Goal: Task Accomplishment & Management: Manage account settings

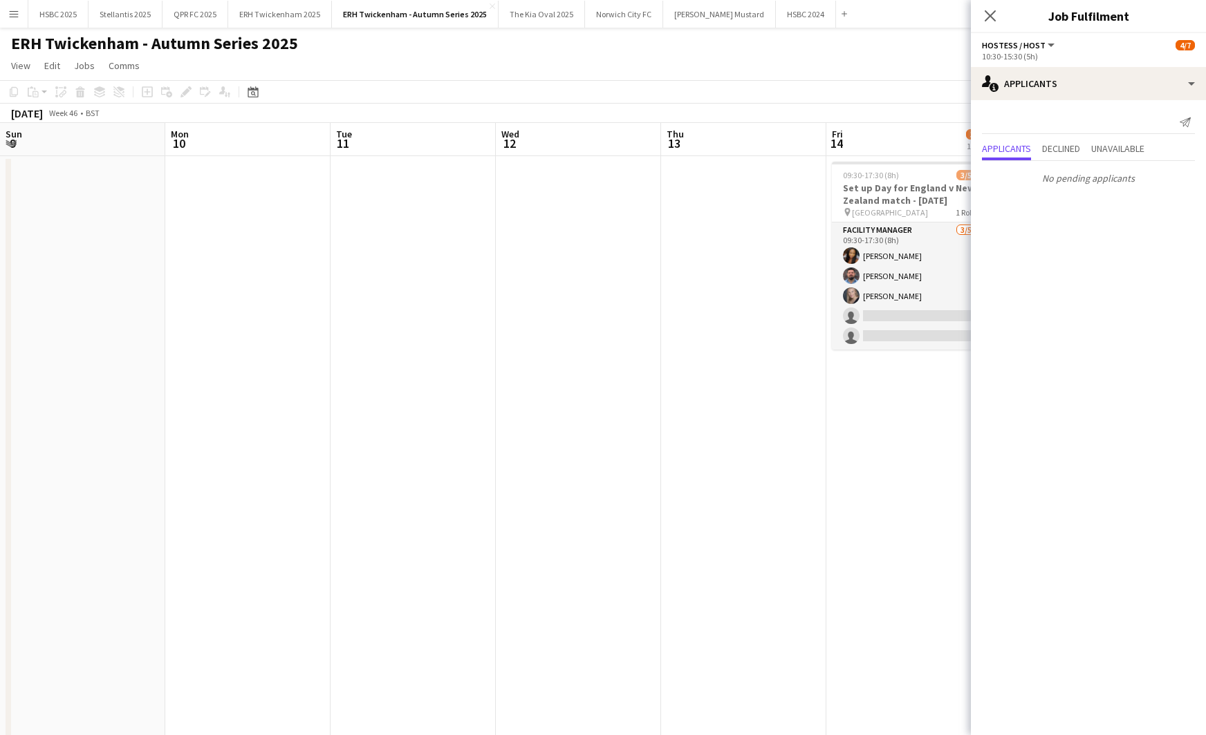
scroll to position [0, 411]
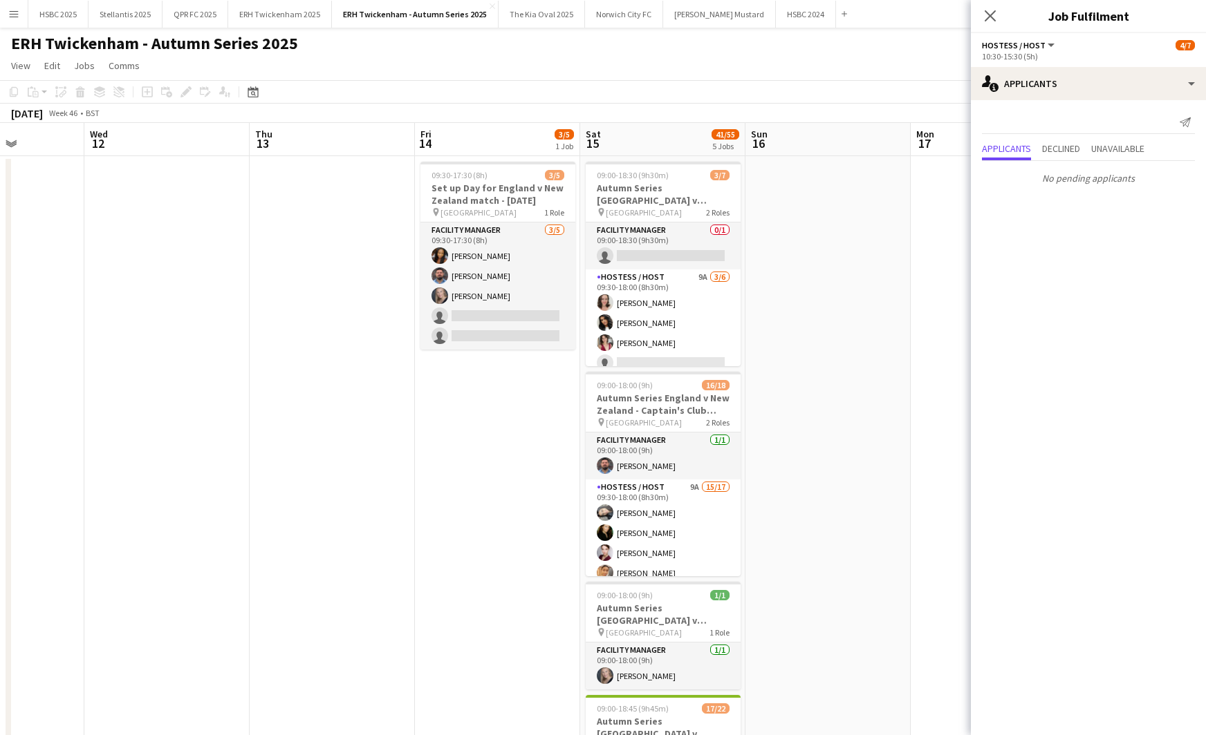
click at [868, 301] on app-date-cell at bounding box center [827, 647] width 165 height 983
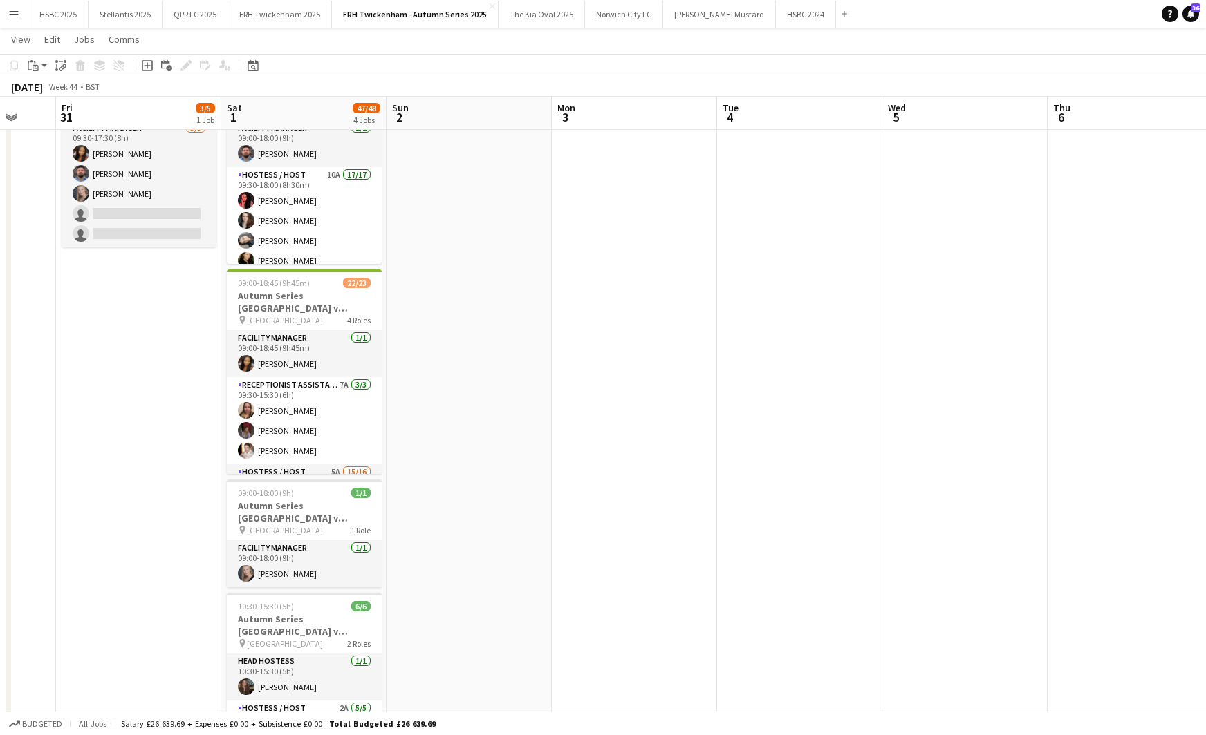
scroll to position [0, 424]
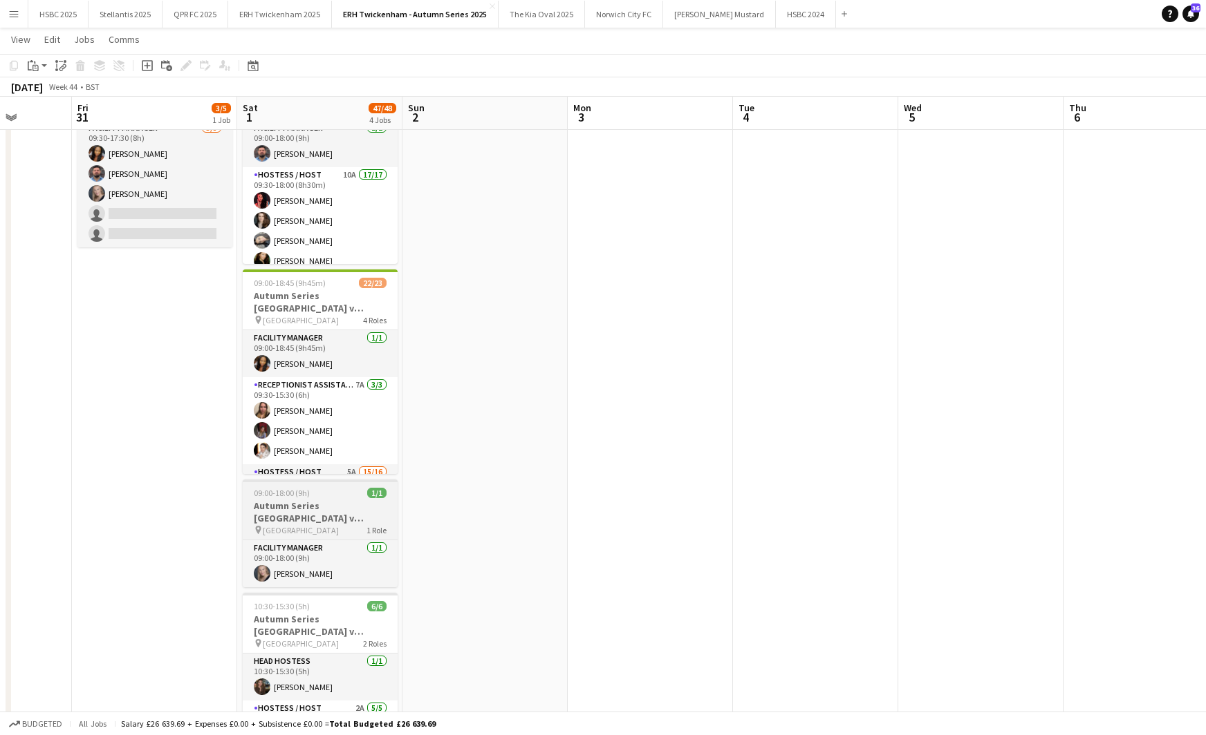
click at [311, 513] on h3 "Autumn Series [GEOGRAPHIC_DATA] v Australia- [GEOGRAPHIC_DATA] - [DATE]" at bounding box center [320, 512] width 155 height 25
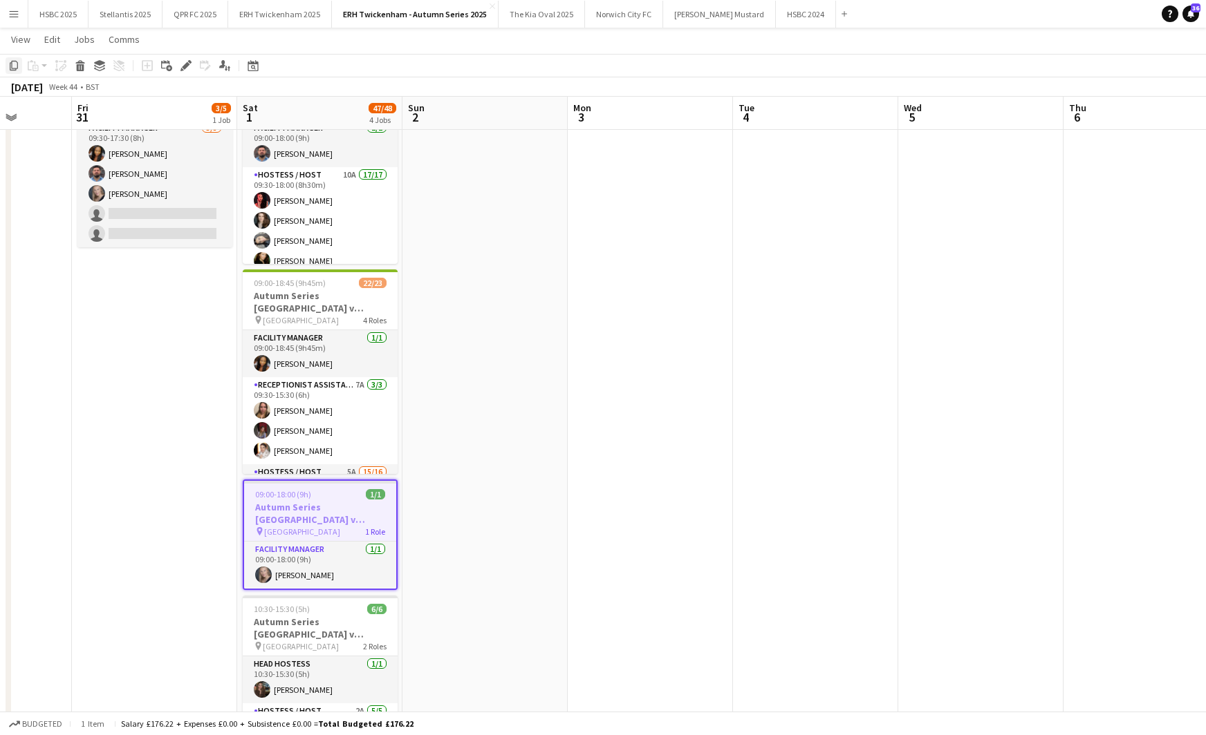
click at [10, 66] on icon at bounding box center [14, 66] width 8 height 10
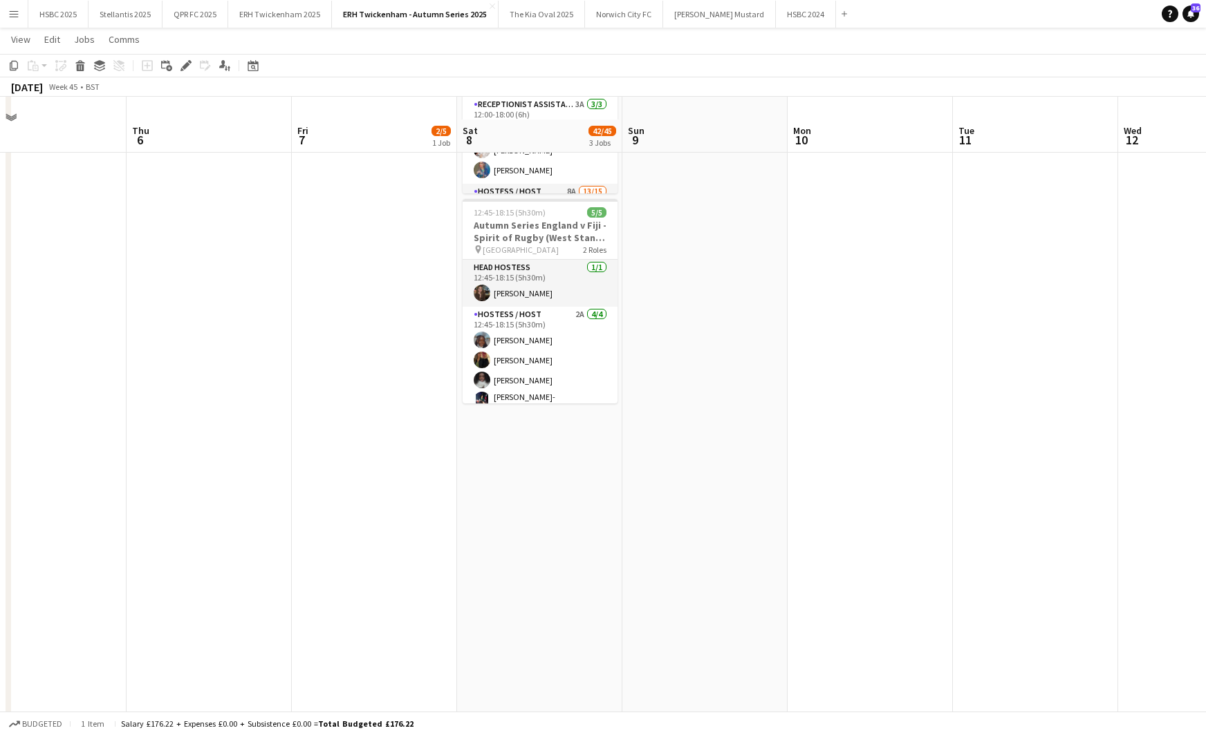
scroll to position [404, 0]
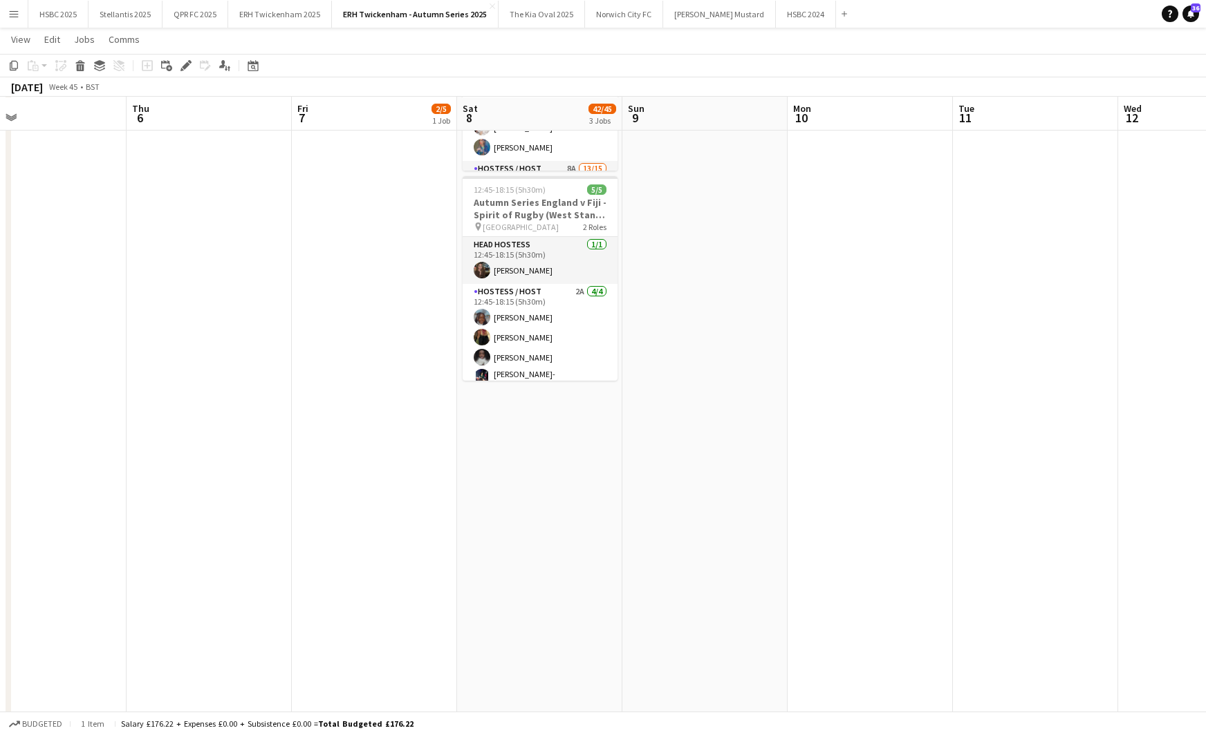
click at [536, 481] on app-date-cell "11:30-21:00 (9h30m) 17/18 Autumn Series England v Fiji- Captain's Club (North S…" at bounding box center [539, 241] width 165 height 983
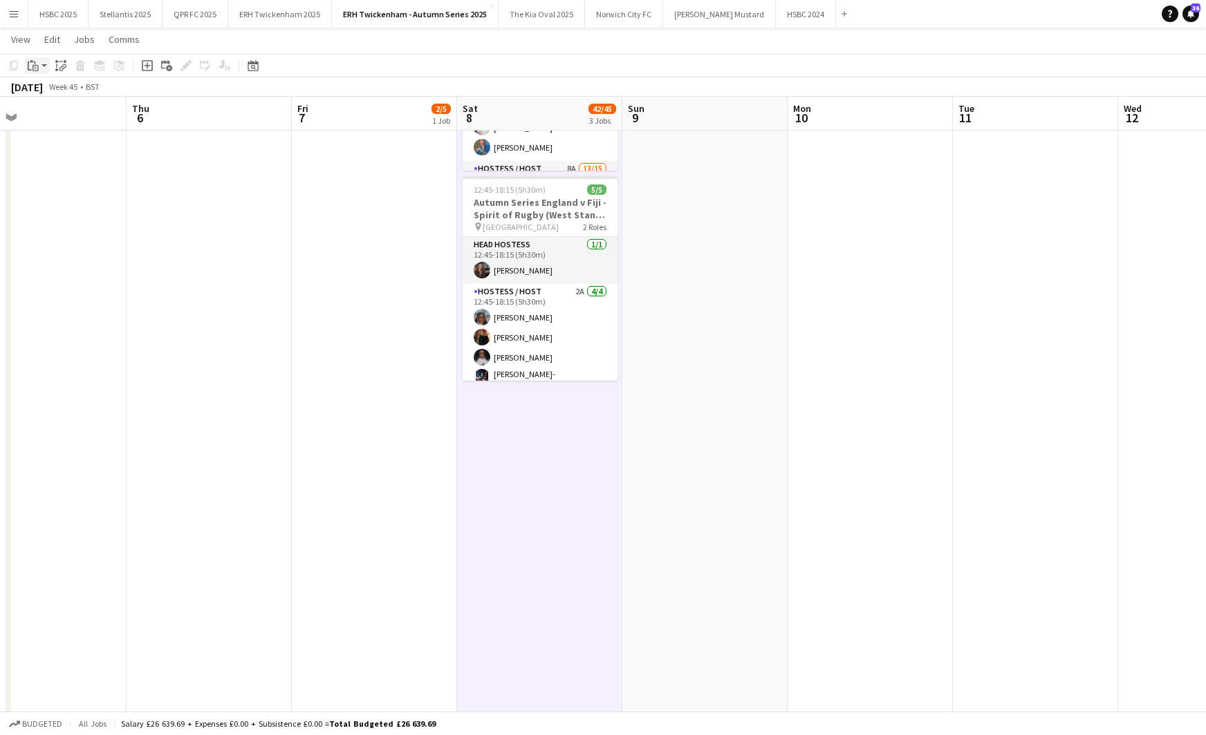
click at [32, 62] on icon at bounding box center [31, 61] width 3 height 2
click at [45, 90] on link "Paste Command V" at bounding box center [91, 92] width 109 height 12
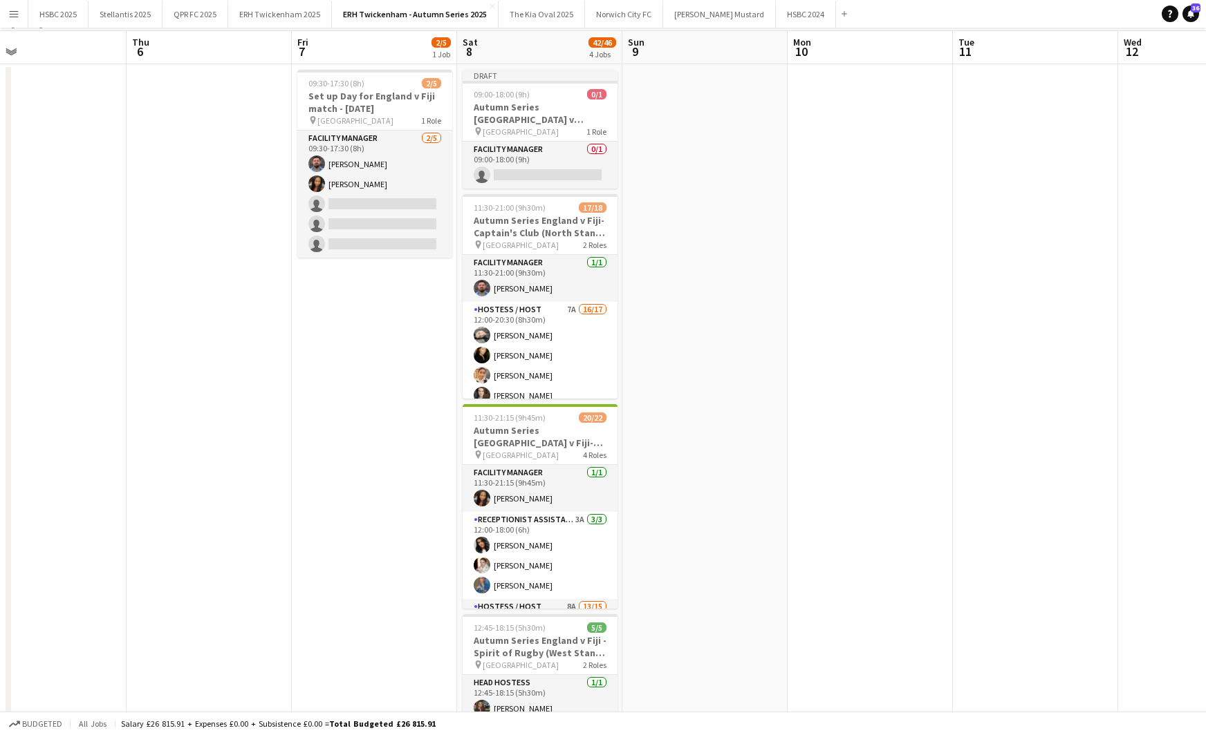
scroll to position [0, 0]
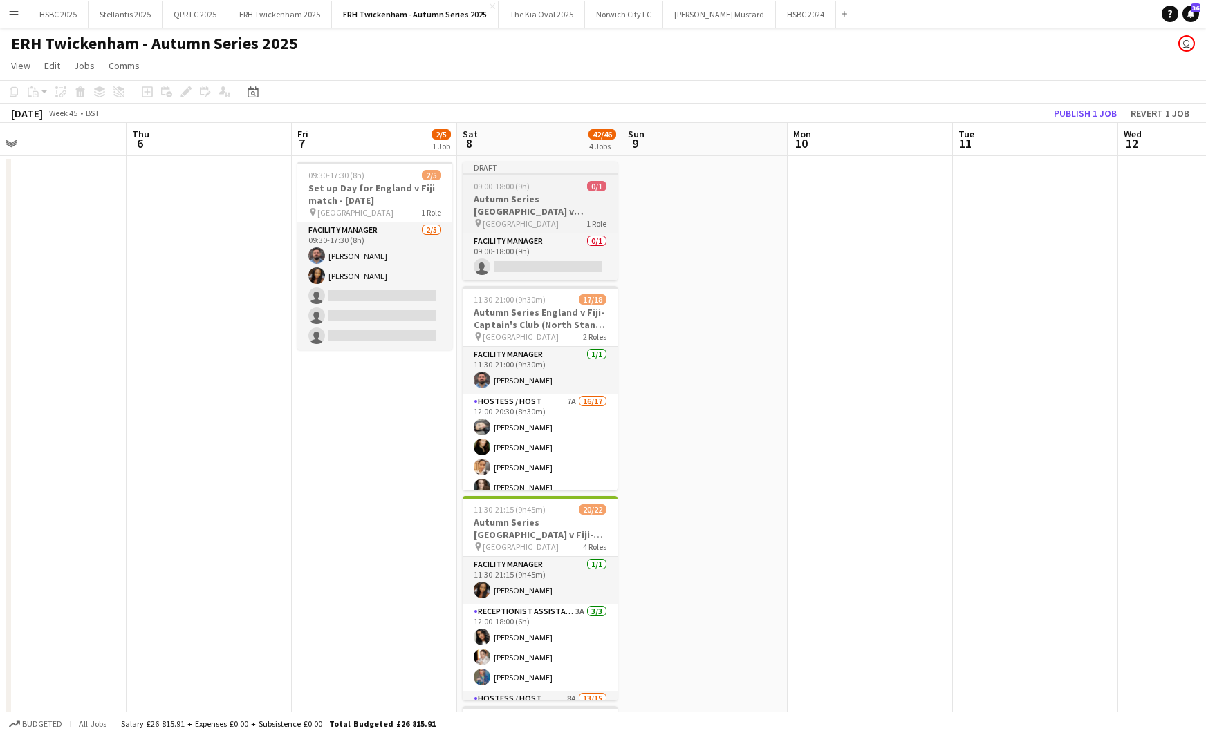
click at [506, 197] on h3 "Autumn Series [GEOGRAPHIC_DATA] v Australia- [GEOGRAPHIC_DATA] - [DATE]" at bounding box center [539, 205] width 155 height 25
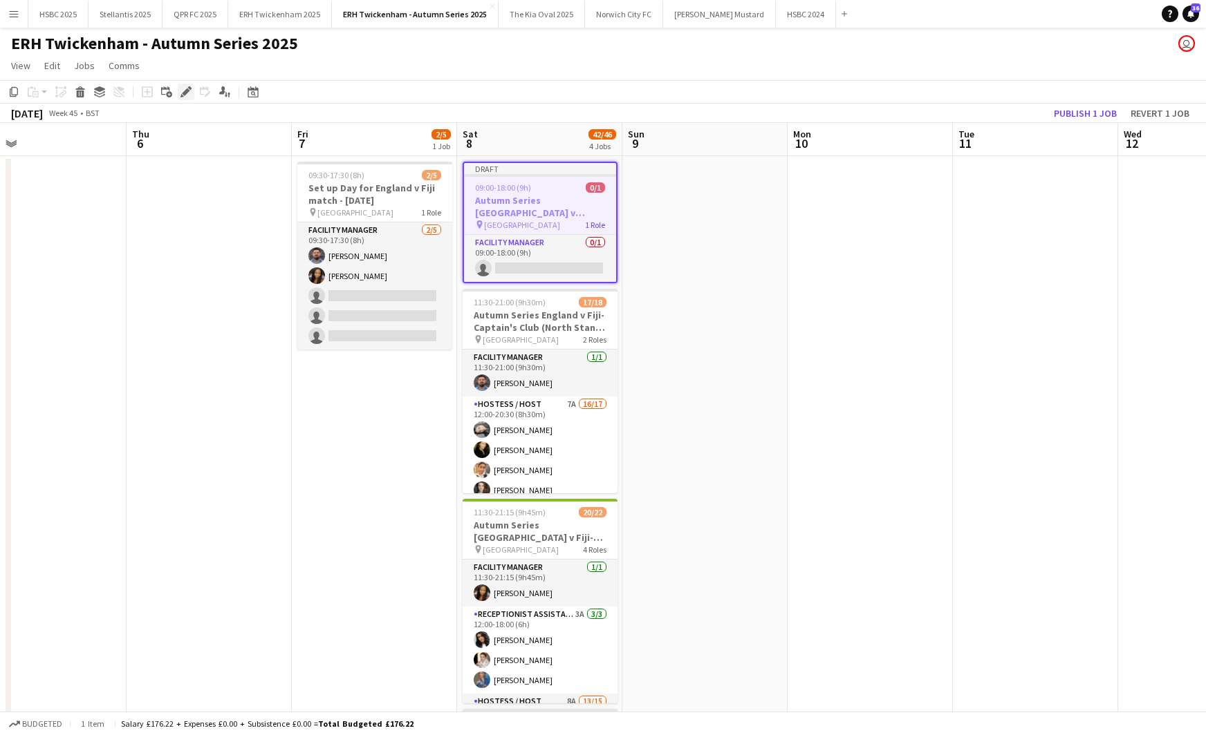
click at [185, 91] on icon at bounding box center [186, 92] width 8 height 8
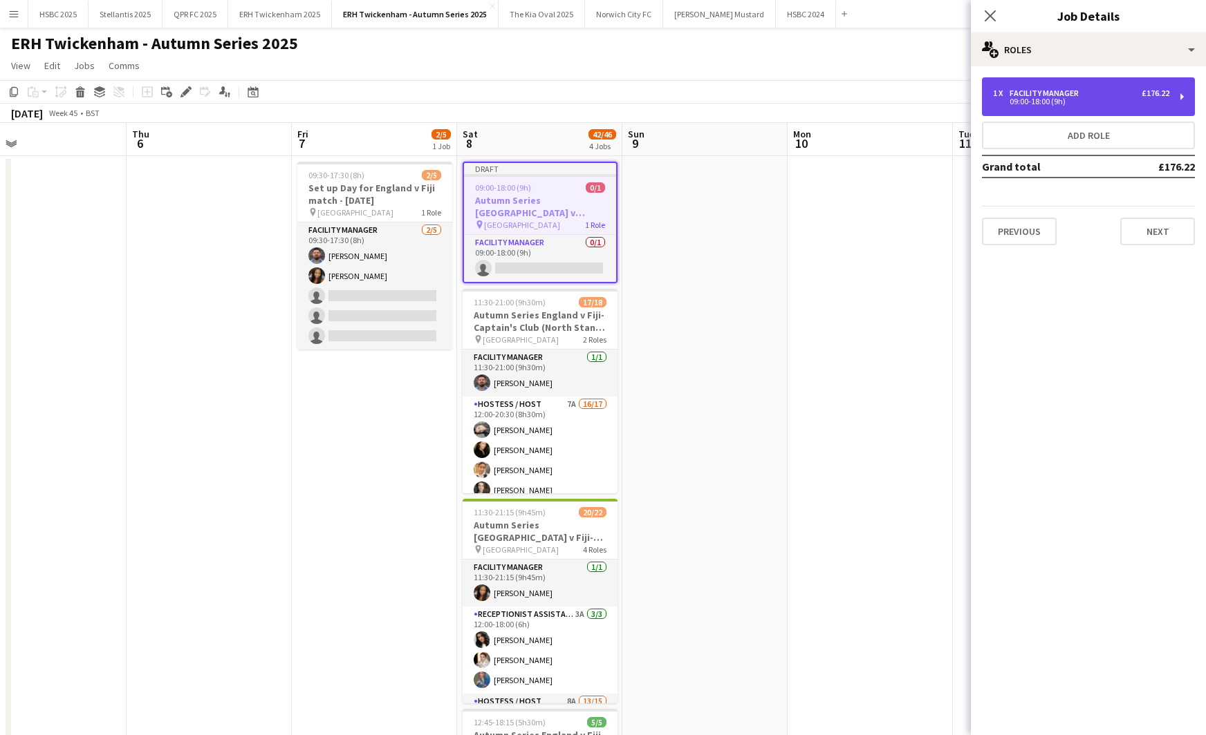
click at [1067, 94] on div "Facility Manager" at bounding box center [1046, 93] width 75 height 10
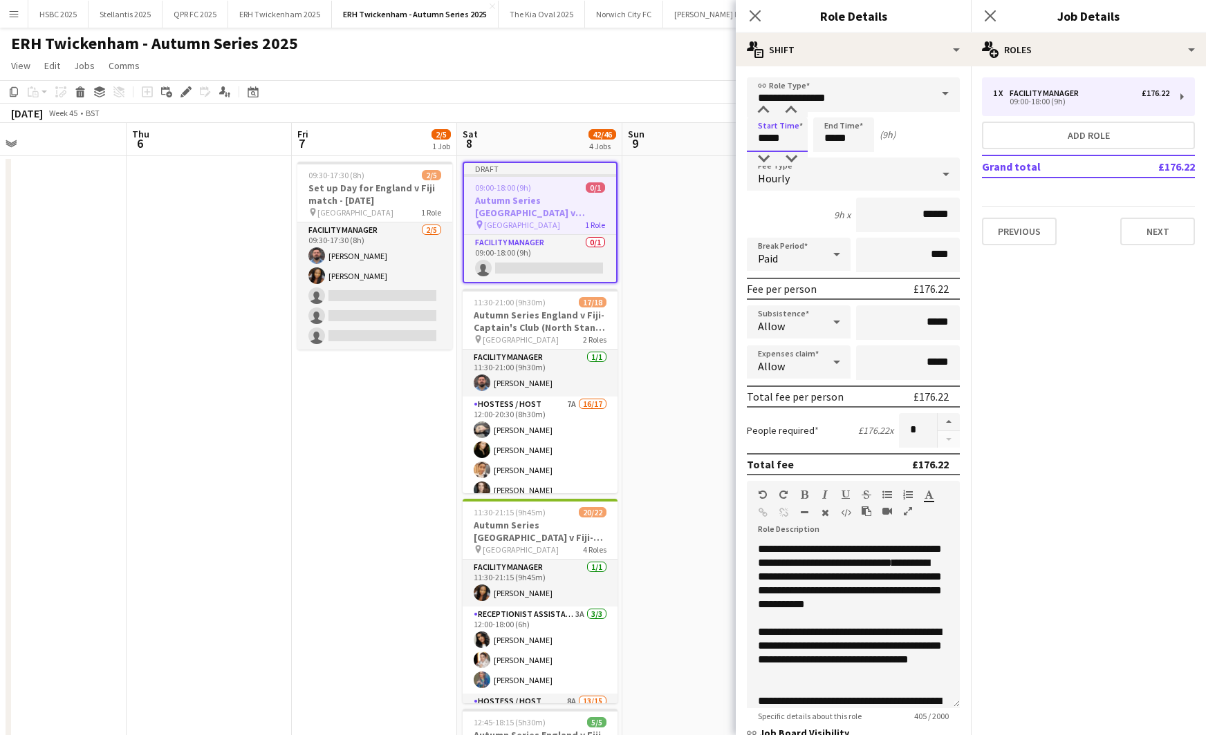
click at [753, 135] on input "*****" at bounding box center [777, 135] width 61 height 35
type input "*****"
drag, startPoint x: 923, startPoint y: 561, endPoint x: 782, endPoint y: 576, distance: 141.8
click at [782, 576] on span "**********" at bounding box center [850, 584] width 184 height 52
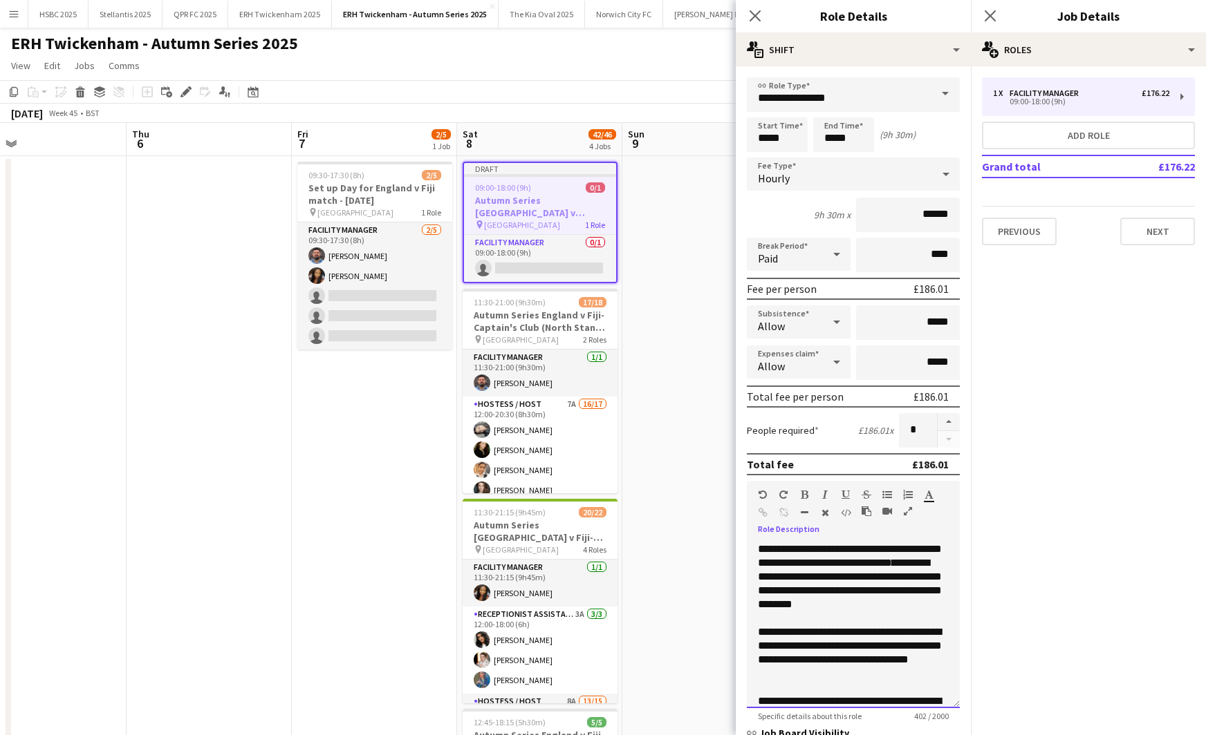
scroll to position [39, 0]
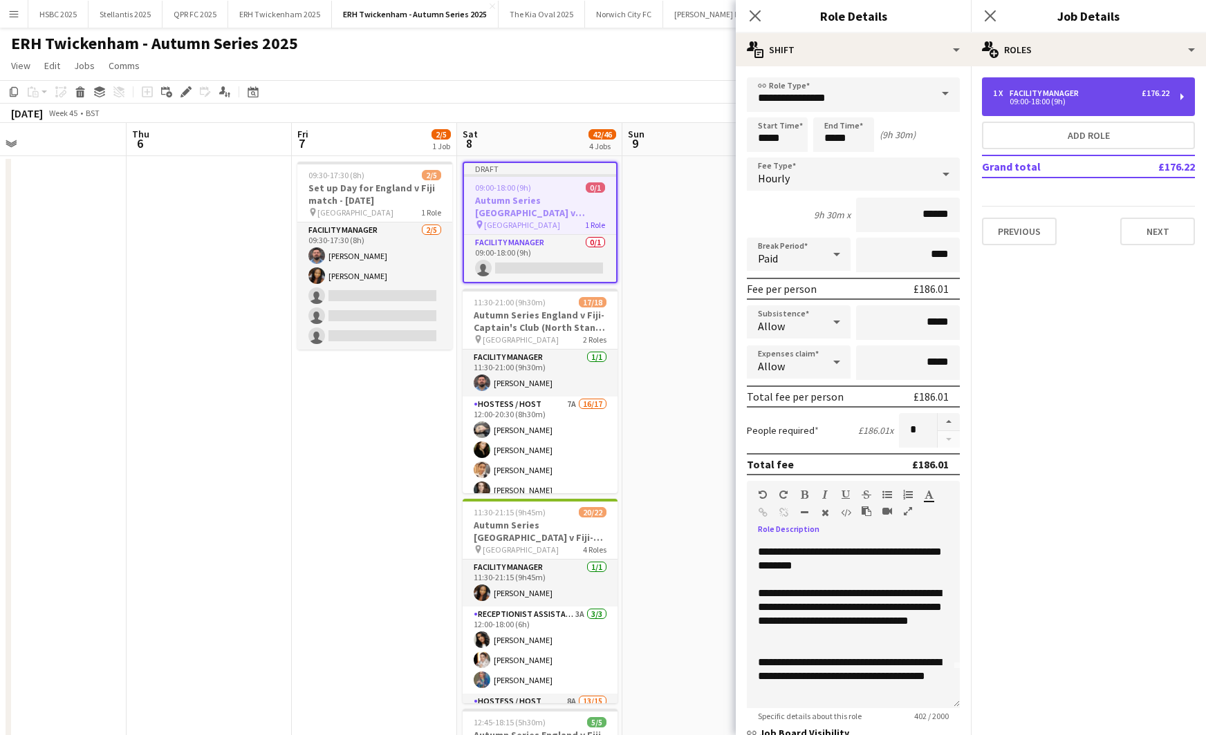
click at [1103, 89] on div "1 x Facility Manager £176.22" at bounding box center [1081, 93] width 176 height 10
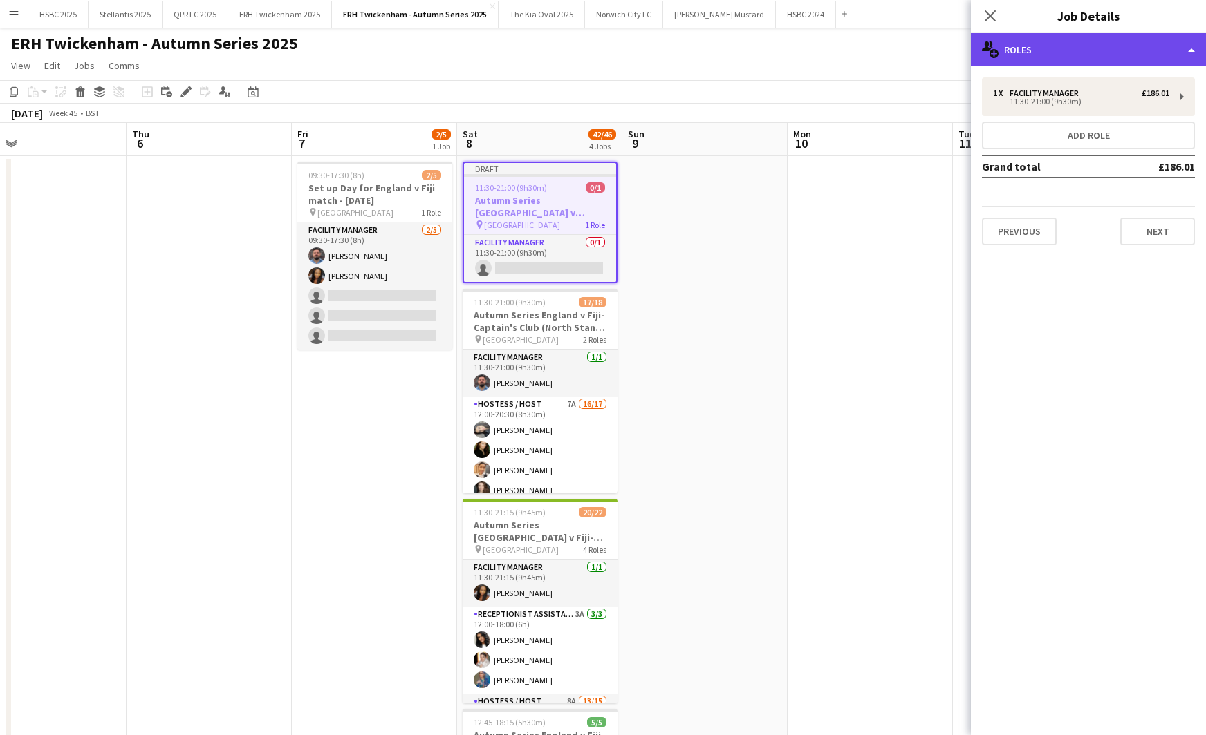
click at [1094, 49] on div "multiple-users-add Roles" at bounding box center [1087, 49] width 235 height 33
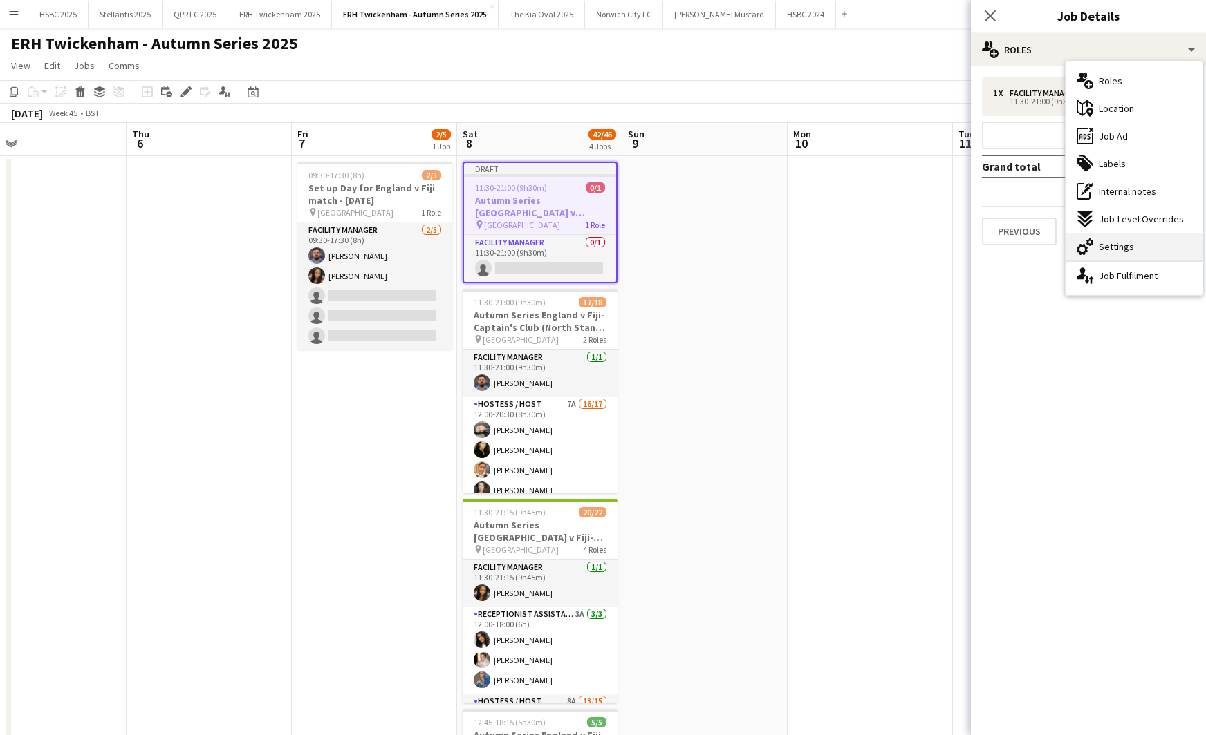
click at [1157, 250] on div "cog-double-3 Settings" at bounding box center [1133, 247] width 137 height 28
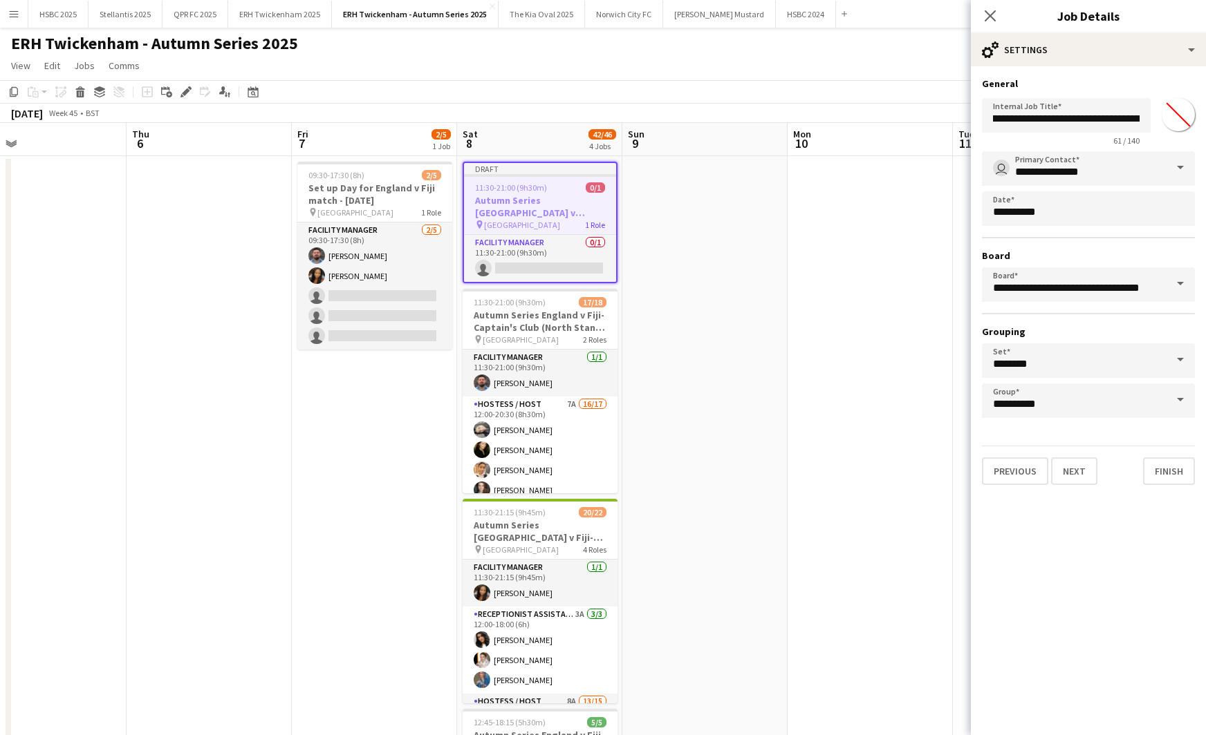
scroll to position [0, 41]
drag, startPoint x: 1110, startPoint y: 120, endPoint x: 1070, endPoint y: 119, distance: 40.1
click at [1071, 119] on input "**********" at bounding box center [1066, 115] width 169 height 35
drag, startPoint x: 1066, startPoint y: 121, endPoint x: 1022, endPoint y: 120, distance: 44.3
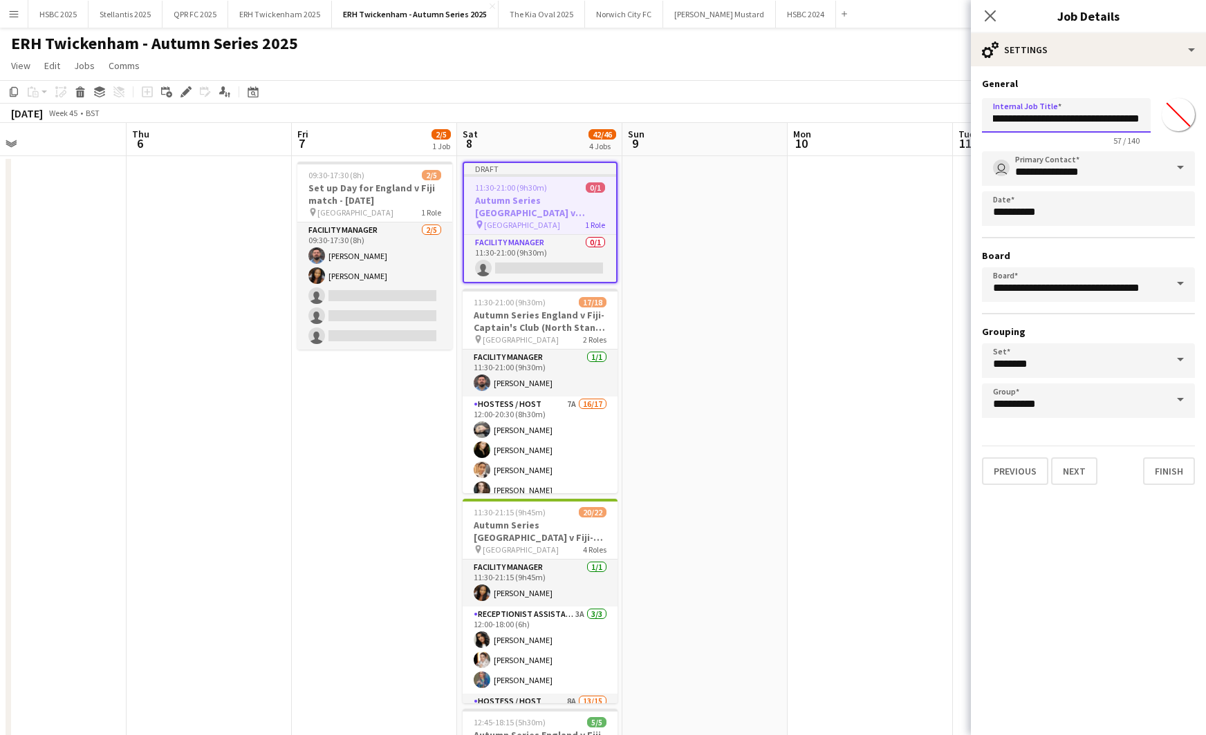
click at [1022, 120] on input "**********" at bounding box center [1066, 115] width 169 height 35
drag, startPoint x: 1105, startPoint y: 118, endPoint x: 1095, endPoint y: 119, distance: 10.4
click at [1092, 118] on input "**********" at bounding box center [1066, 115] width 169 height 35
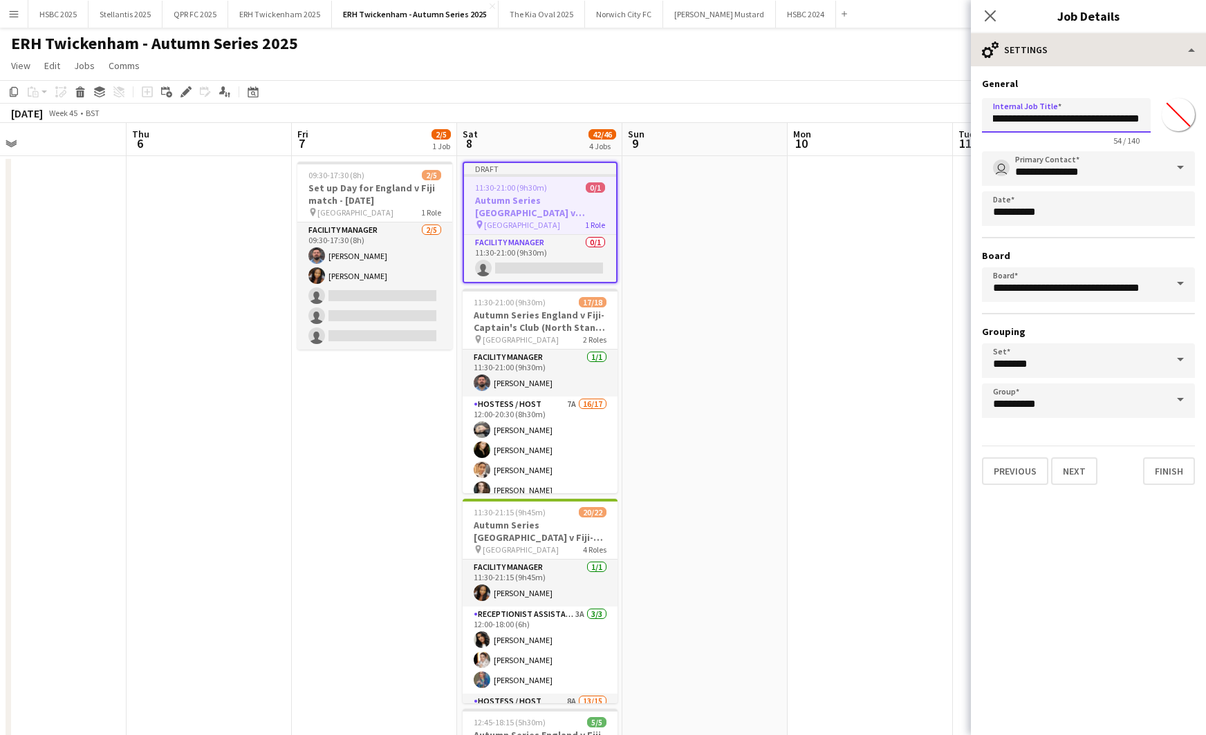
type input "**********"
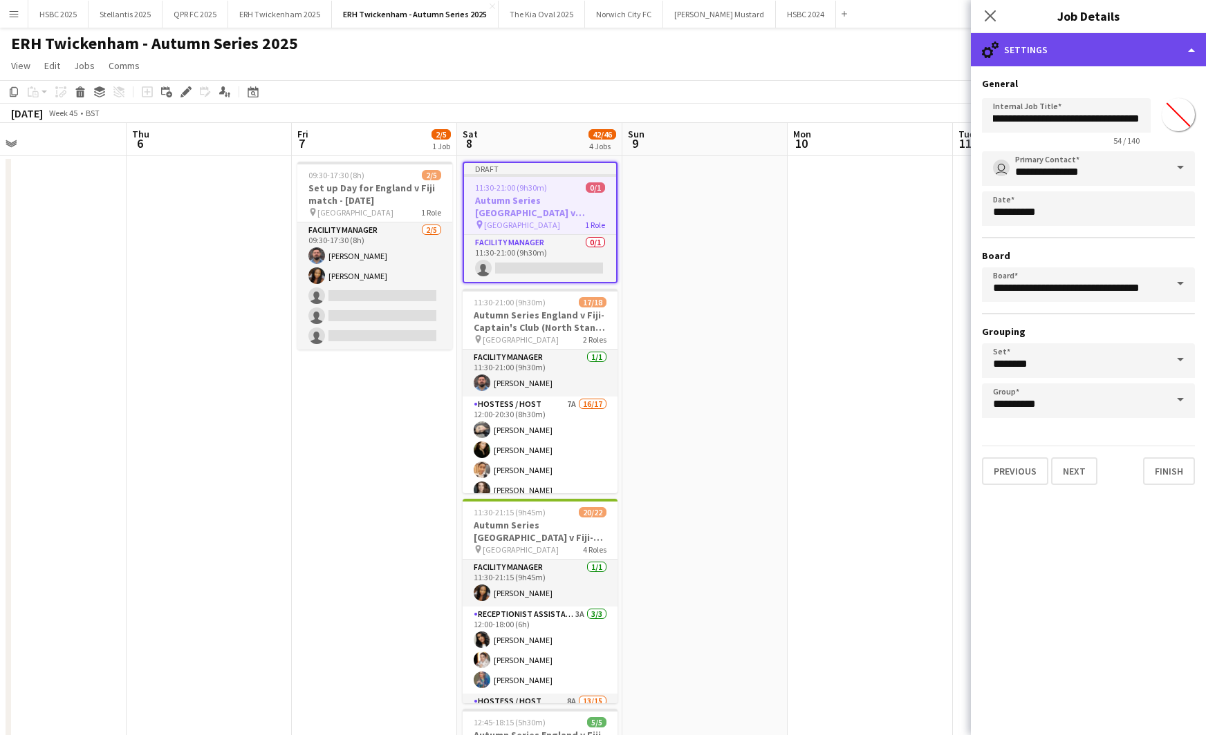
scroll to position [0, 0]
click at [1100, 59] on div "cog-double-3 Settings" at bounding box center [1087, 49] width 235 height 33
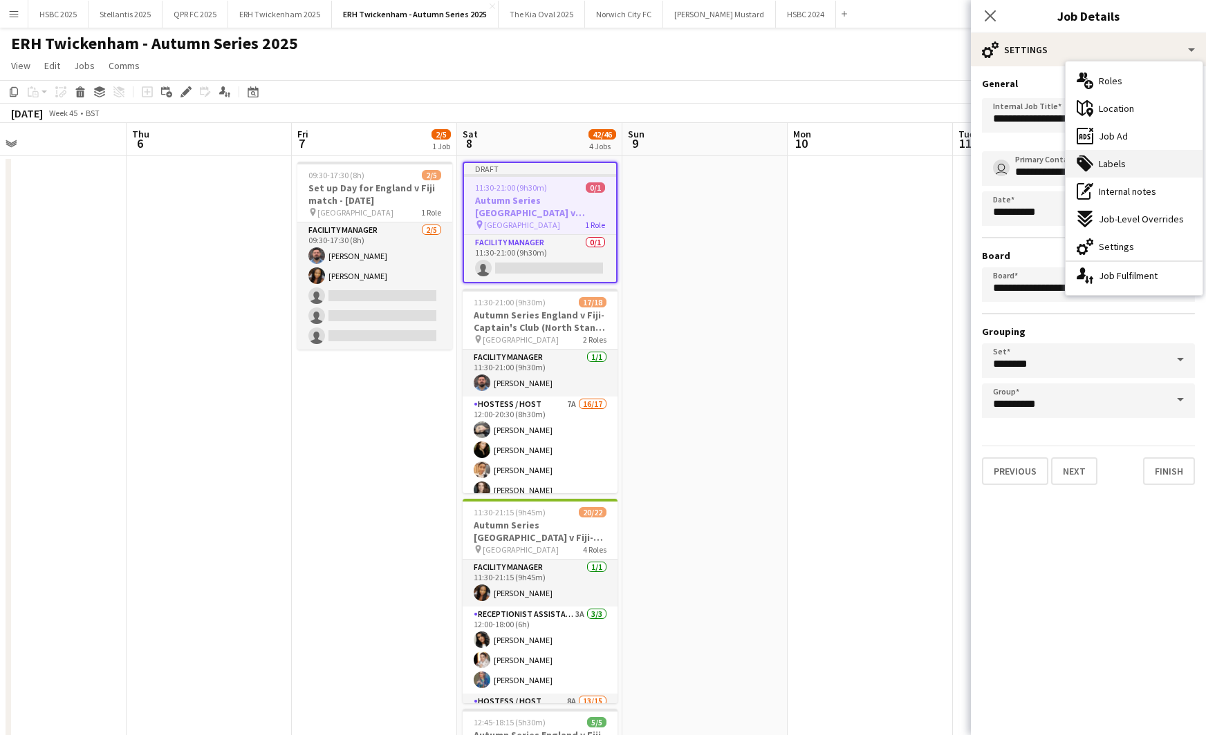
click at [1141, 164] on div "tags-double Labels" at bounding box center [1133, 164] width 137 height 28
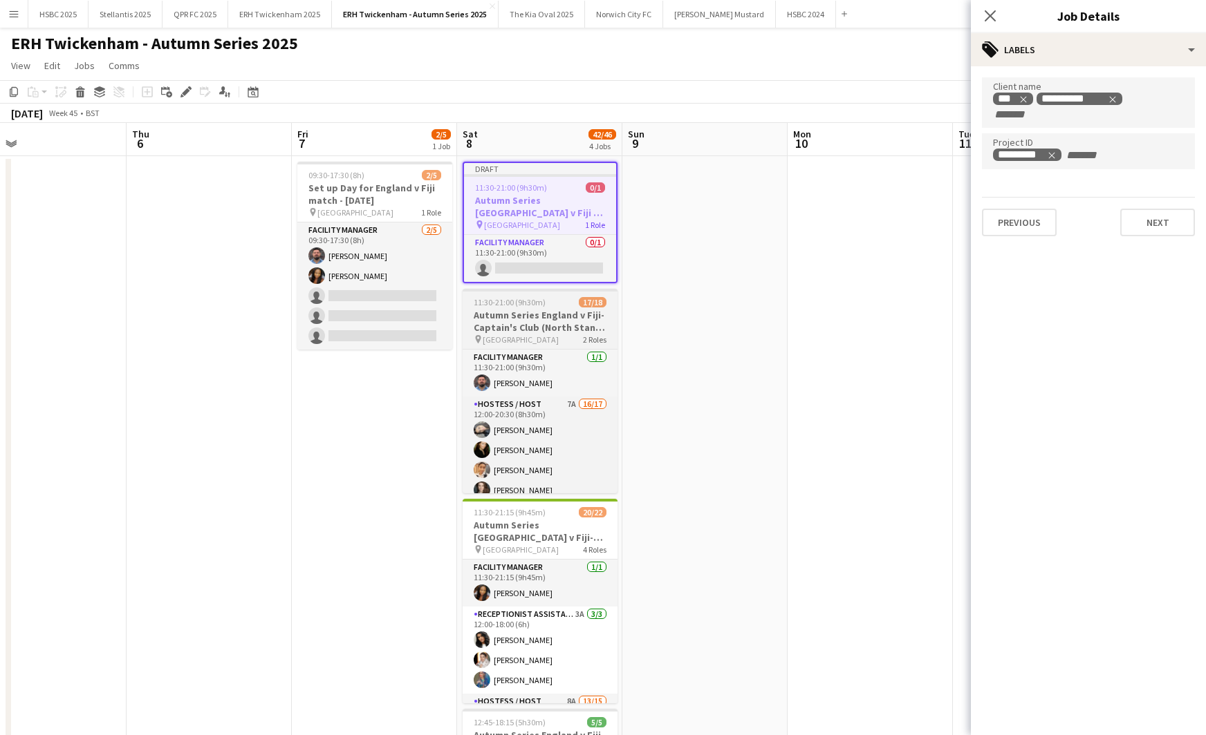
click at [545, 321] on h3 "Autumn Series England v Fiji- Captain's Club (North Stand) - [DATE]" at bounding box center [539, 321] width 155 height 25
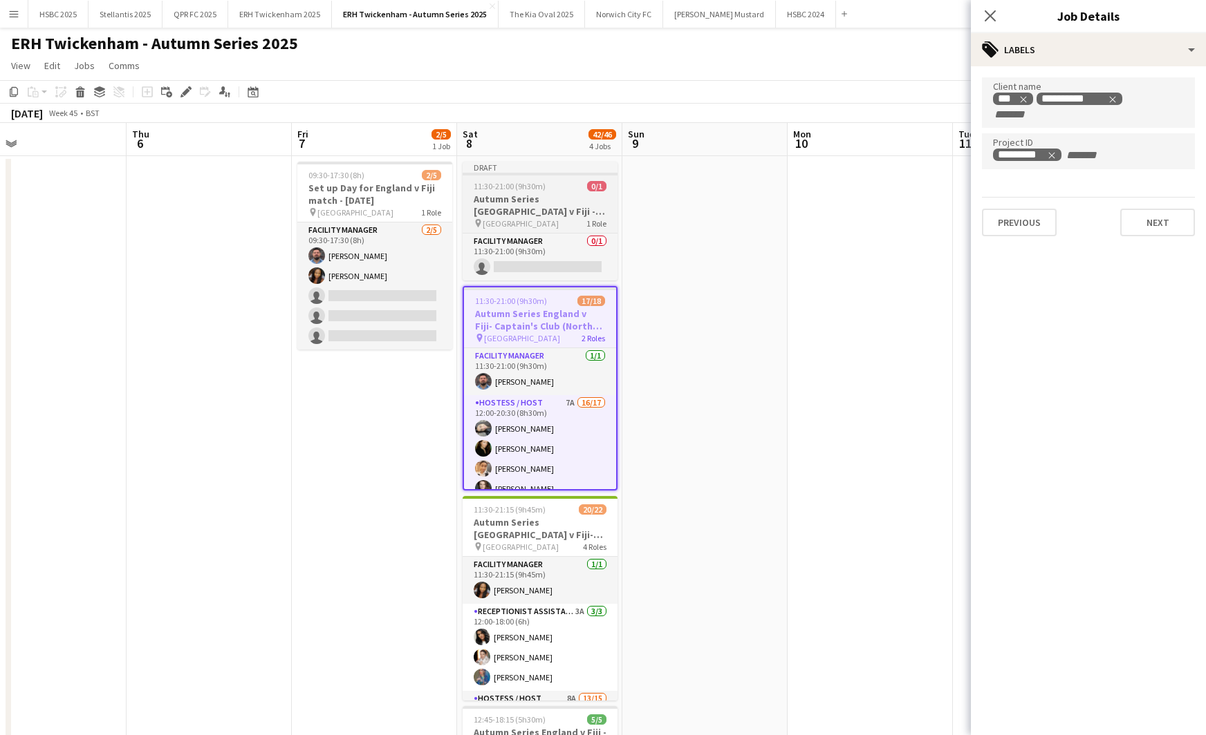
click at [523, 216] on h3 "Autumn Series [GEOGRAPHIC_DATA] v Fiji - Lock [DATE] - [DATE]" at bounding box center [539, 205] width 155 height 25
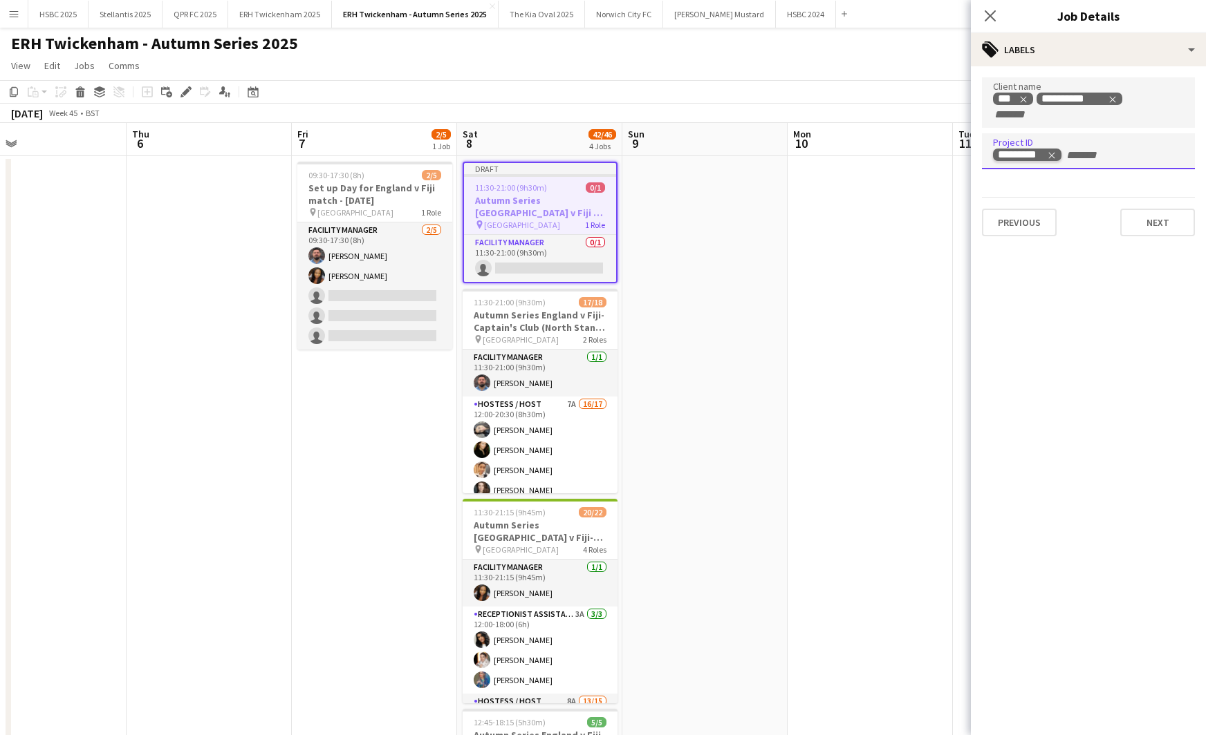
click at [1049, 153] on icon "Remove tag" at bounding box center [1051, 155] width 6 height 6
type input "*********"
click at [1110, 57] on div "tags-double Labels" at bounding box center [1087, 49] width 235 height 33
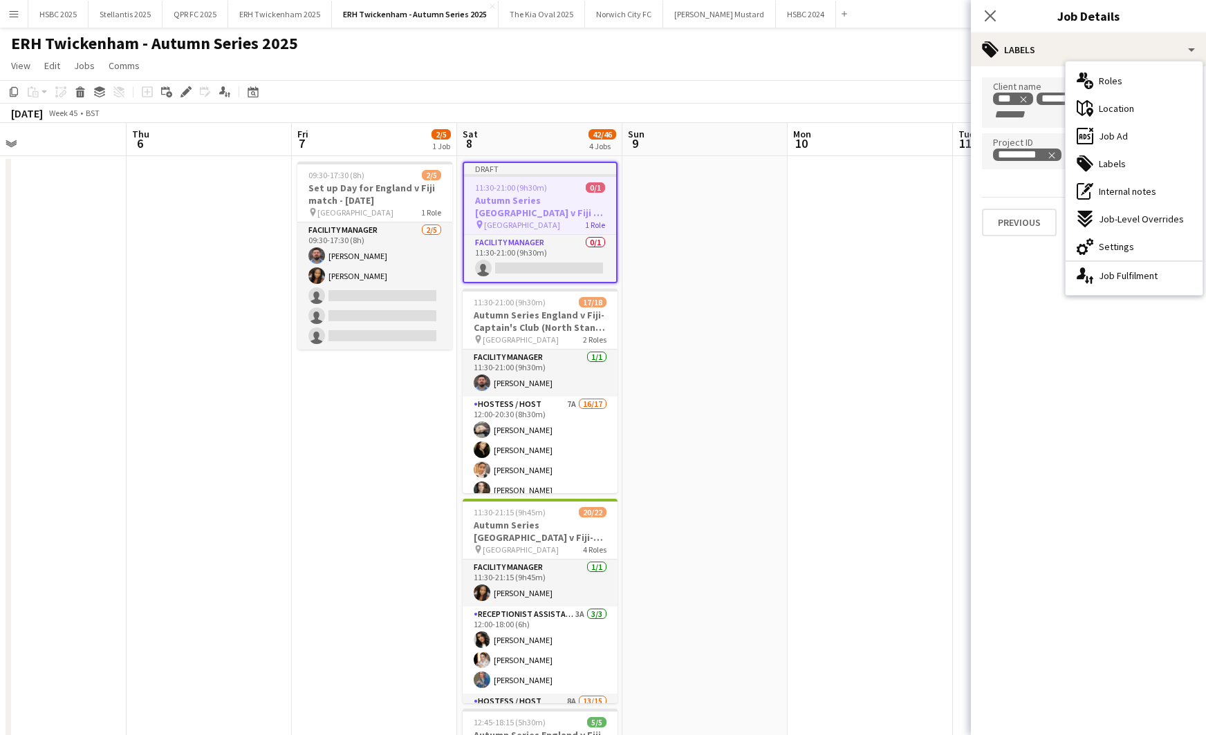
click at [1162, 140] on div "ads-window Job Ad" at bounding box center [1133, 136] width 137 height 28
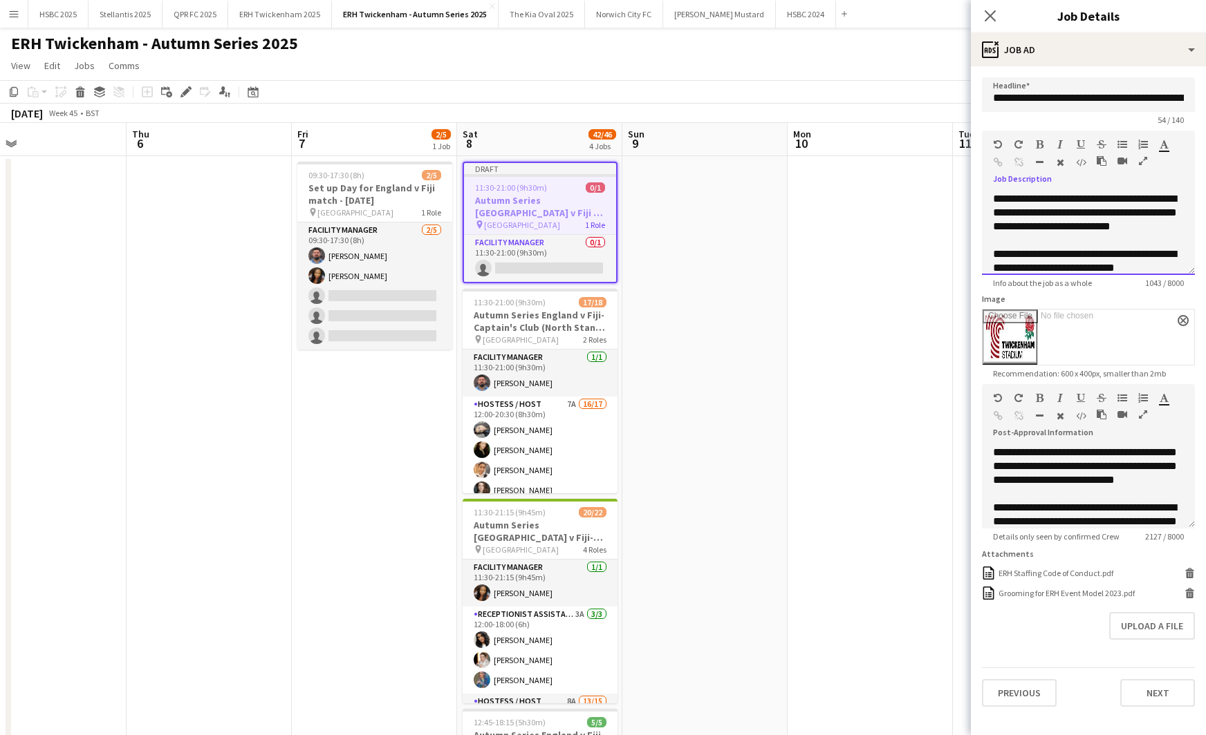
drag, startPoint x: 1100, startPoint y: 213, endPoint x: 1042, endPoint y: 213, distance: 58.1
click at [1042, 213] on span "**********" at bounding box center [1085, 213] width 184 height 38
click at [1127, 212] on span "**********" at bounding box center [1085, 213] width 184 height 38
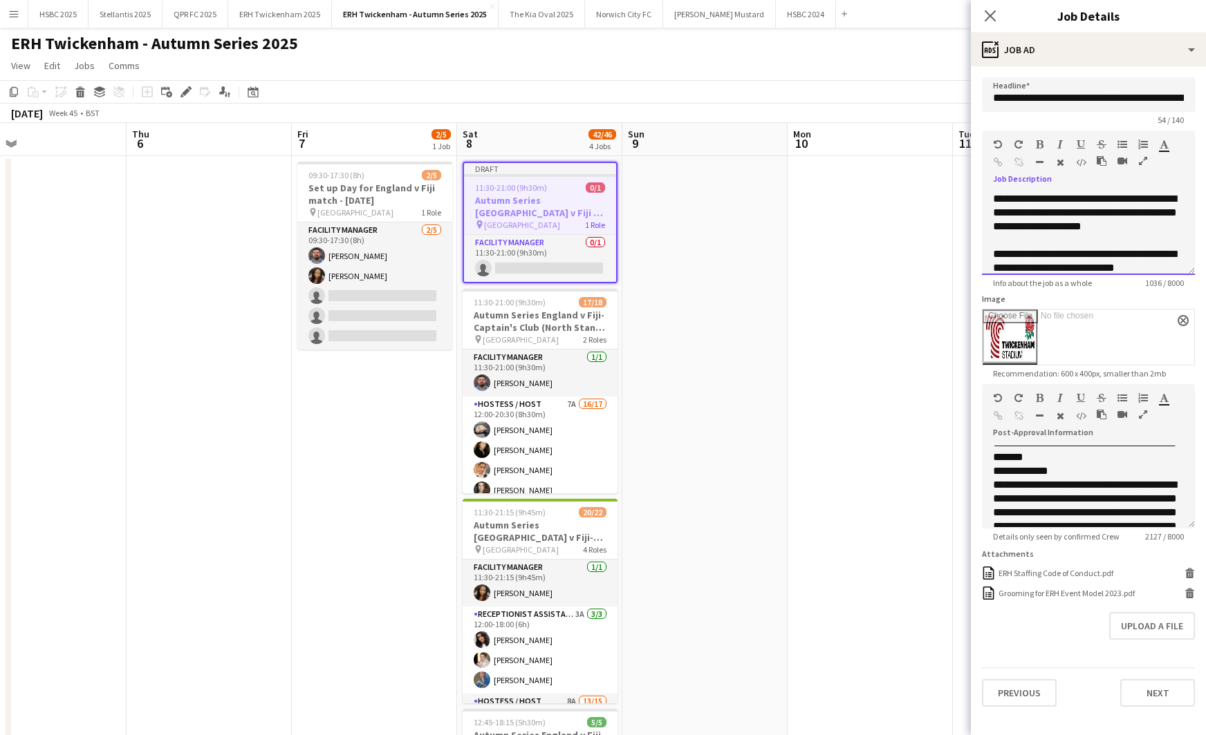
scroll to position [368, 0]
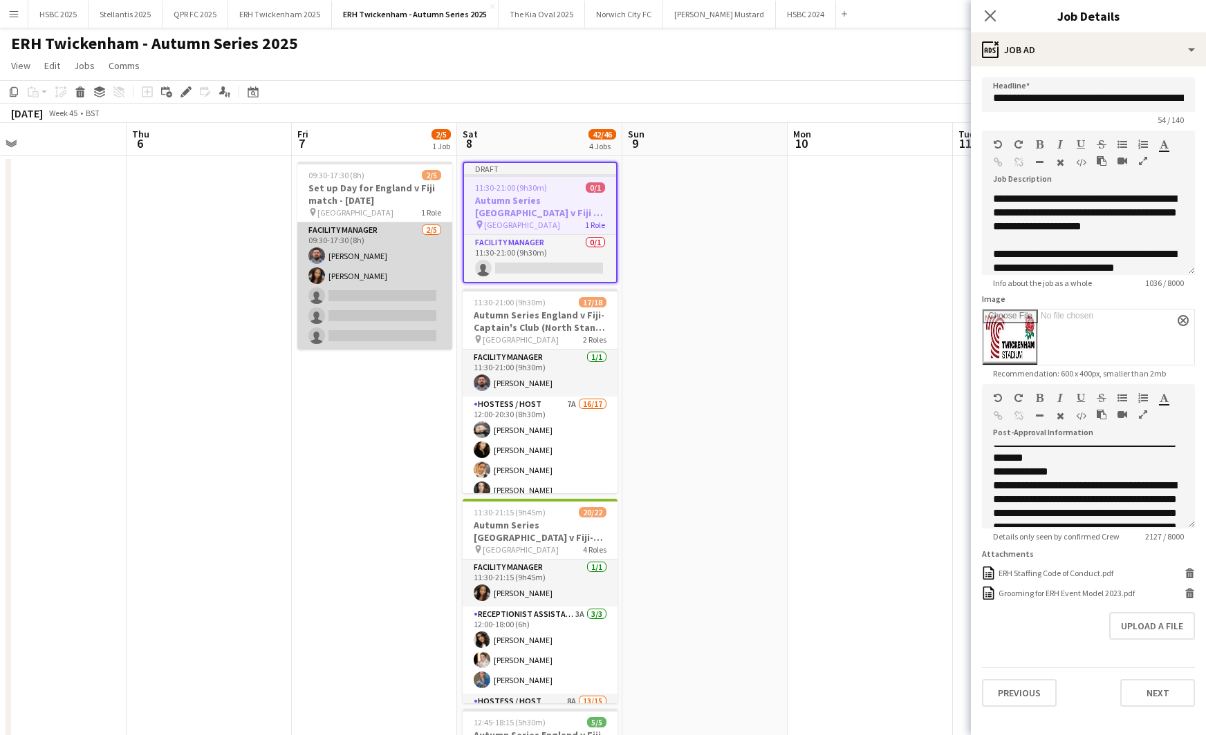
click at [387, 314] on app-card-role "Facility Manager [DATE] 09:30-17:30 (8h) [PERSON_NAME] [PERSON_NAME] single-neu…" at bounding box center [374, 286] width 155 height 127
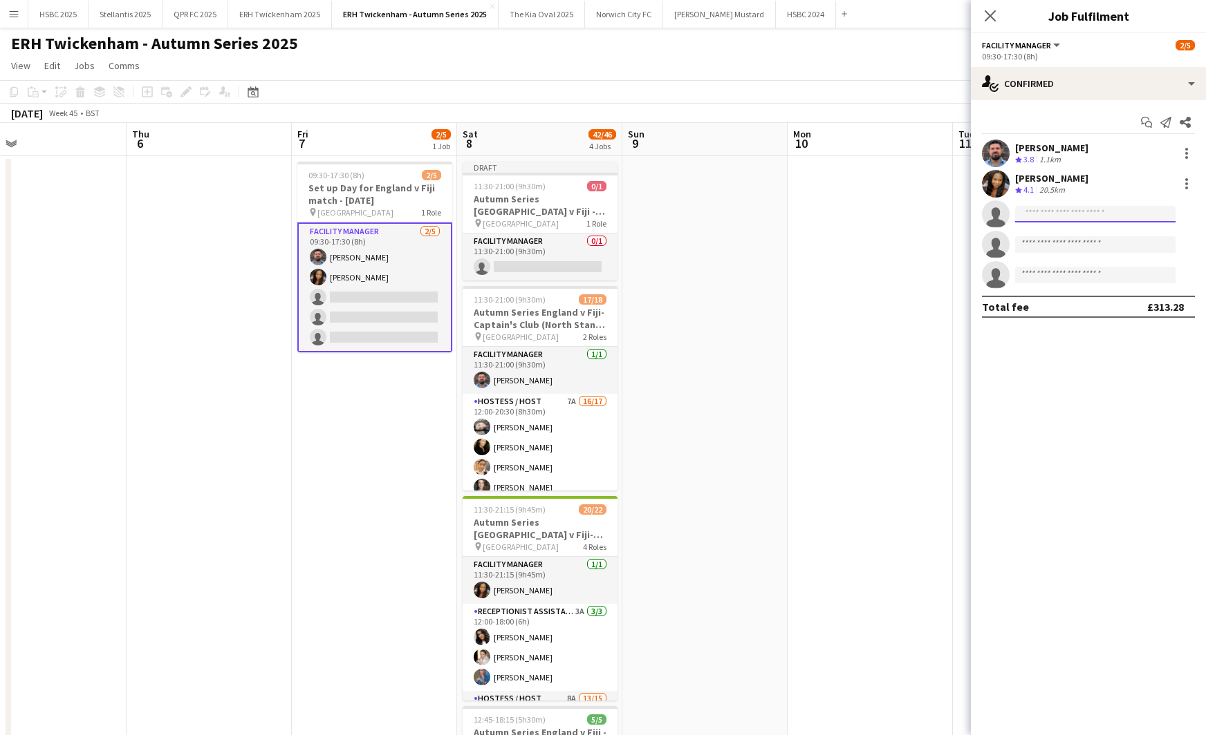
click at [1096, 207] on input at bounding box center [1095, 214] width 160 height 17
type input "*****"
click at [1092, 231] on span "[PERSON_NAME] Active" at bounding box center [1095, 234] width 138 height 12
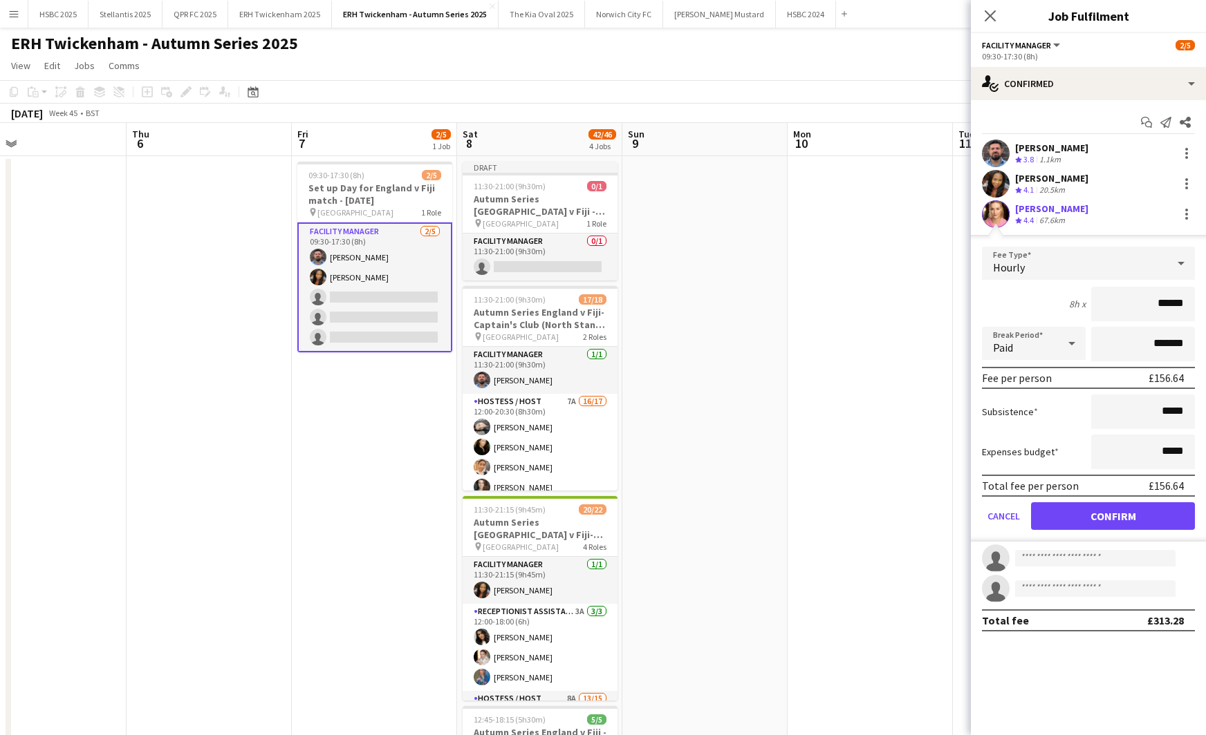
click button "Confirm" at bounding box center [1113, 517] width 164 height 28
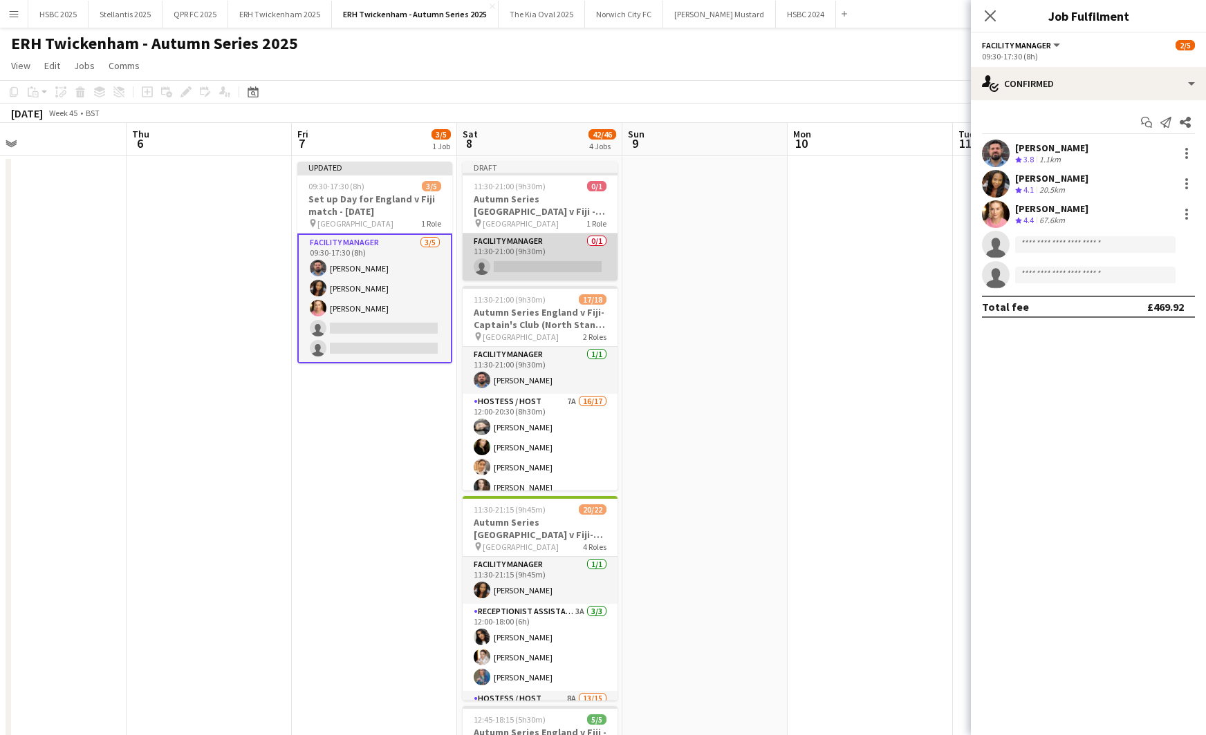
click at [507, 266] on app-card-role "Facility Manager 0/1 11:30-21:00 (9h30m) single-neutral-actions" at bounding box center [539, 257] width 155 height 47
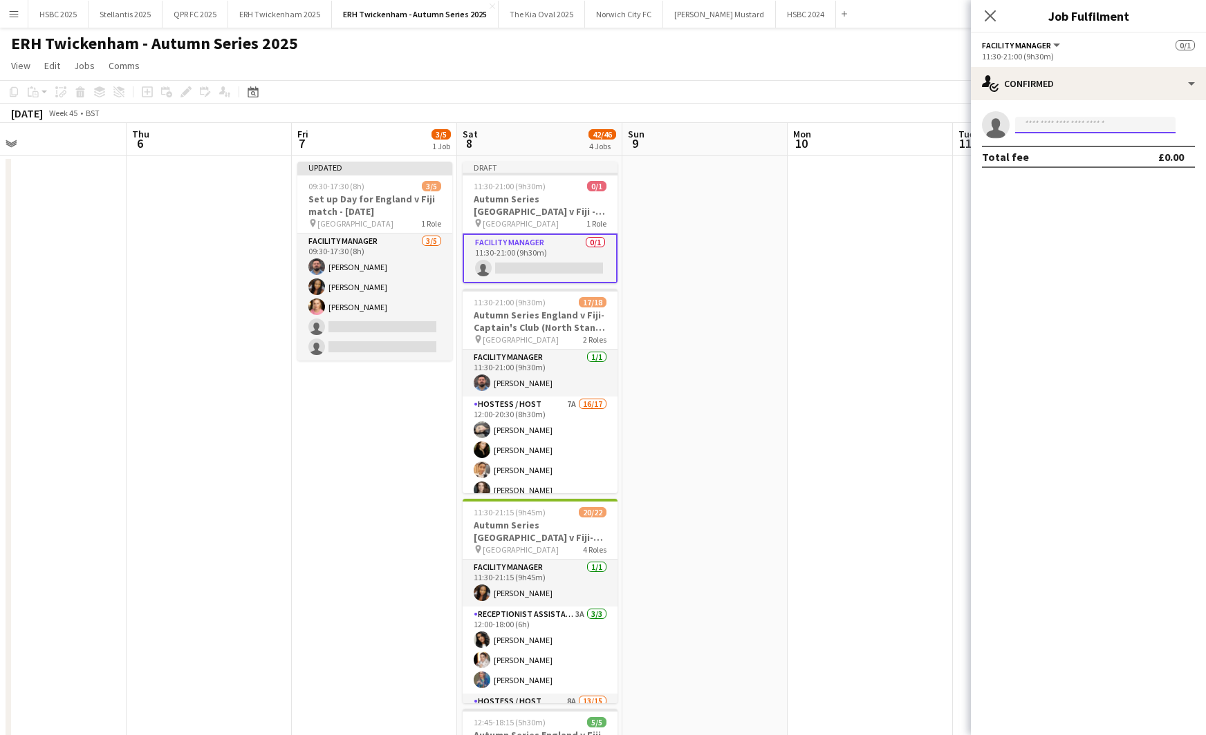
click at [1085, 126] on input at bounding box center [1095, 125] width 160 height 17
type input "*****"
click at [1087, 151] on span "[PERSON_NAME][EMAIL_ADDRESS][DOMAIN_NAME]" at bounding box center [1095, 156] width 138 height 11
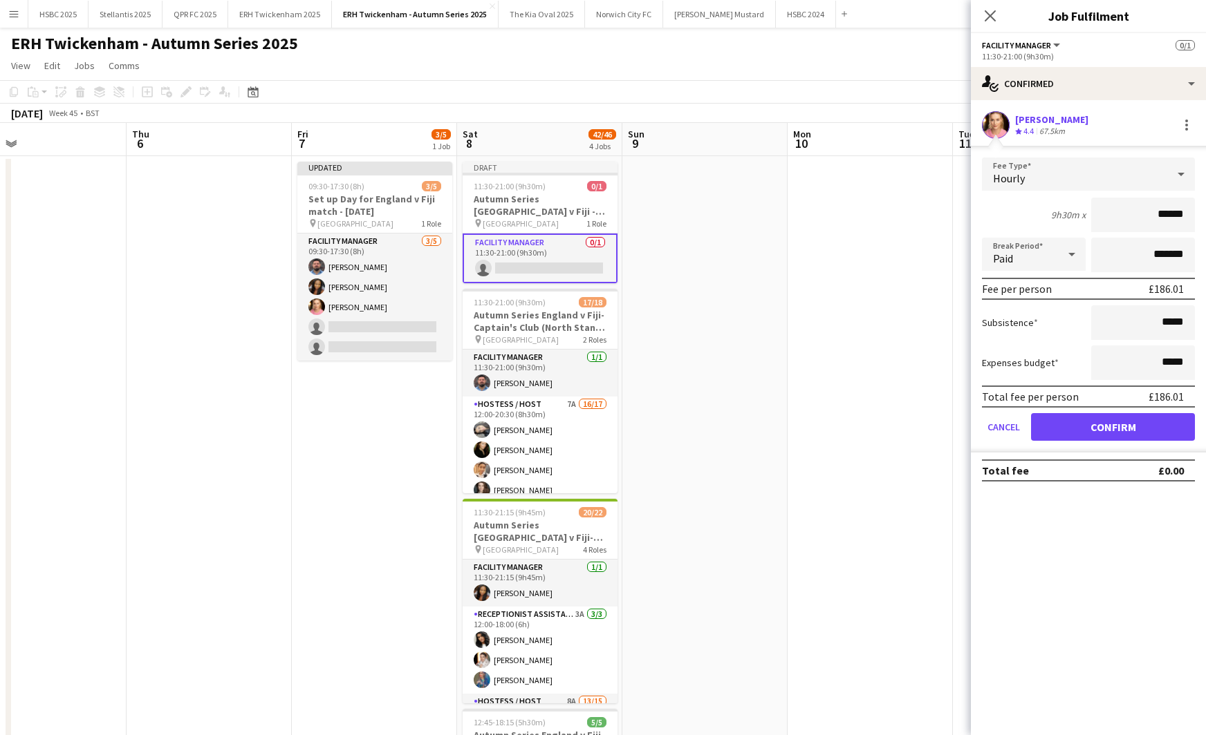
click button "Confirm" at bounding box center [1113, 427] width 164 height 28
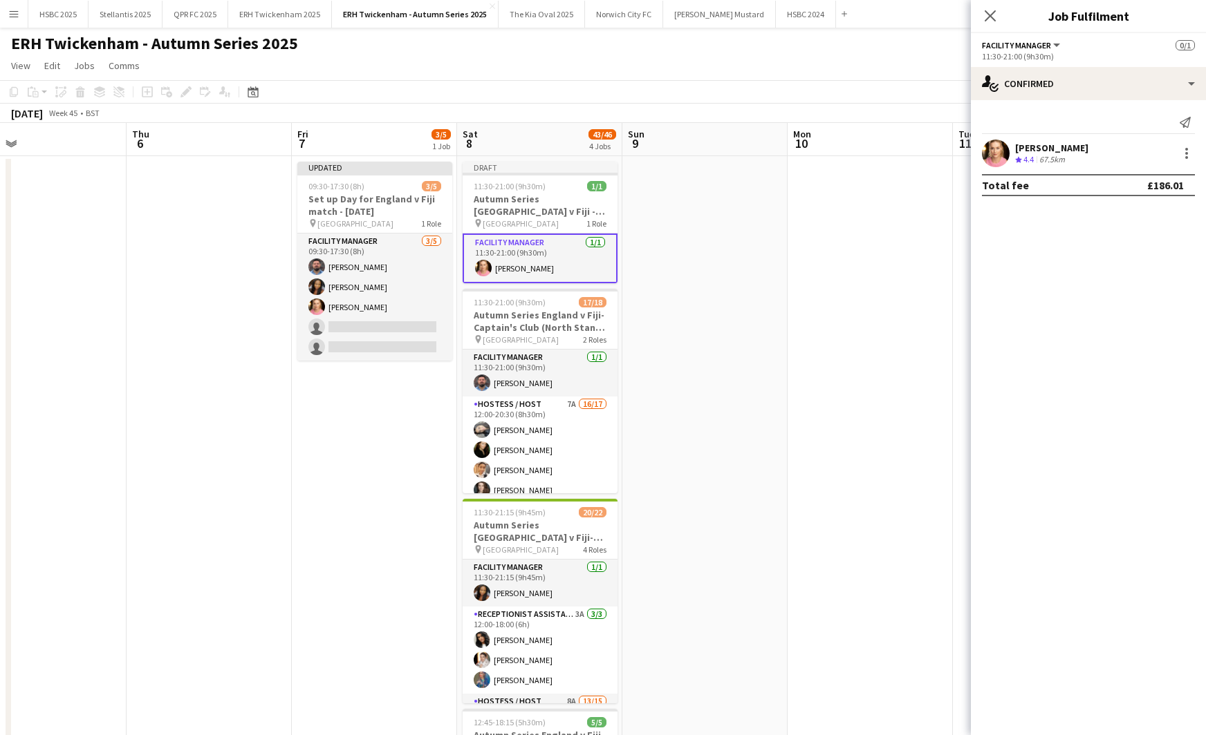
drag, startPoint x: 719, startPoint y: 236, endPoint x: 633, endPoint y: 219, distance: 87.4
click at [719, 236] on app-date-cell at bounding box center [704, 647] width 165 height 983
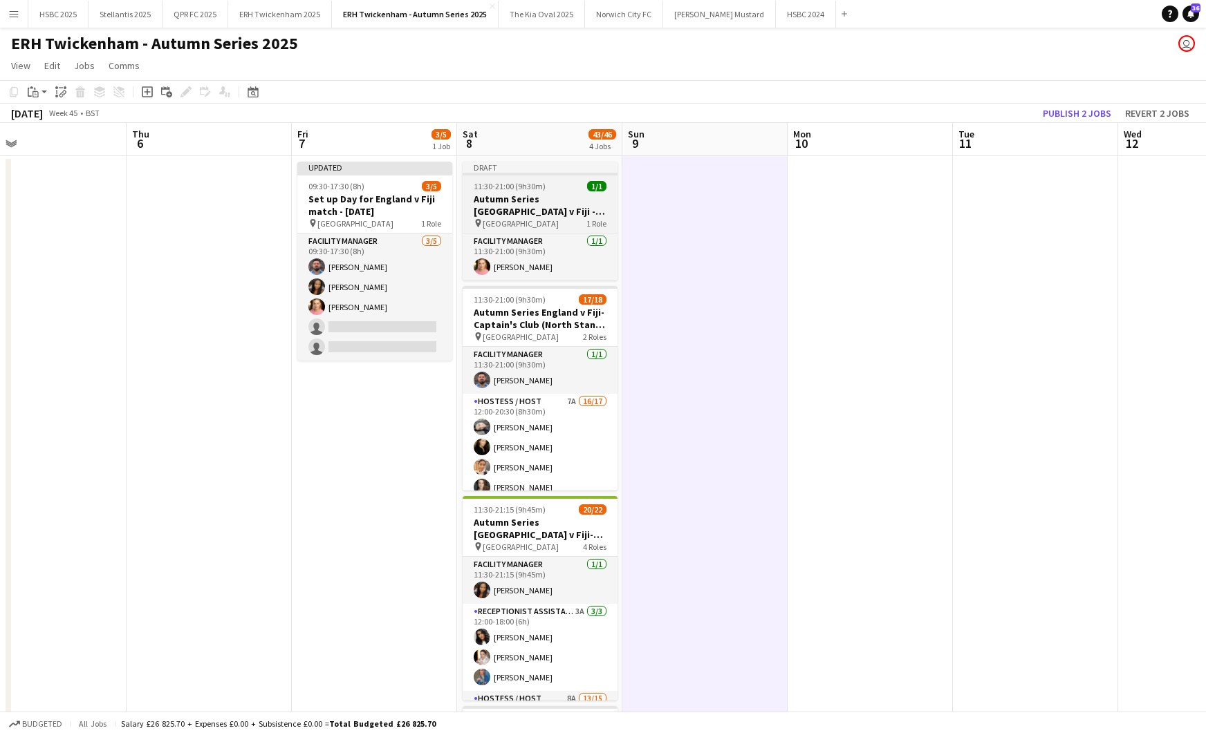
click at [545, 200] on h3 "Autumn Series [GEOGRAPHIC_DATA] v Fiji - Lock [DATE] - [DATE]" at bounding box center [539, 205] width 155 height 25
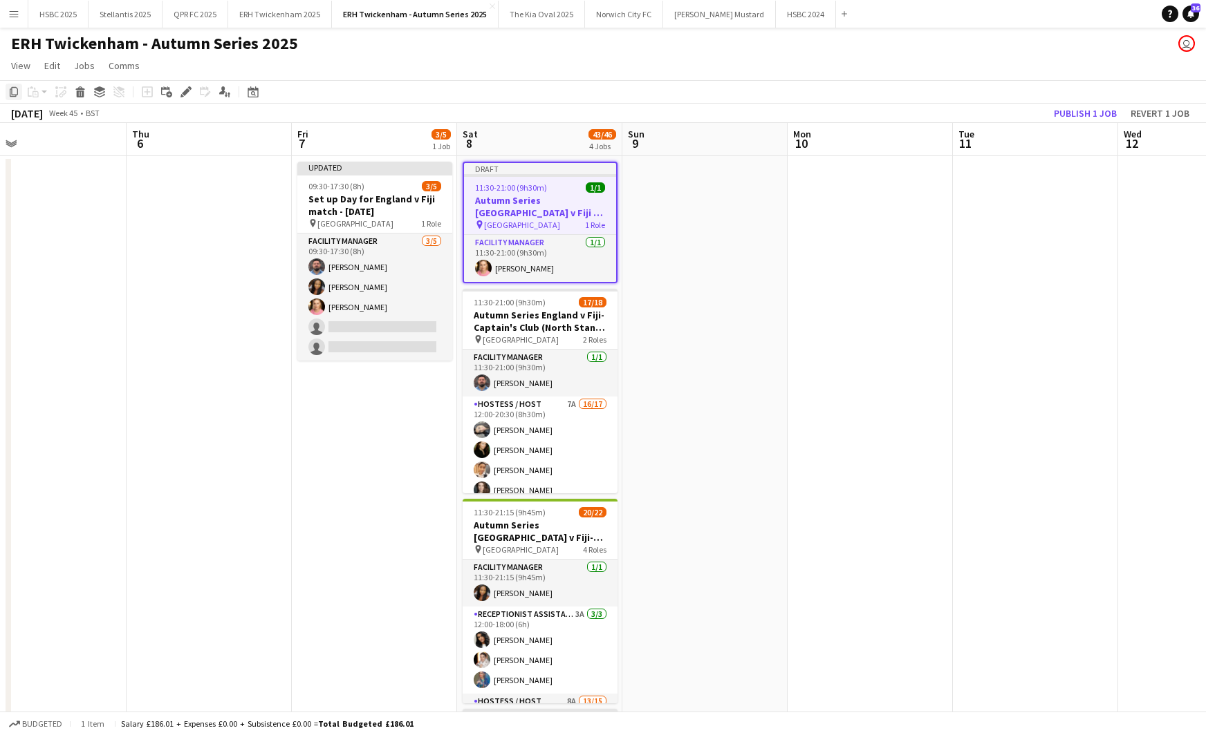
click at [15, 93] on icon "Copy" at bounding box center [13, 91] width 11 height 11
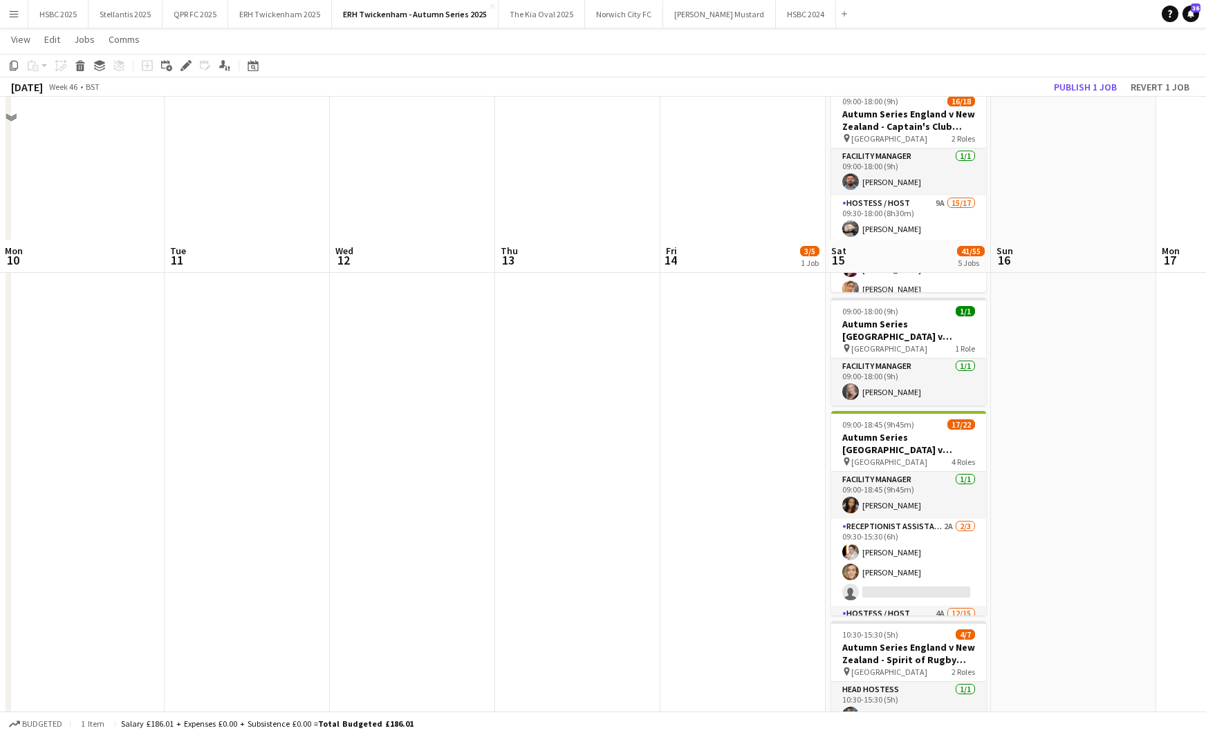
scroll to position [425, 0]
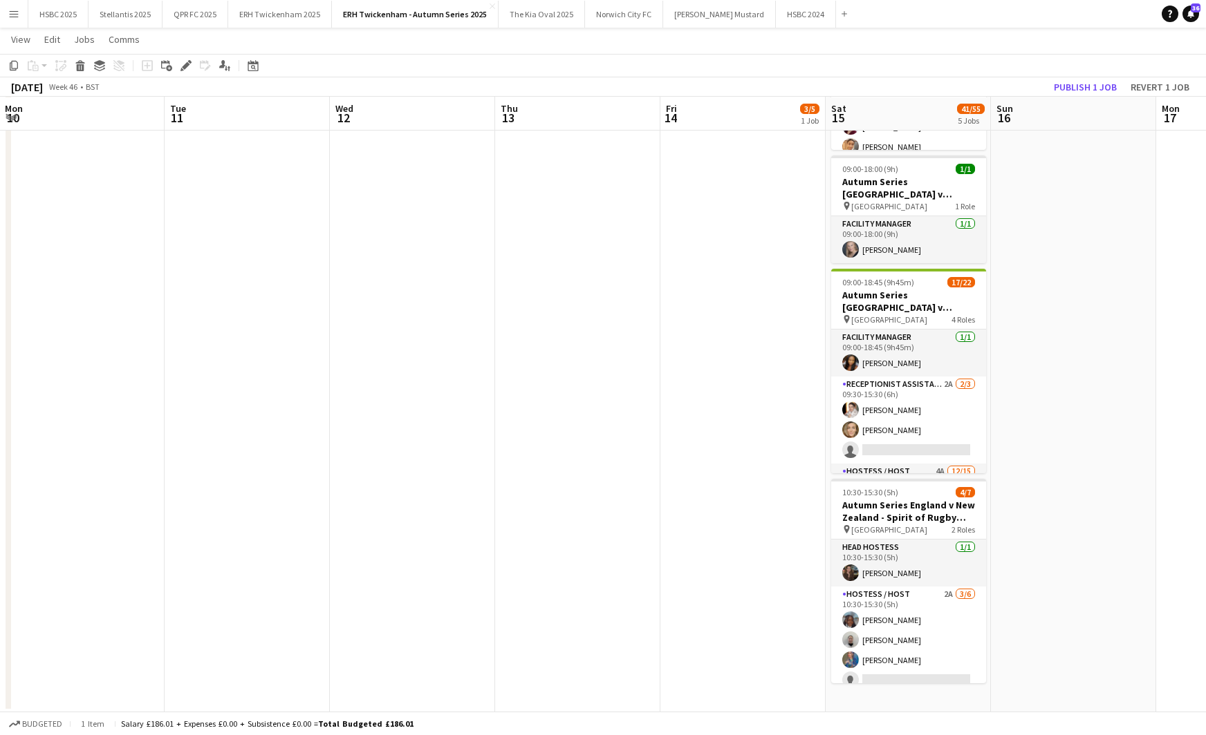
click at [910, 695] on app-date-cell "09:00-18:30 (9h30m) 3/7 Autumn Series [GEOGRAPHIC_DATA] v [GEOGRAPHIC_DATA] - […" at bounding box center [907, 221] width 165 height 983
click at [34, 63] on icon at bounding box center [34, 63] width 1 height 3
click at [42, 88] on link "Paste Command V" at bounding box center [91, 92] width 109 height 12
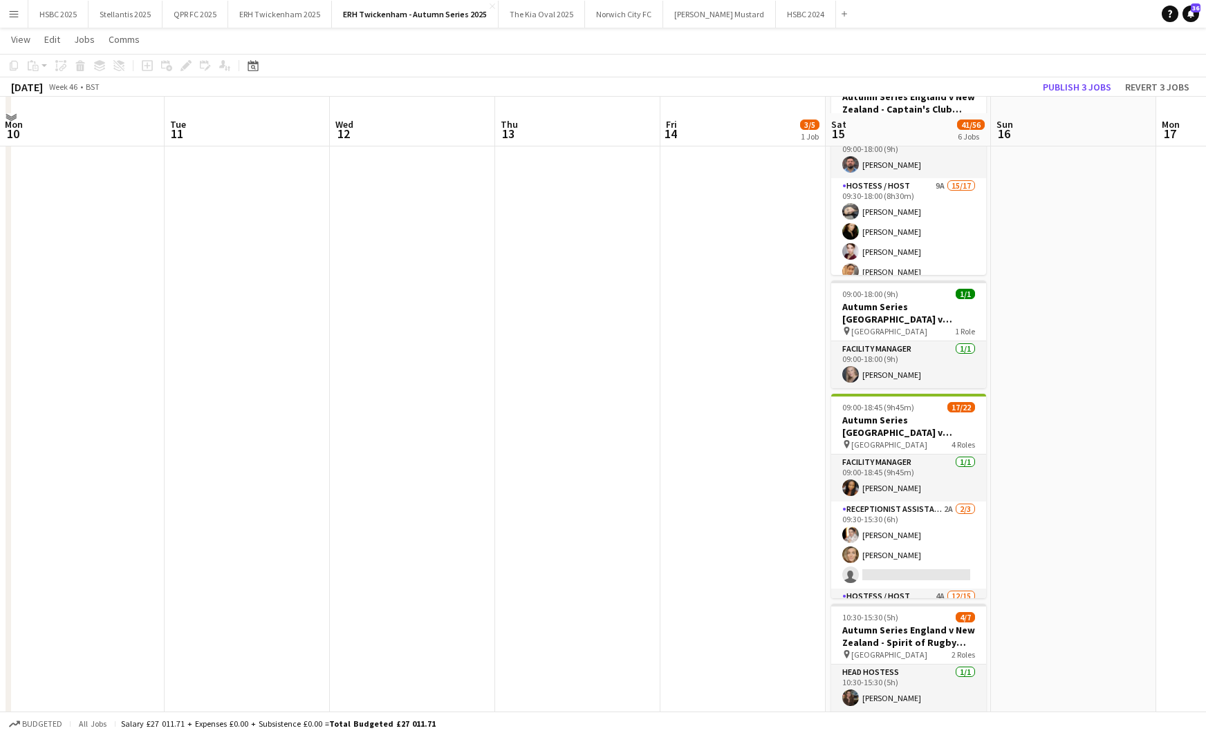
scroll to position [551, 0]
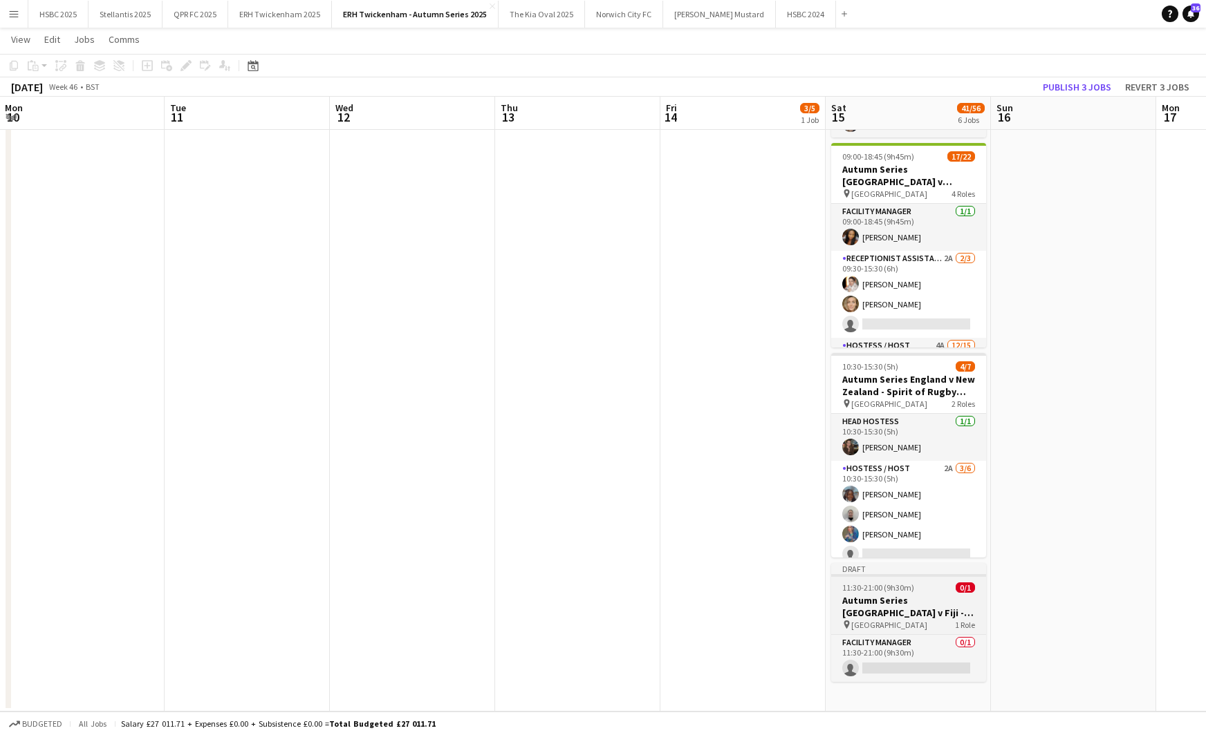
click at [892, 606] on h3 "Autumn Series [GEOGRAPHIC_DATA] v Fiji - Lock [DATE] - [DATE]" at bounding box center [908, 606] width 155 height 25
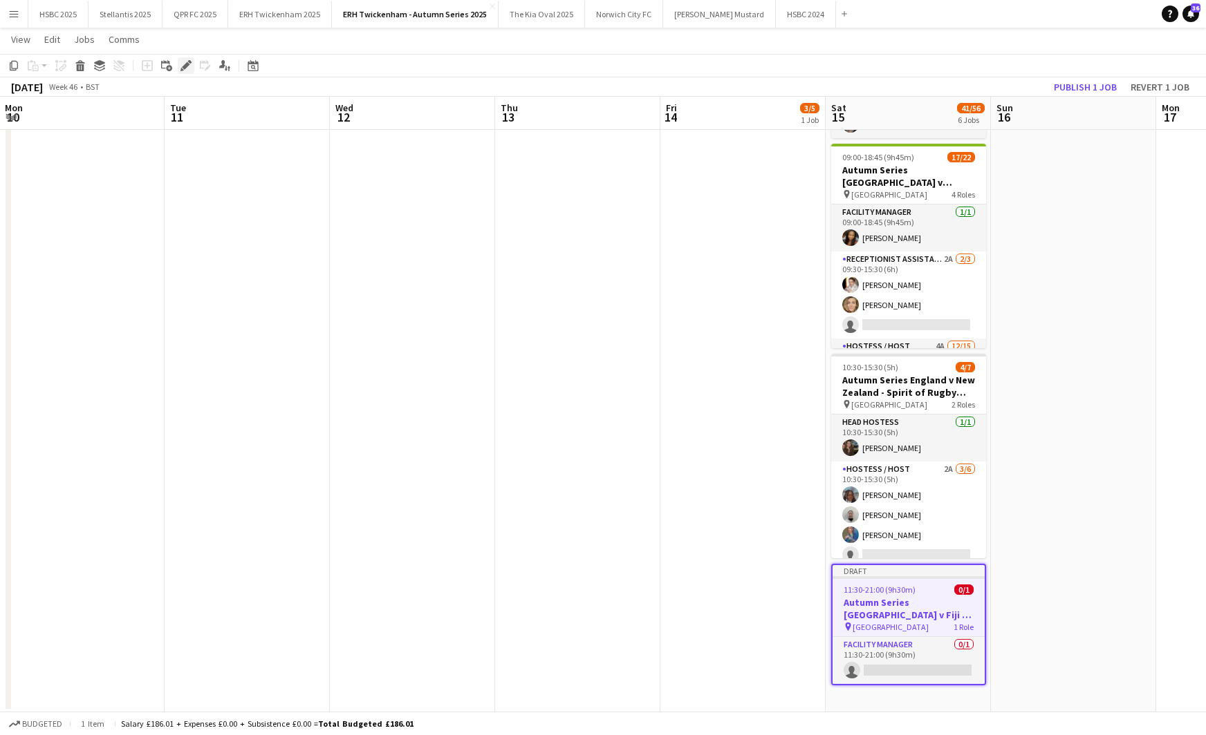
click at [184, 67] on icon at bounding box center [186, 66] width 8 height 8
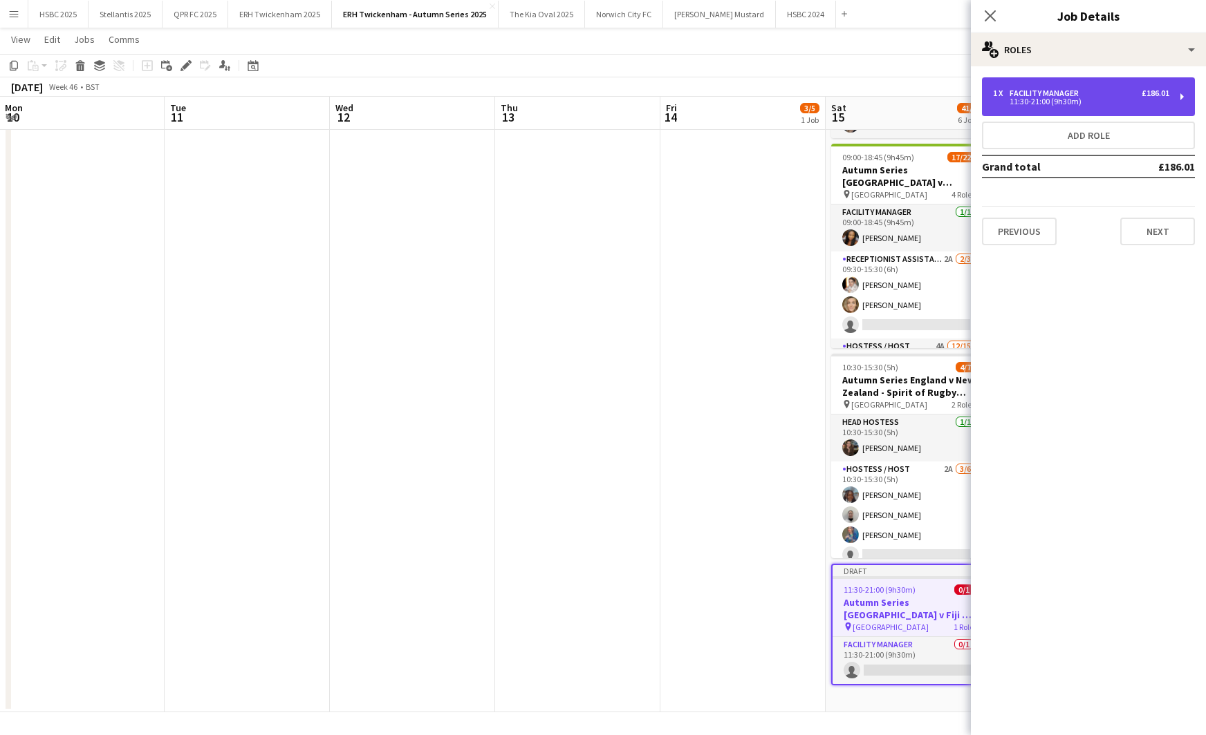
click at [1080, 95] on div "Facility Manager" at bounding box center [1046, 93] width 75 height 10
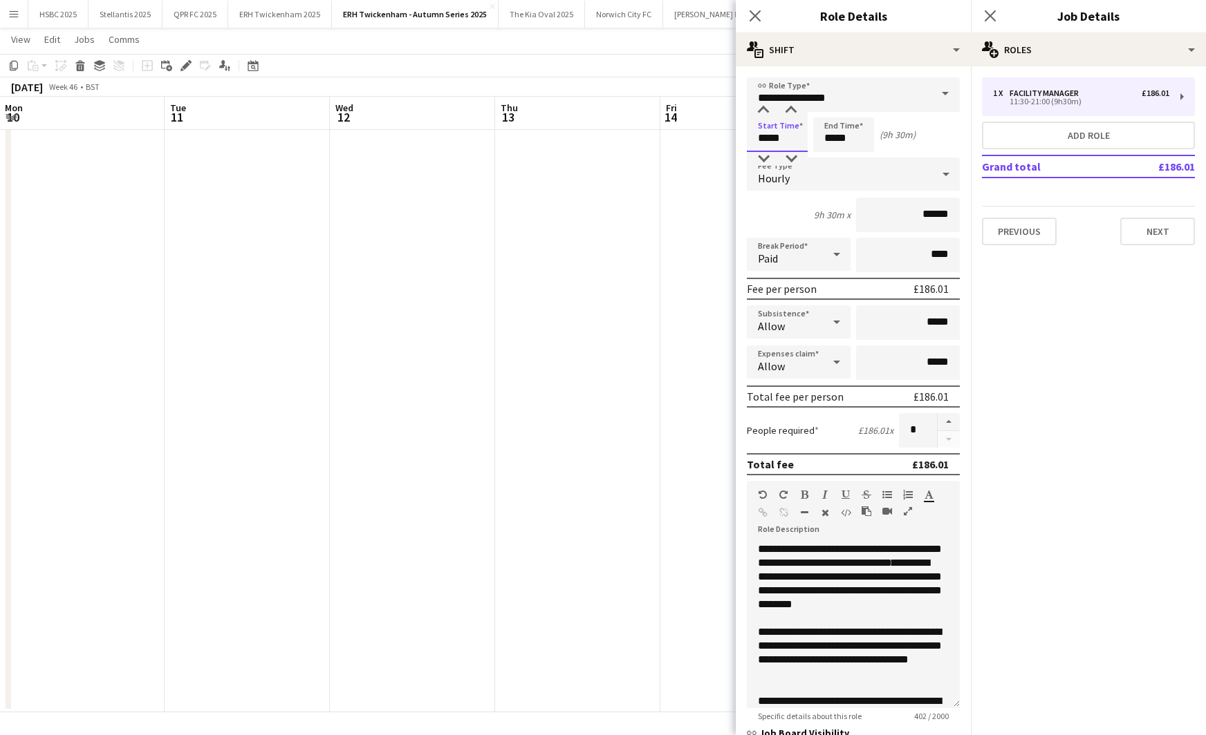
click at [756, 140] on input "*****" at bounding box center [777, 135] width 61 height 35
type input "*****"
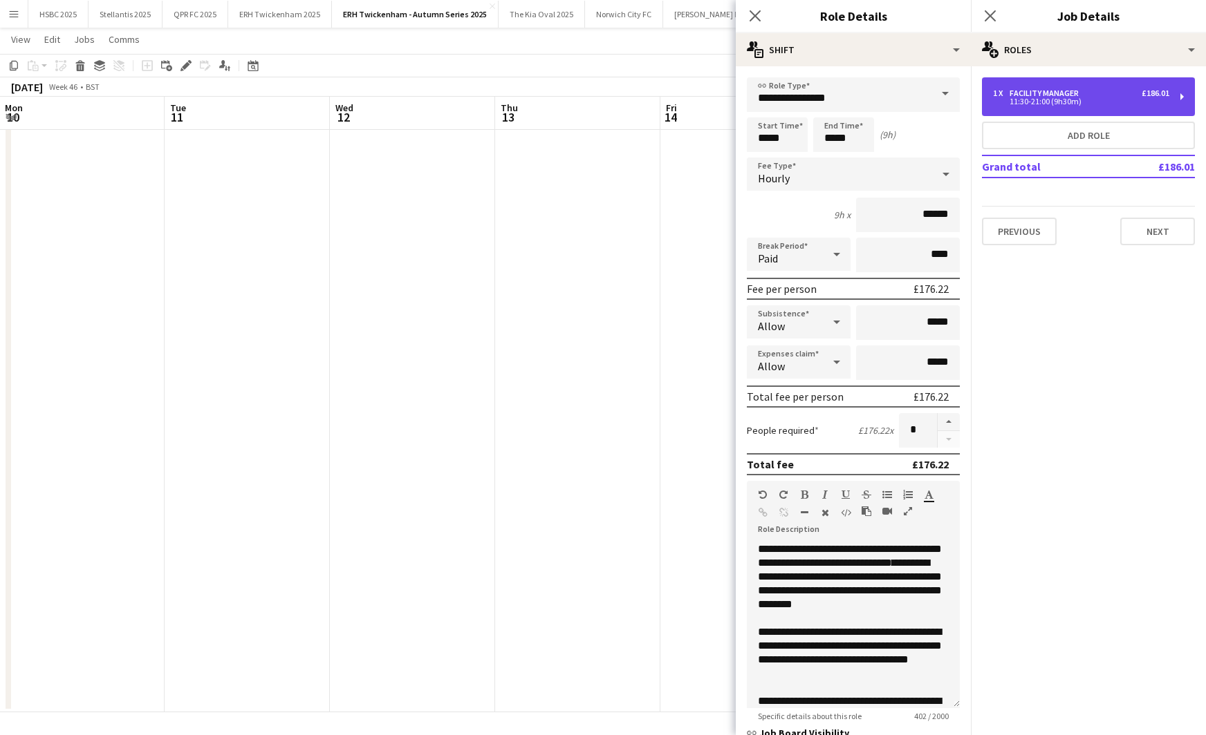
click at [1090, 96] on div "1 x Facility Manager £186.01" at bounding box center [1081, 93] width 176 height 10
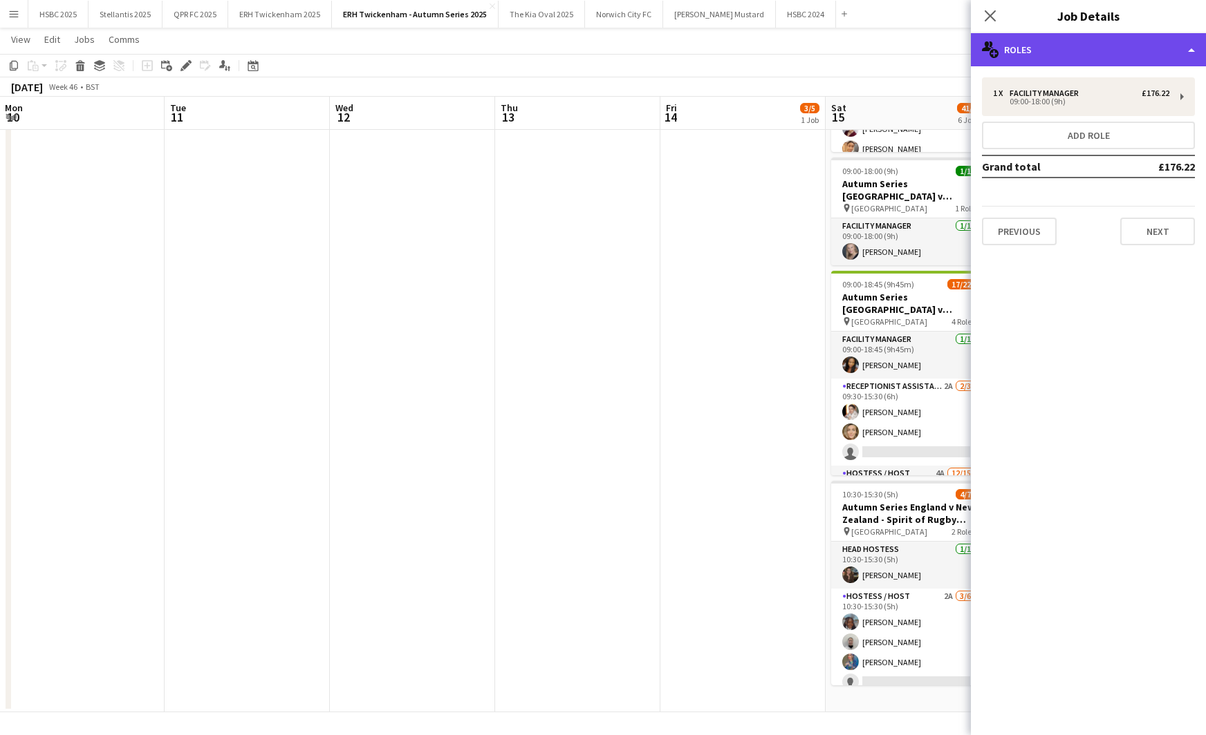
click at [1068, 49] on div "multiple-users-add Roles" at bounding box center [1087, 49] width 235 height 33
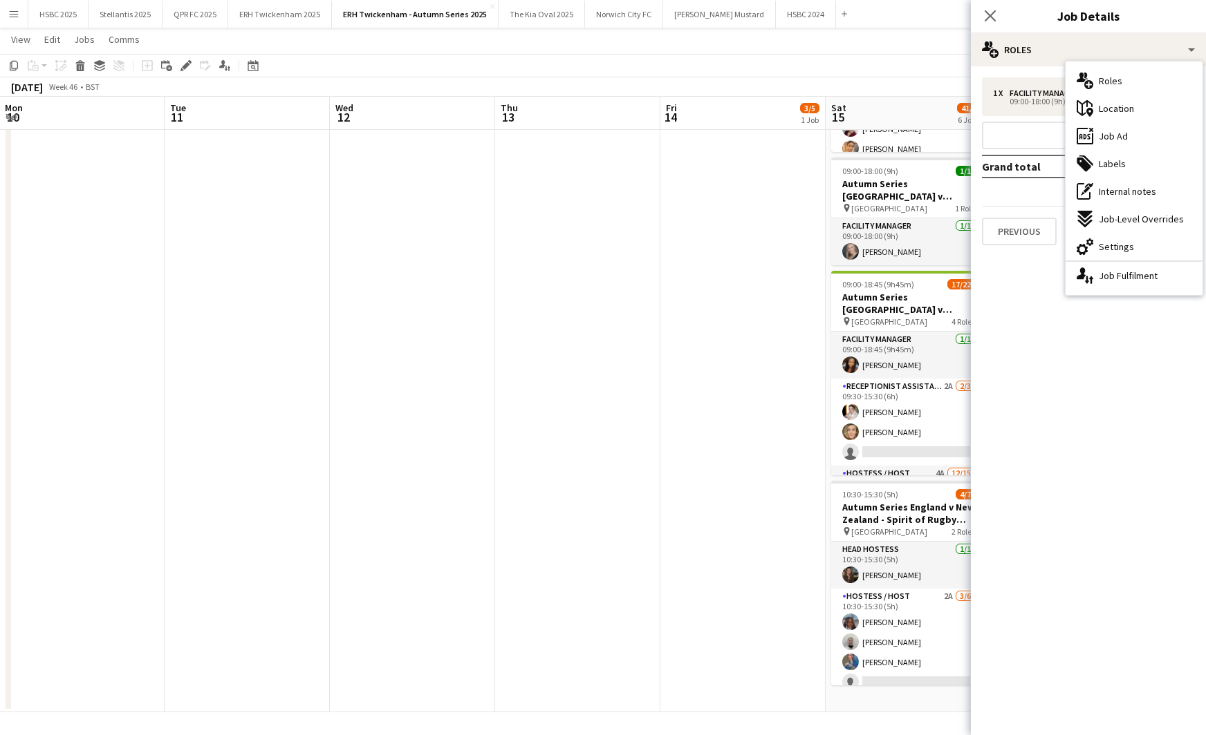
click at [1134, 241] on div "cog-double-3 Settings" at bounding box center [1133, 247] width 137 height 28
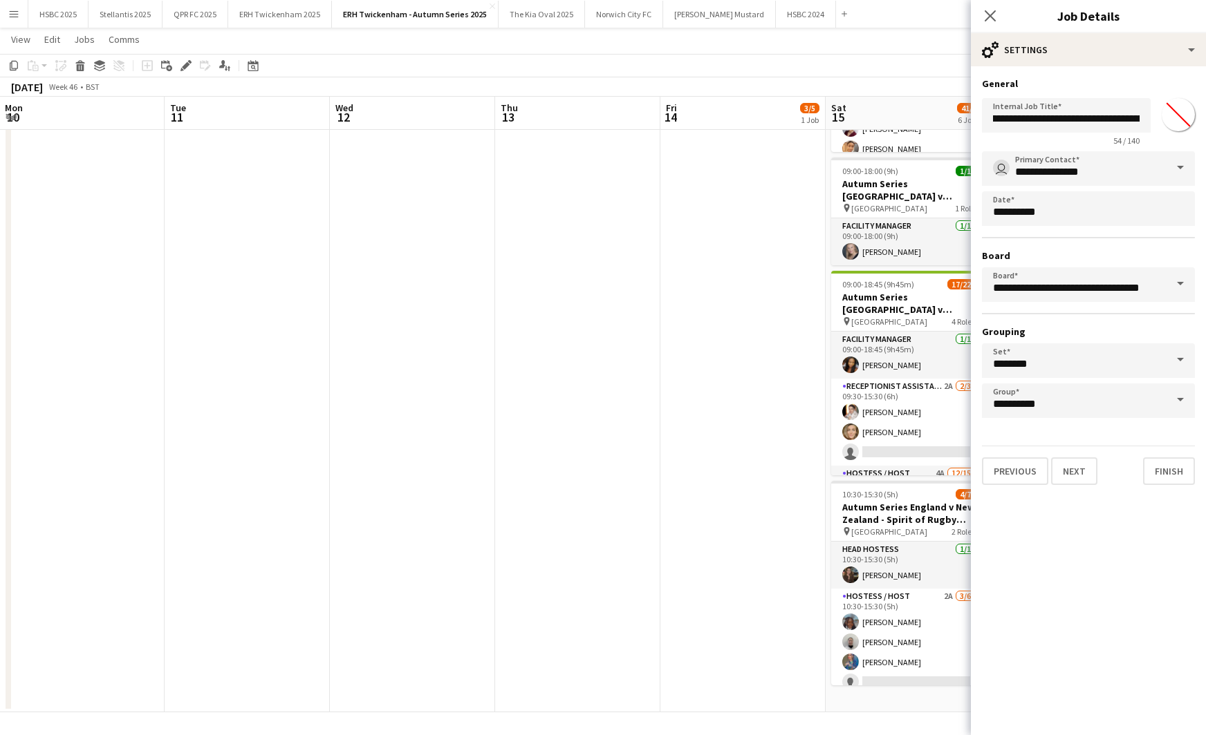
scroll to position [0, 70]
drag, startPoint x: 1053, startPoint y: 119, endPoint x: 1040, endPoint y: 120, distance: 13.2
click at [1040, 120] on input "**********" at bounding box center [1066, 115] width 169 height 35
drag, startPoint x: 1095, startPoint y: 118, endPoint x: 1108, endPoint y: 126, distance: 15.5
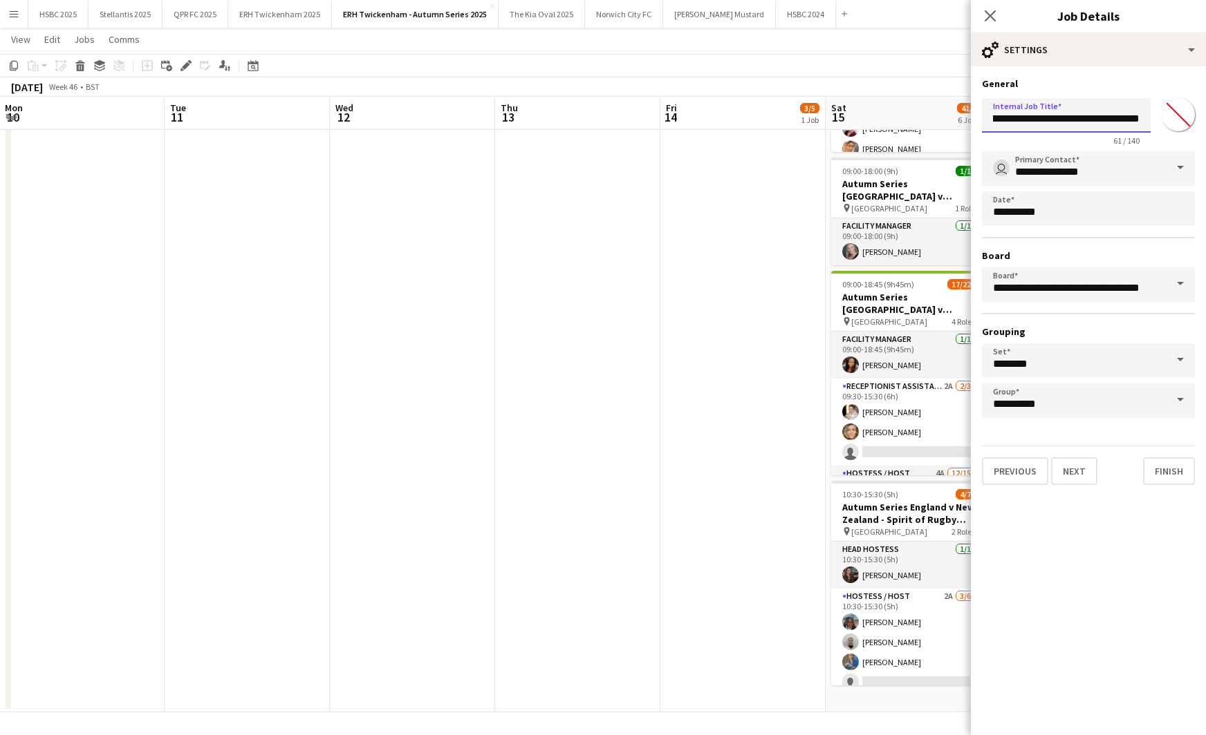
click at [1095, 119] on input "**********" at bounding box center [1066, 115] width 169 height 35
type input "**********"
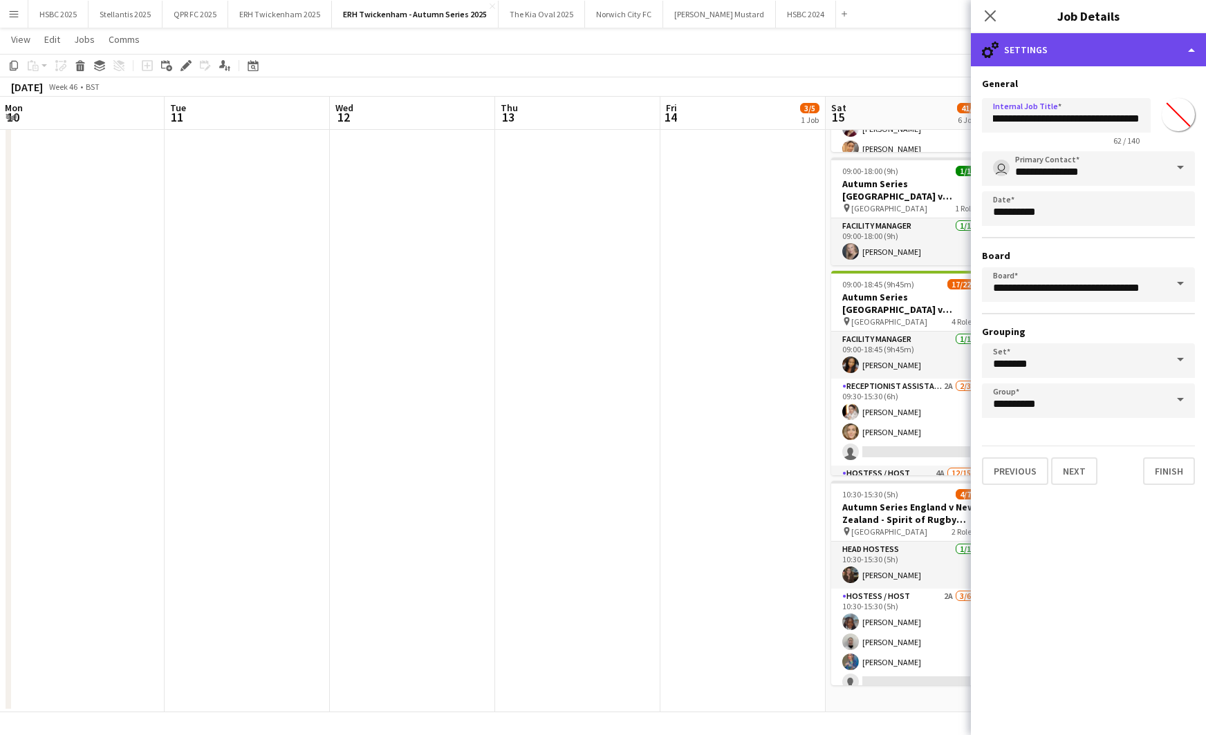
click at [1085, 48] on div "cog-double-3 Settings" at bounding box center [1087, 49] width 235 height 33
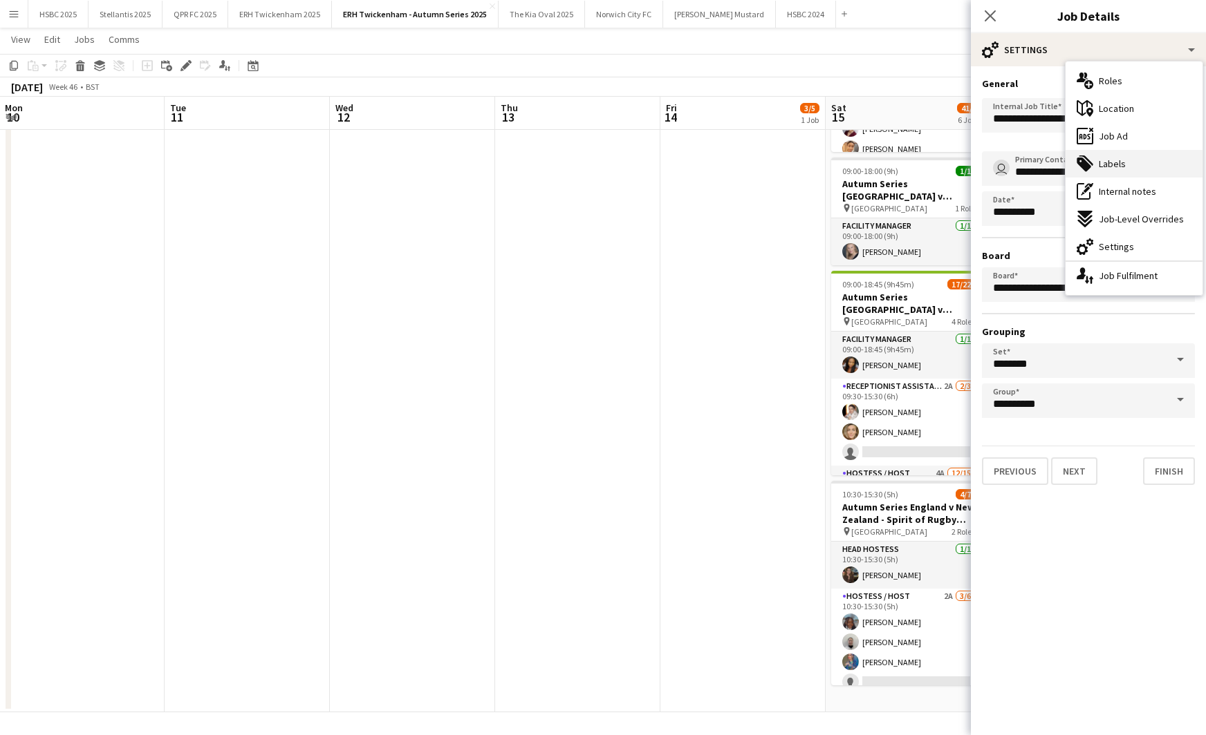
click at [1156, 157] on div "tags-double Labels" at bounding box center [1133, 164] width 137 height 28
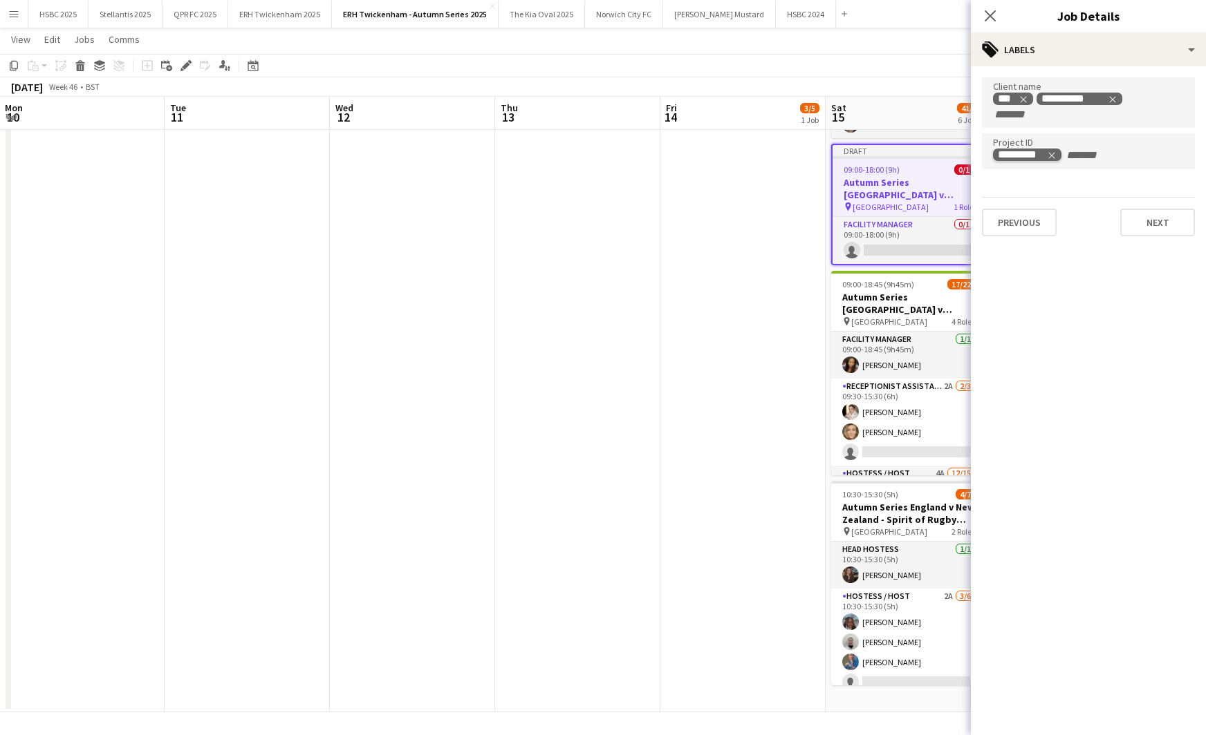
click at [1054, 151] on icon "Remove tag" at bounding box center [1052, 156] width 10 height 10
type input "*********"
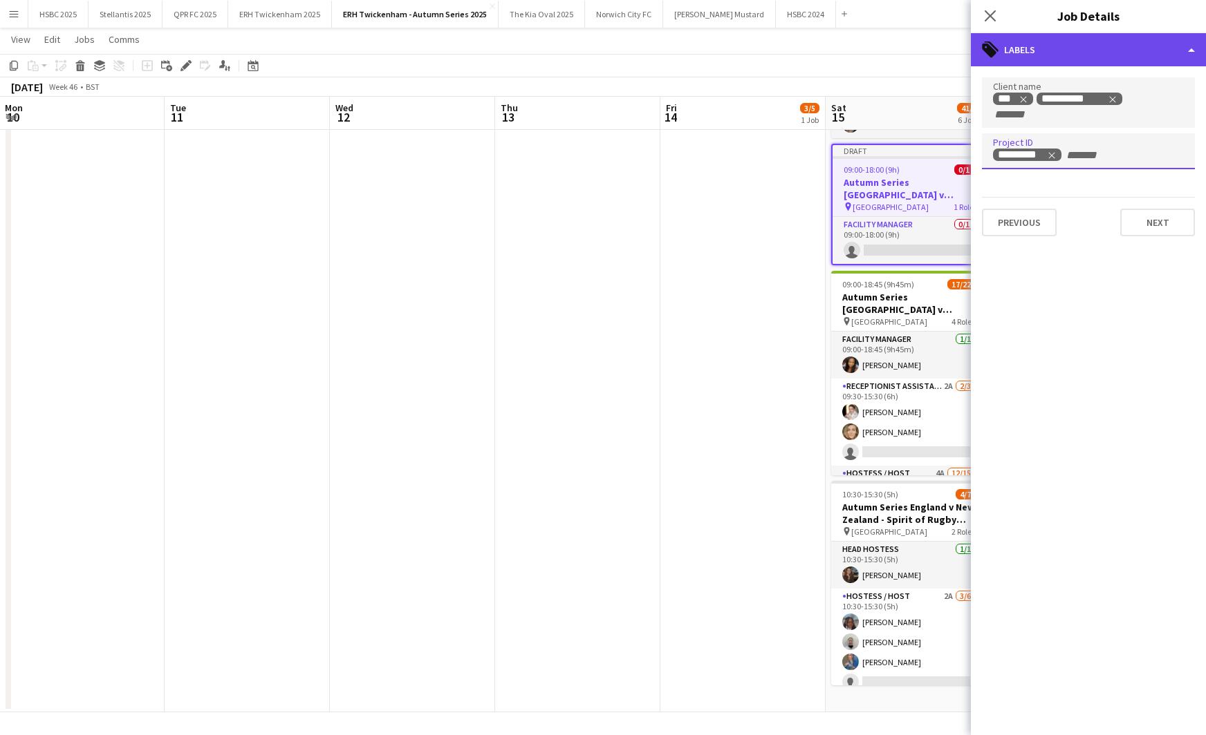
click at [1071, 59] on div "tags-double Labels" at bounding box center [1087, 49] width 235 height 33
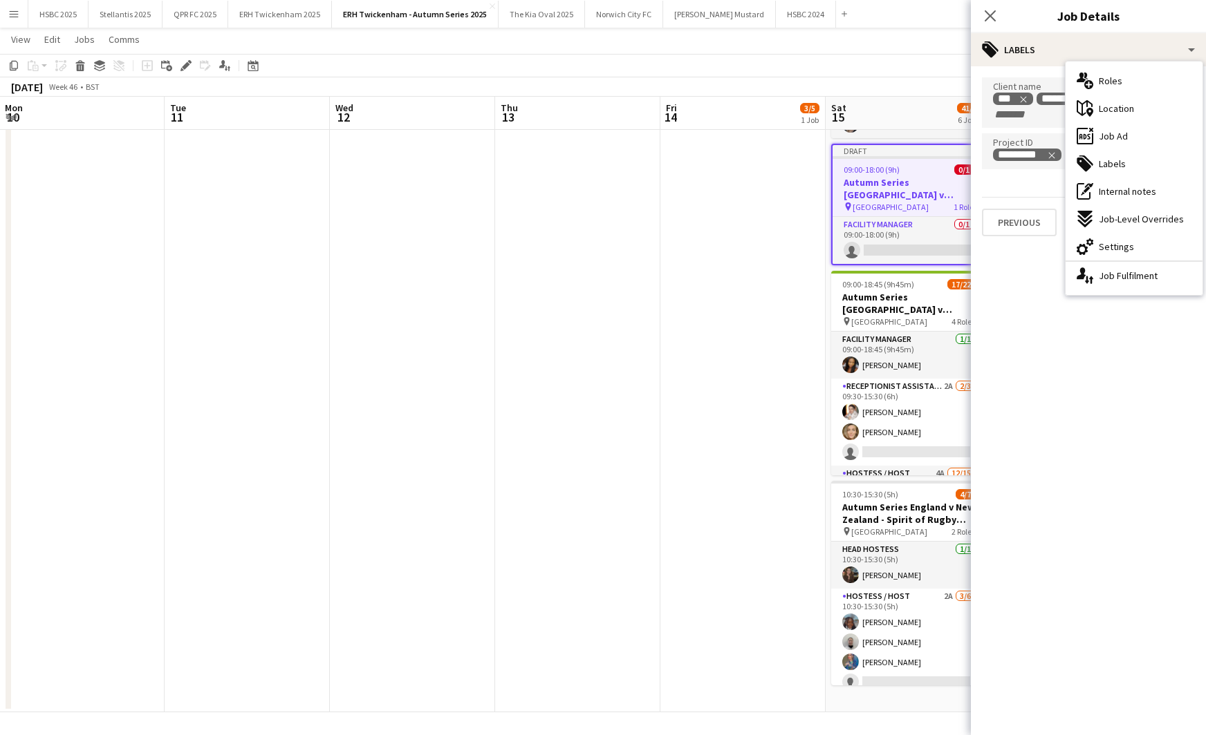
click at [1136, 131] on div "ads-window Job Ad" at bounding box center [1133, 136] width 137 height 28
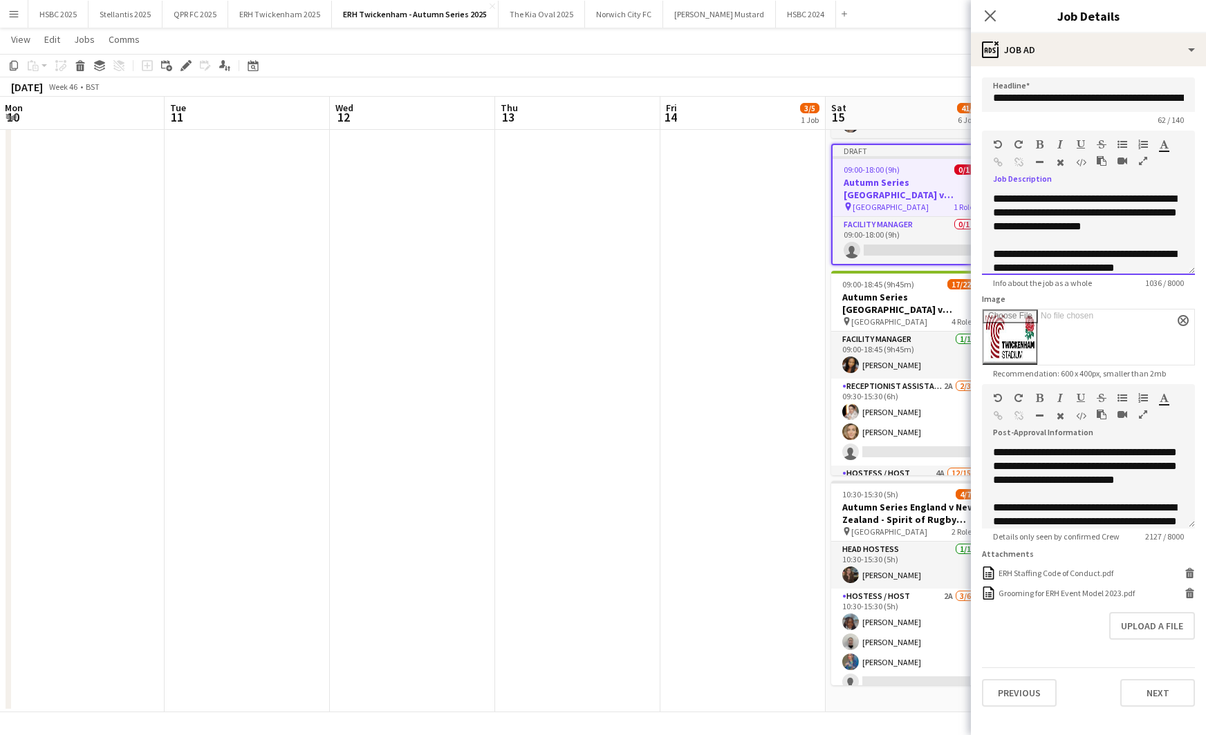
drag, startPoint x: 1055, startPoint y: 212, endPoint x: 1039, endPoint y: 213, distance: 15.9
click at [1039, 213] on span "**********" at bounding box center [1085, 213] width 184 height 38
click at [1164, 212] on span "**********" at bounding box center [1085, 213] width 184 height 38
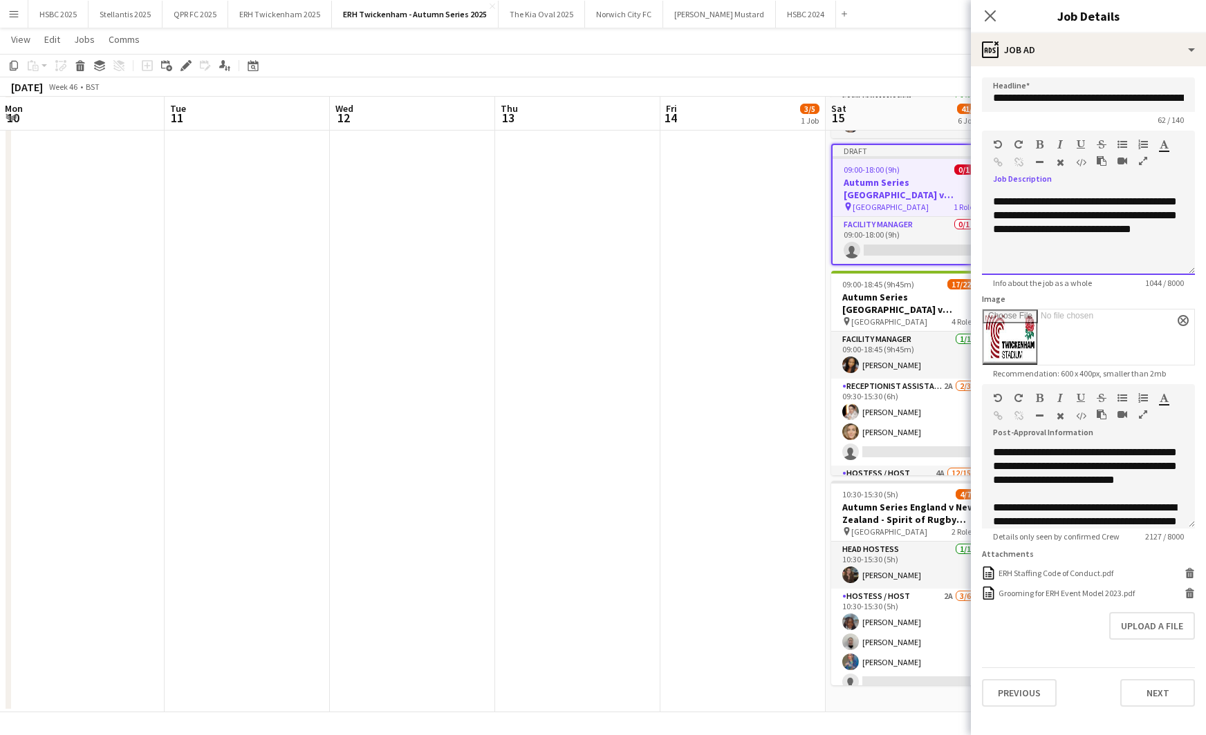
scroll to position [551, 0]
click at [747, 294] on app-date-cell "09:30-17:30 (8h) 3/5 Set up Day for England v New Zealand match - [DATE] pin [G…" at bounding box center [742, 158] width 165 height 1108
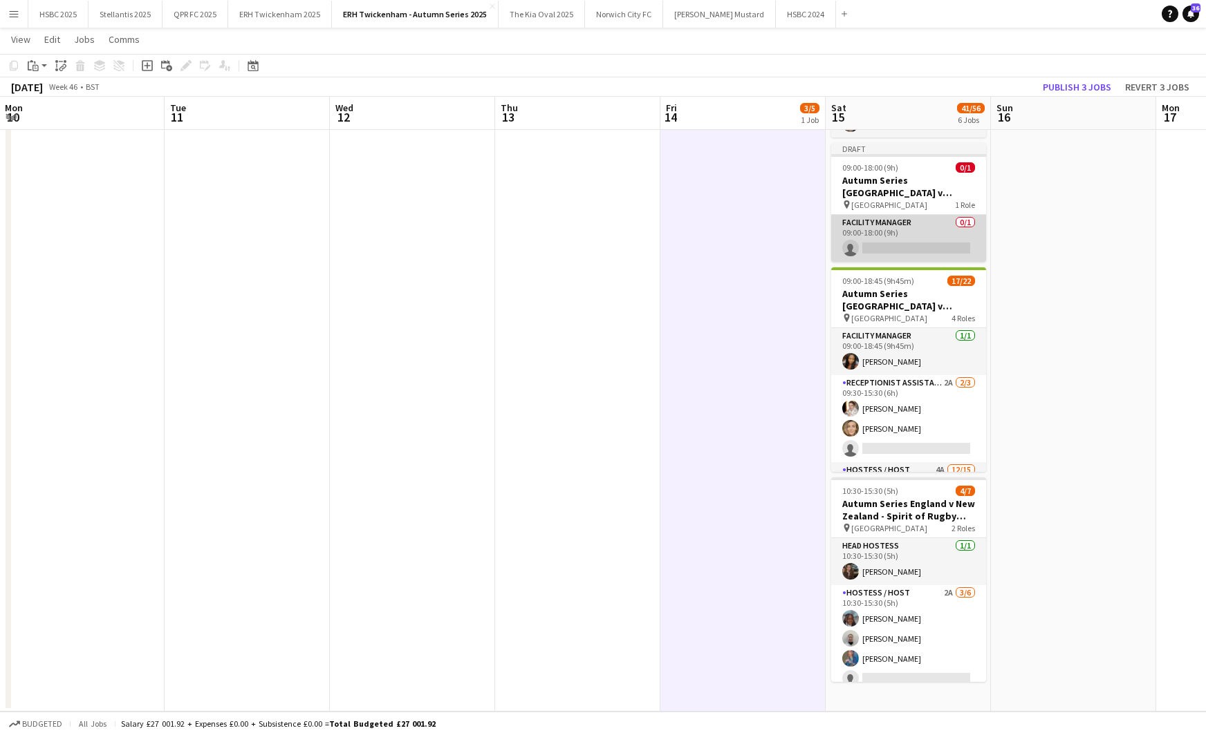
click at [881, 252] on app-card-role "Facility Manager 0/1 09:00-18:00 (9h) single-neutral-actions" at bounding box center [908, 238] width 155 height 47
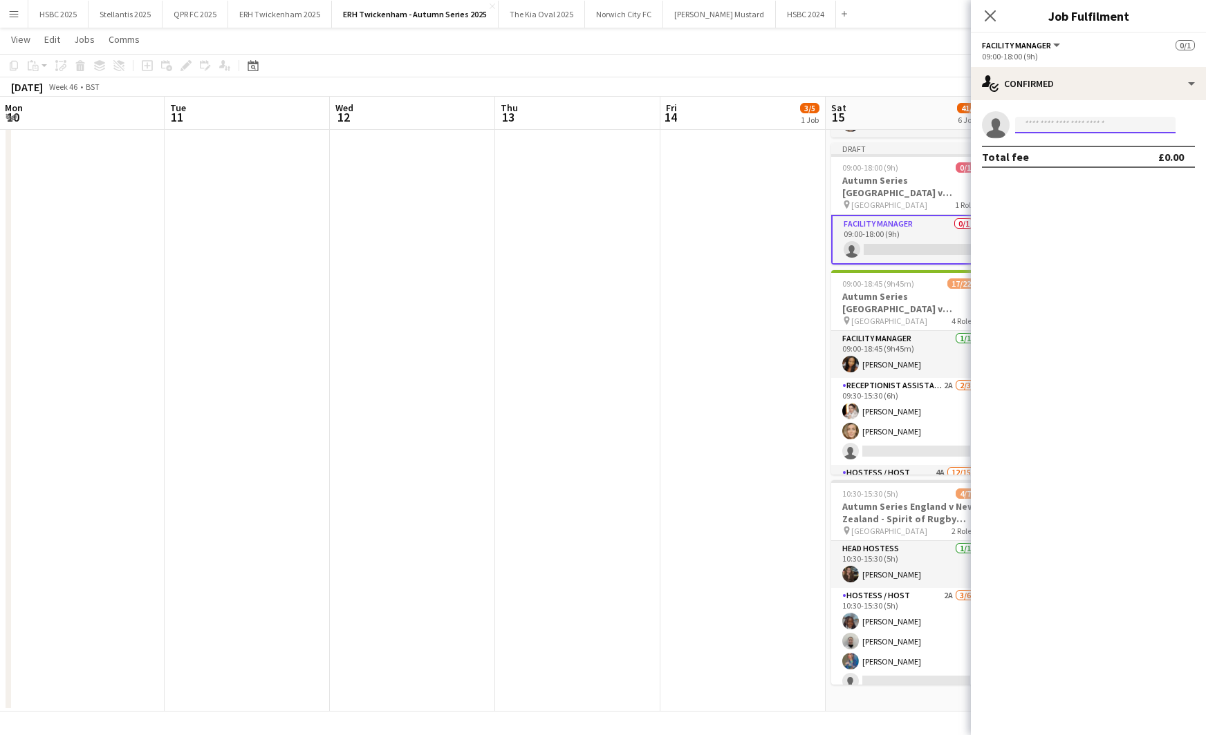
click at [1044, 118] on input at bounding box center [1095, 125] width 160 height 17
type input "*****"
click at [1052, 149] on span "[PERSON_NAME]" at bounding box center [1065, 145] width 79 height 12
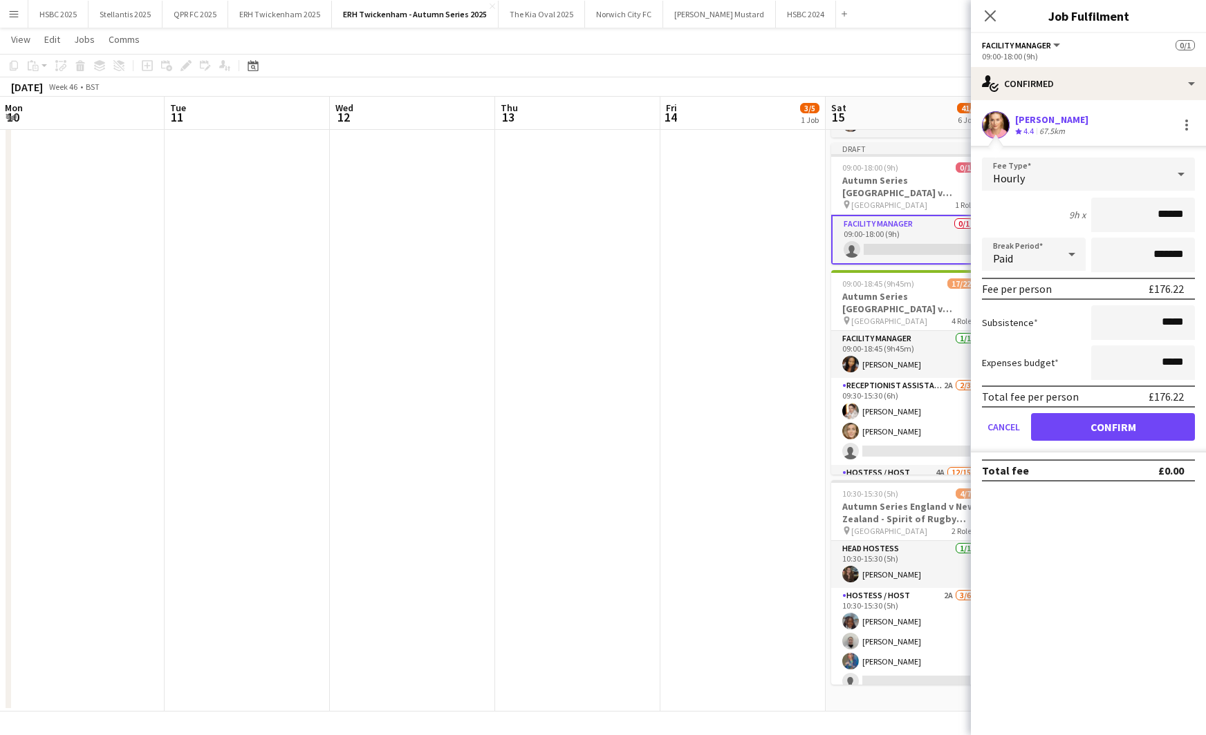
click button "Confirm" at bounding box center [1113, 427] width 164 height 28
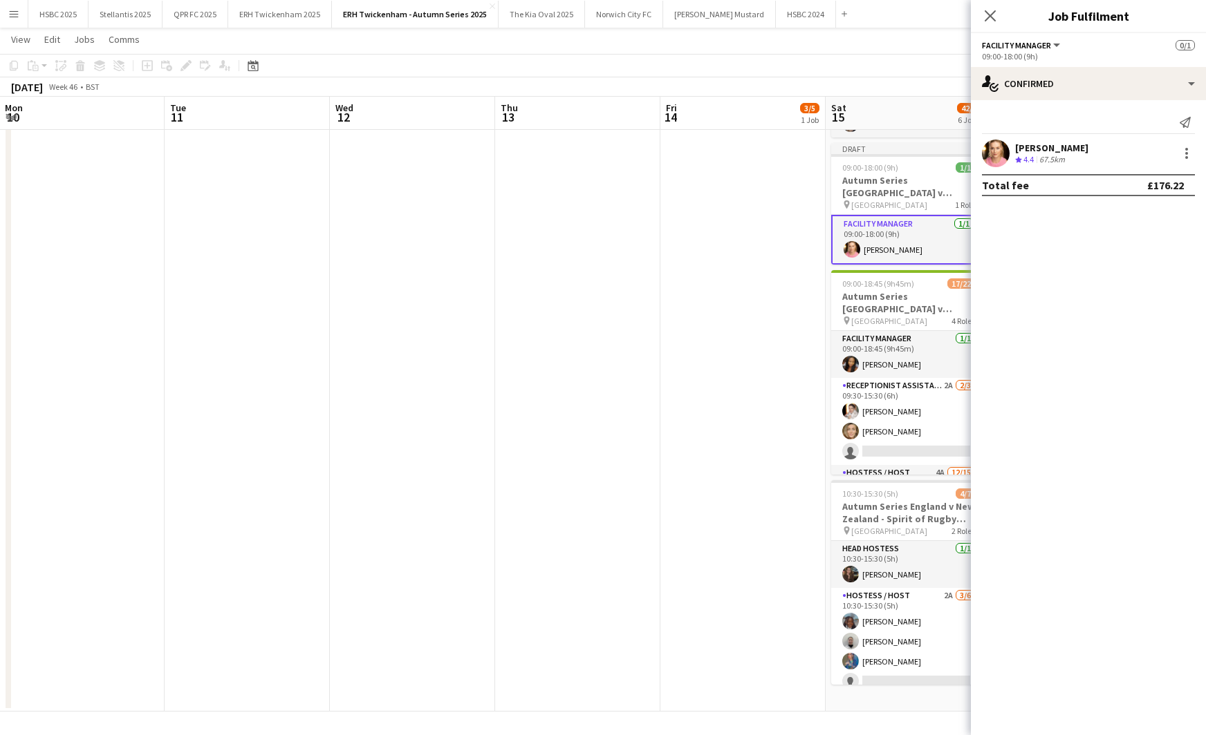
scroll to position [0, 0]
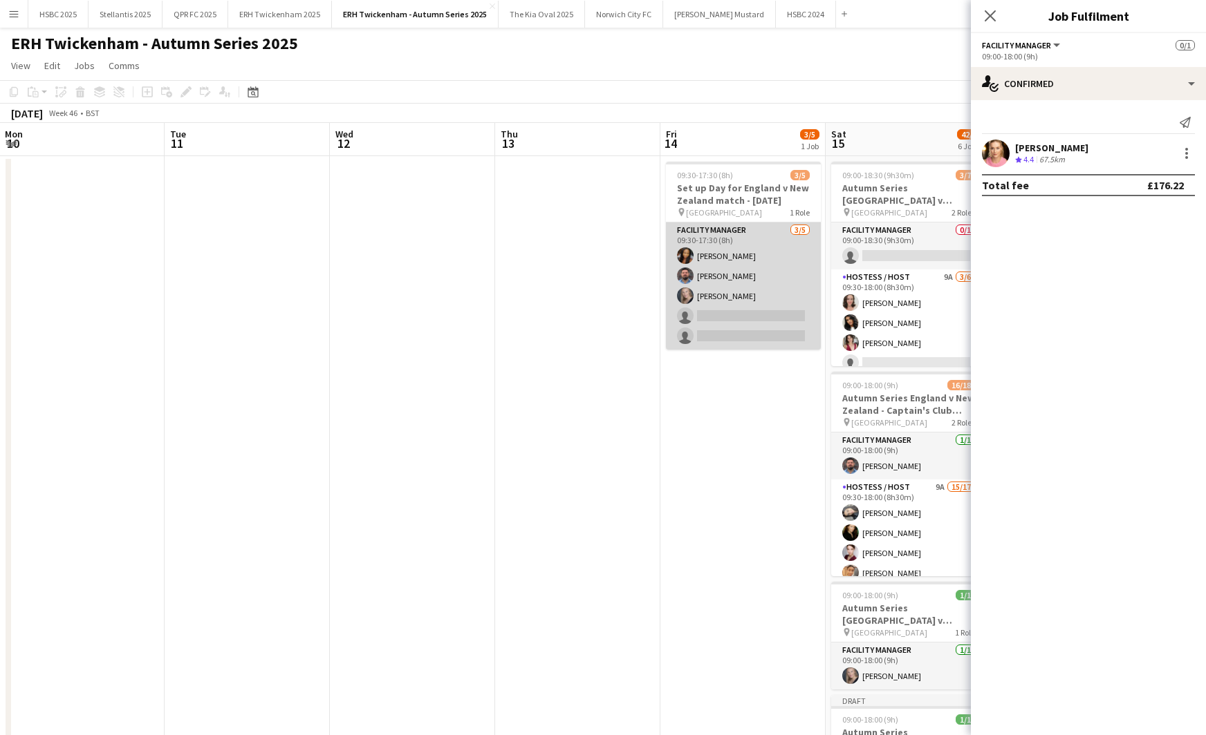
click at [751, 344] on app-card-role "Facility Manager [DATE] 09:30-17:30 (8h) [PERSON_NAME] [PERSON_NAME] [PERSON_NA…" at bounding box center [743, 286] width 155 height 127
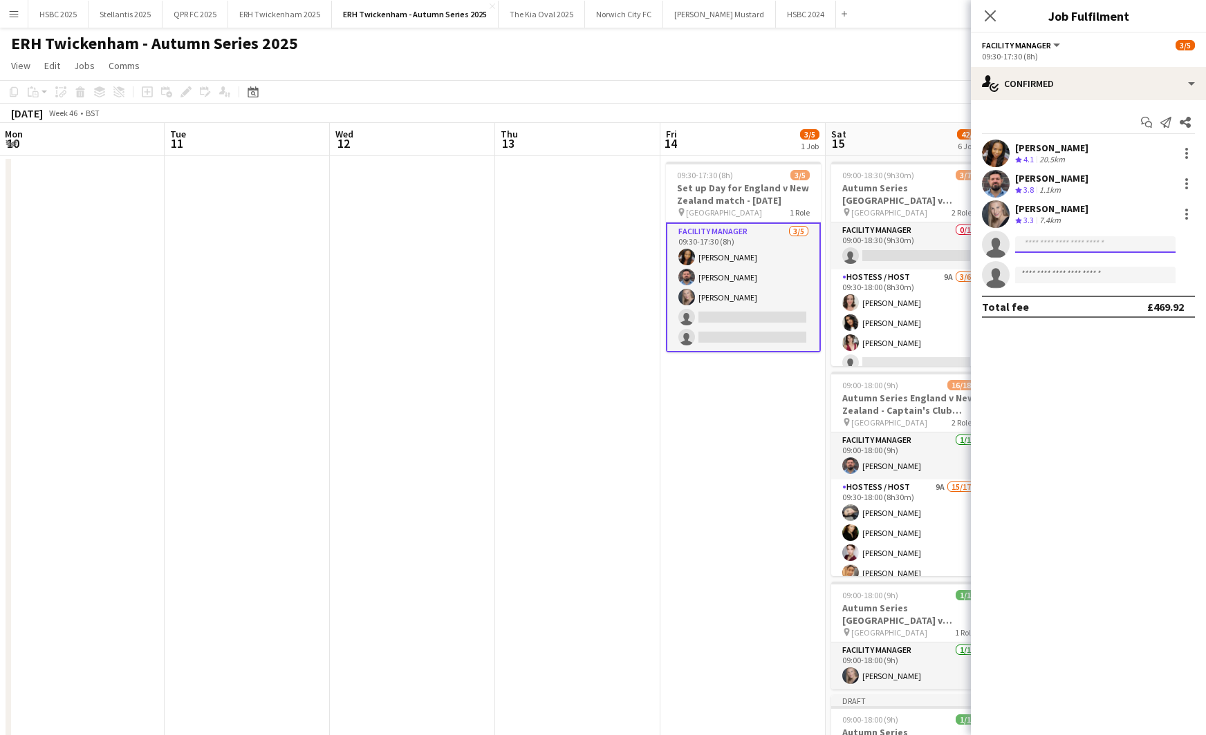
click at [1058, 245] on input at bounding box center [1095, 244] width 160 height 17
type input "*****"
click at [1062, 276] on span "[PERSON_NAME][EMAIL_ADDRESS][DOMAIN_NAME]" at bounding box center [1095, 275] width 138 height 11
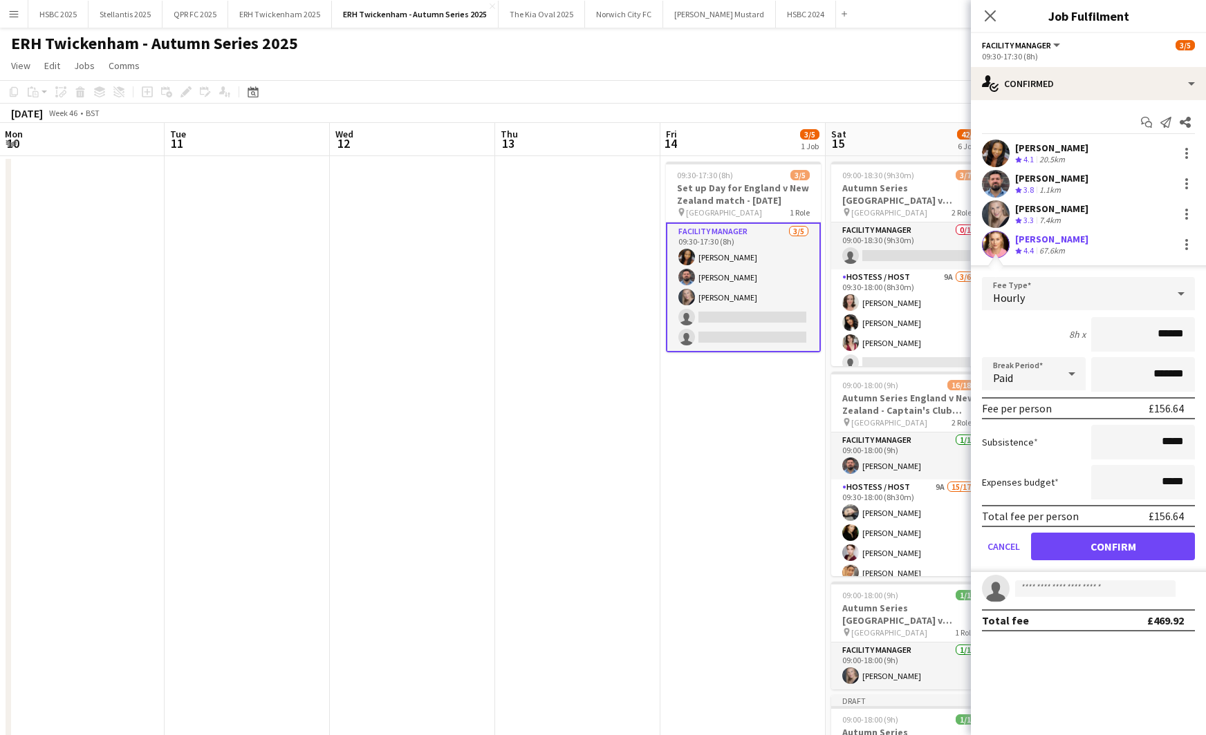
click button "Confirm" at bounding box center [1113, 547] width 164 height 28
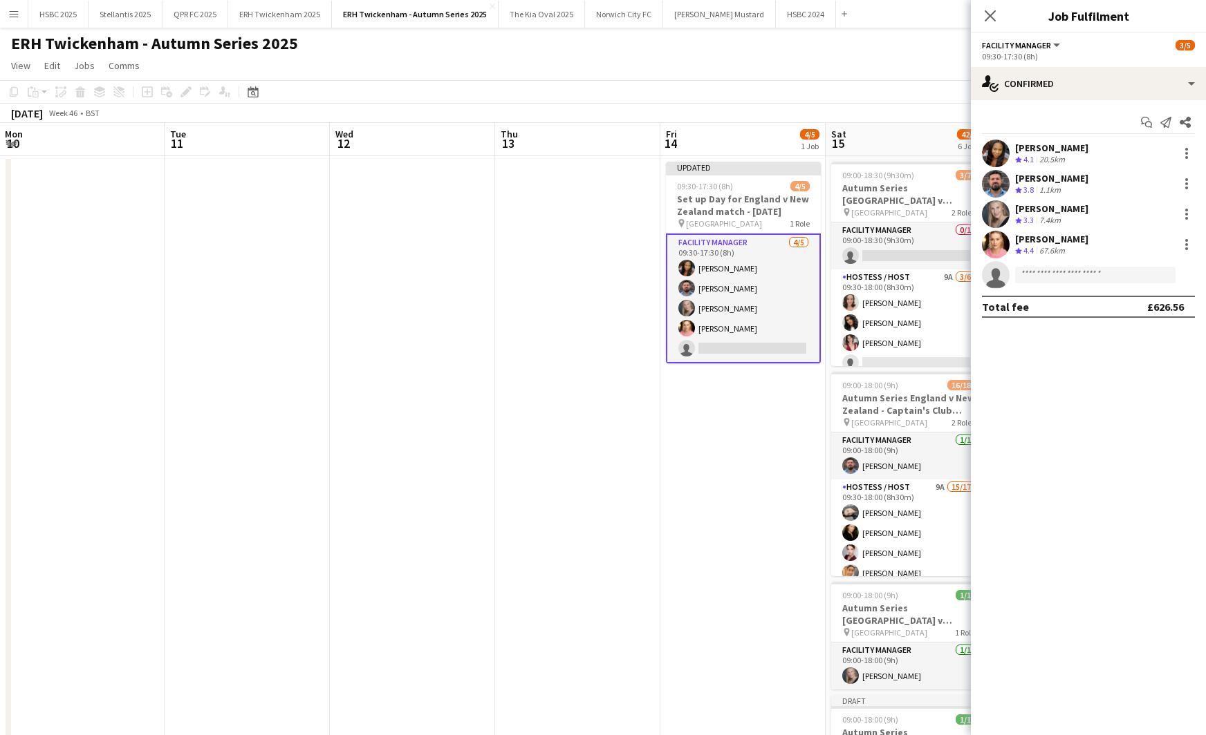
click at [757, 472] on app-date-cell "Updated 09:30-17:30 (8h) 4/5 Set up Day for England v New Zealand match - [DATE…" at bounding box center [742, 710] width 165 height 1108
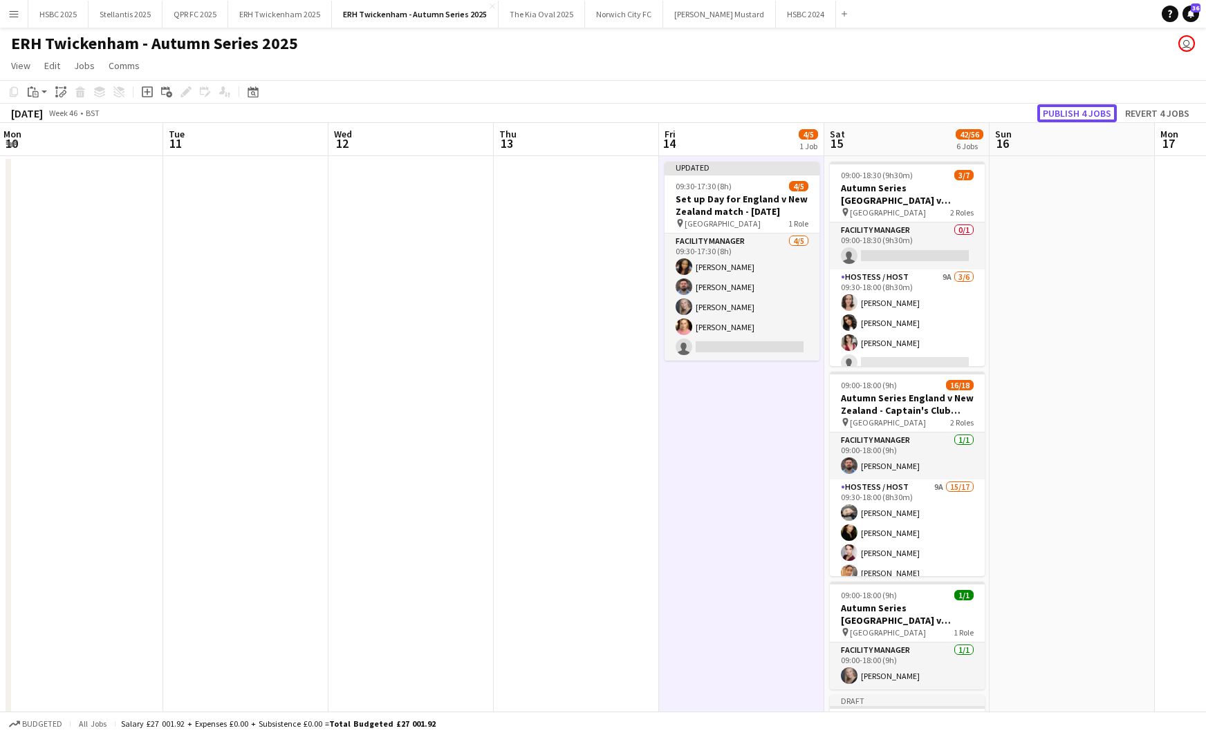
click at [1083, 113] on button "Publish 4 jobs" at bounding box center [1076, 113] width 79 height 18
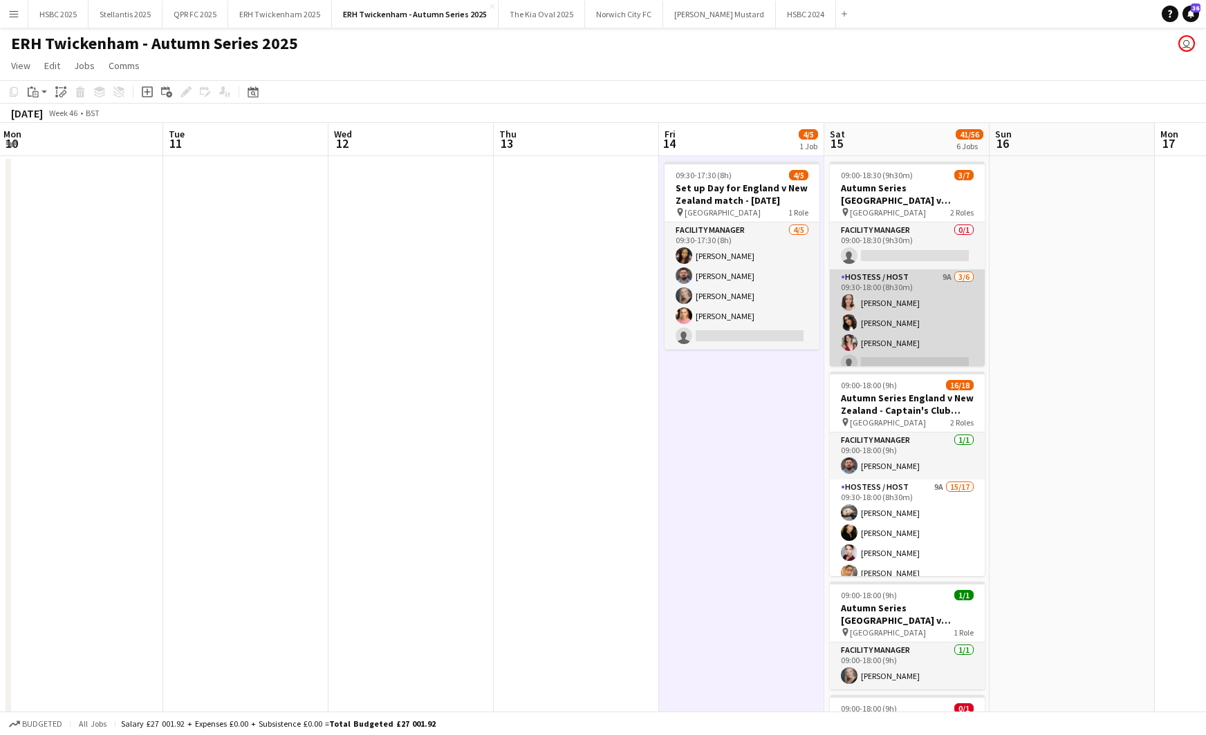
click at [892, 297] on app-card-role "Hostess / Host 9A [DATE] 09:30-18:00 (8h30m) [PERSON_NAME] [PERSON_NAME] [PERSO…" at bounding box center [906, 343] width 155 height 147
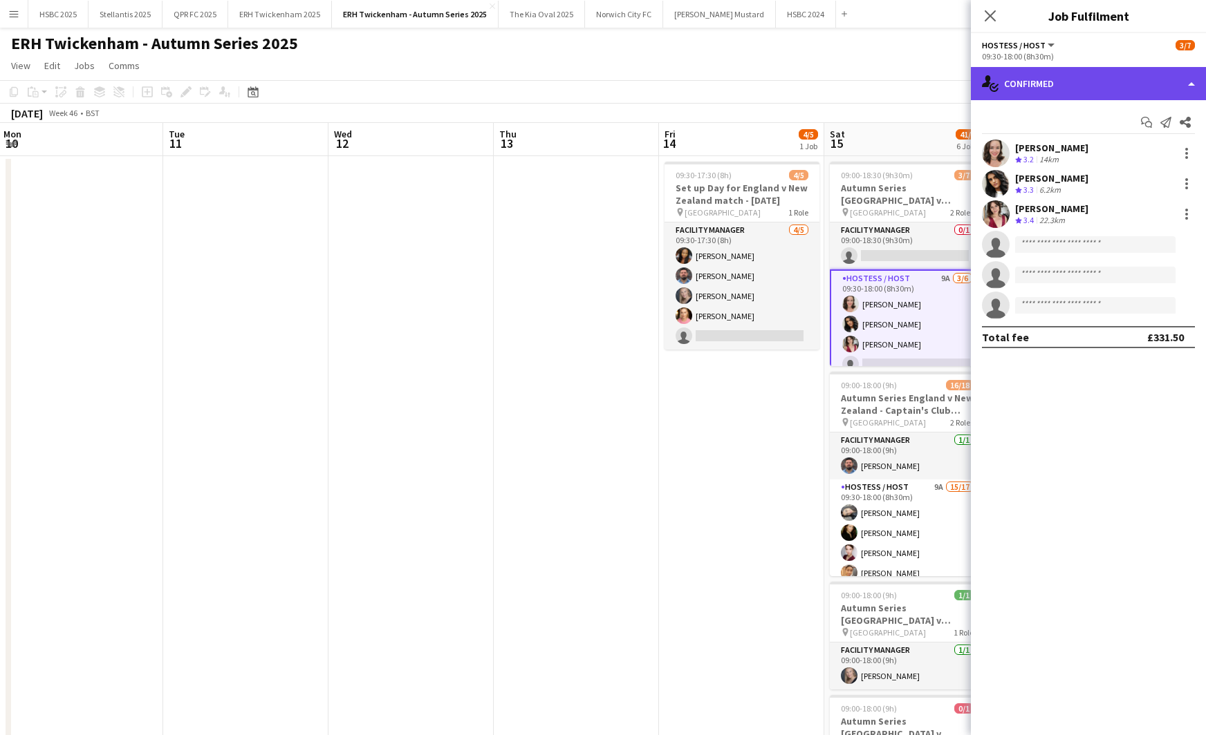
click at [1125, 84] on div "single-neutral-actions-check-2 Confirmed" at bounding box center [1087, 83] width 235 height 33
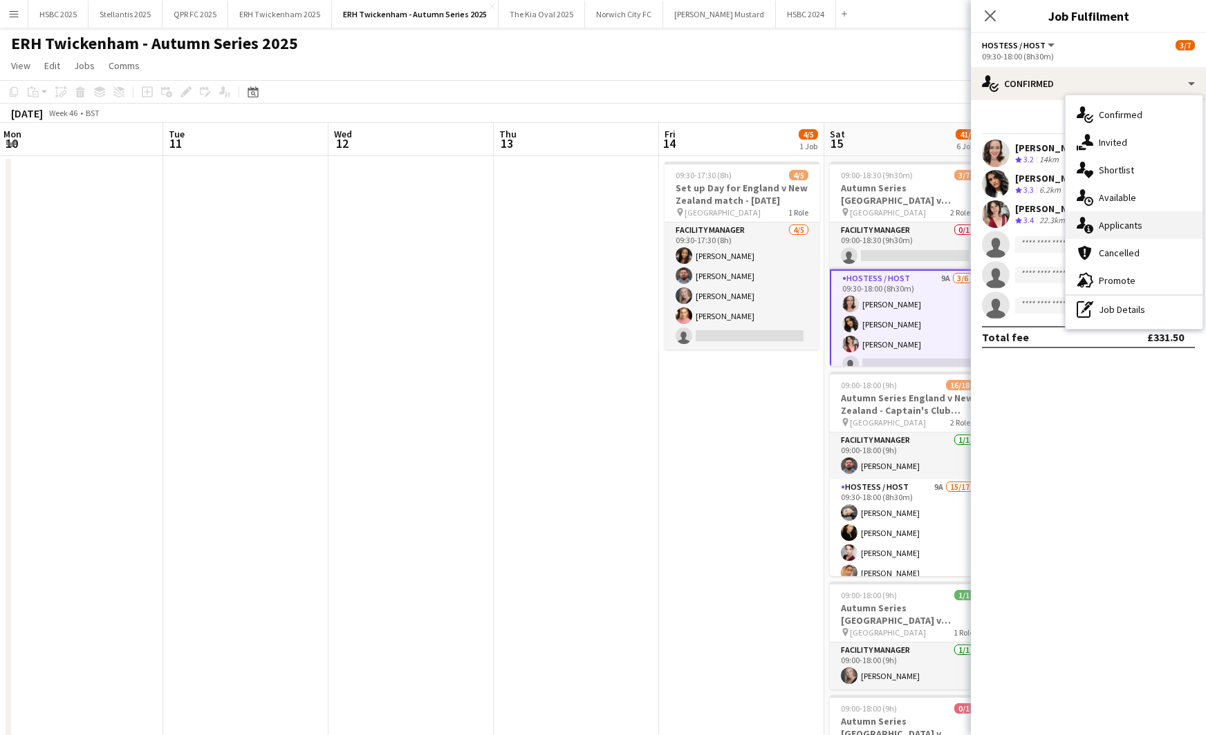
click at [1157, 229] on div "single-neutral-actions-information Applicants" at bounding box center [1133, 226] width 137 height 28
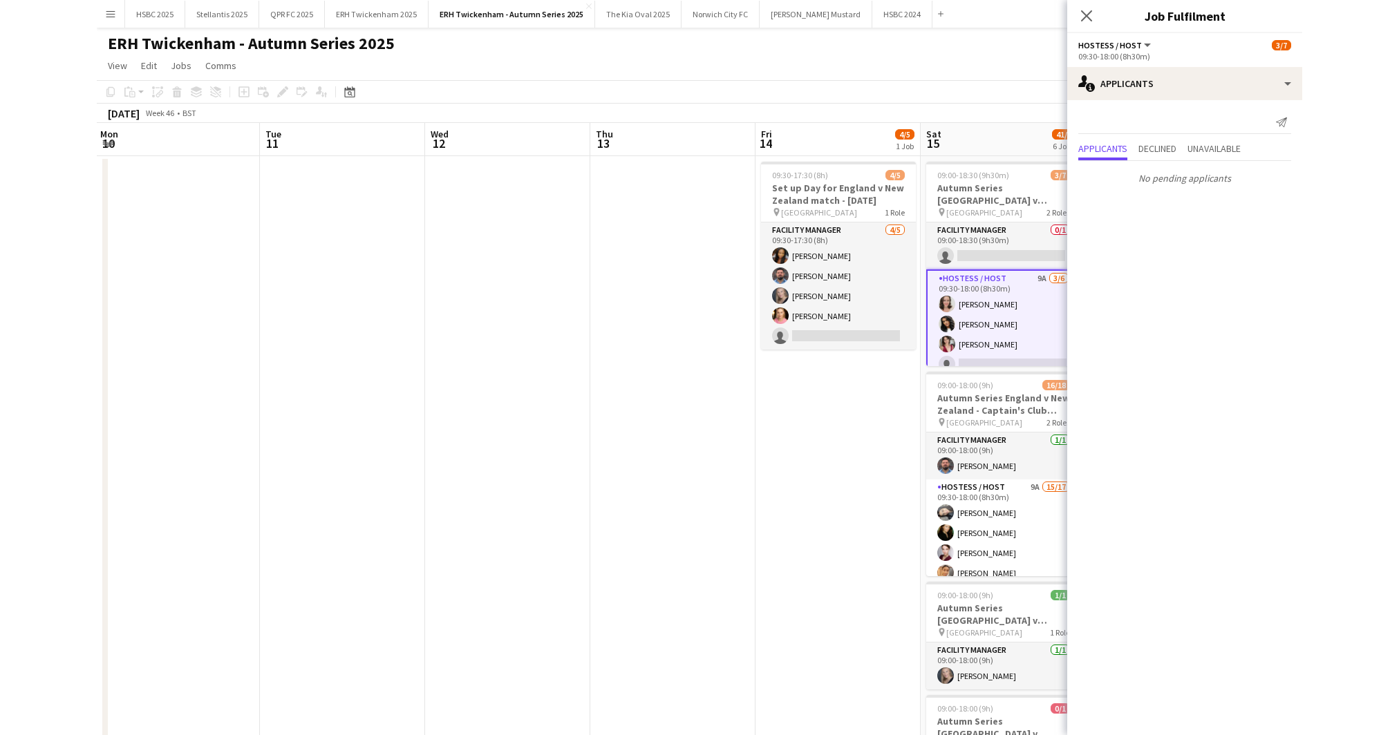
scroll to position [0, 558]
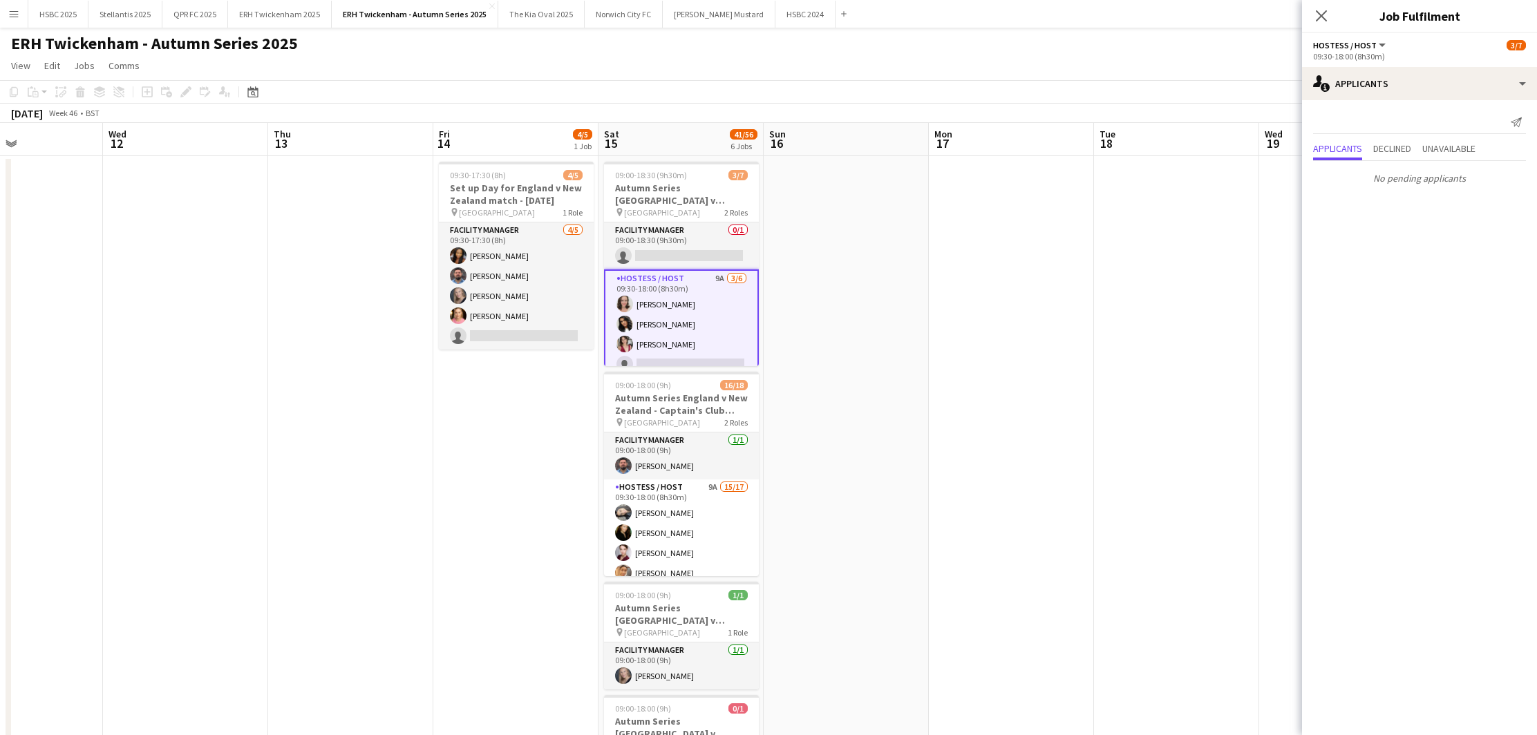
click at [9, 15] on app-icon "Menu" at bounding box center [13, 13] width 11 height 11
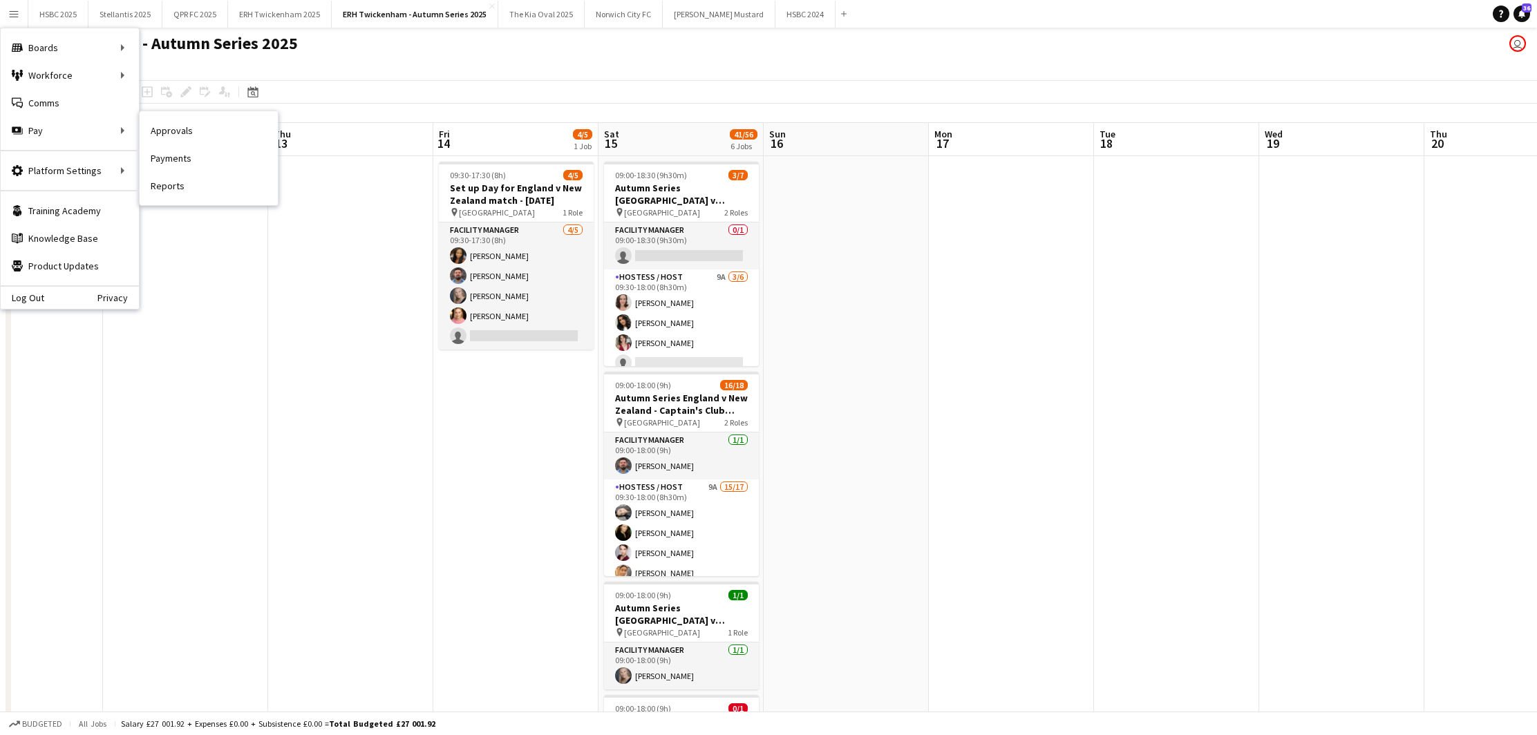
click at [219, 157] on link "Payments" at bounding box center [209, 158] width 138 height 28
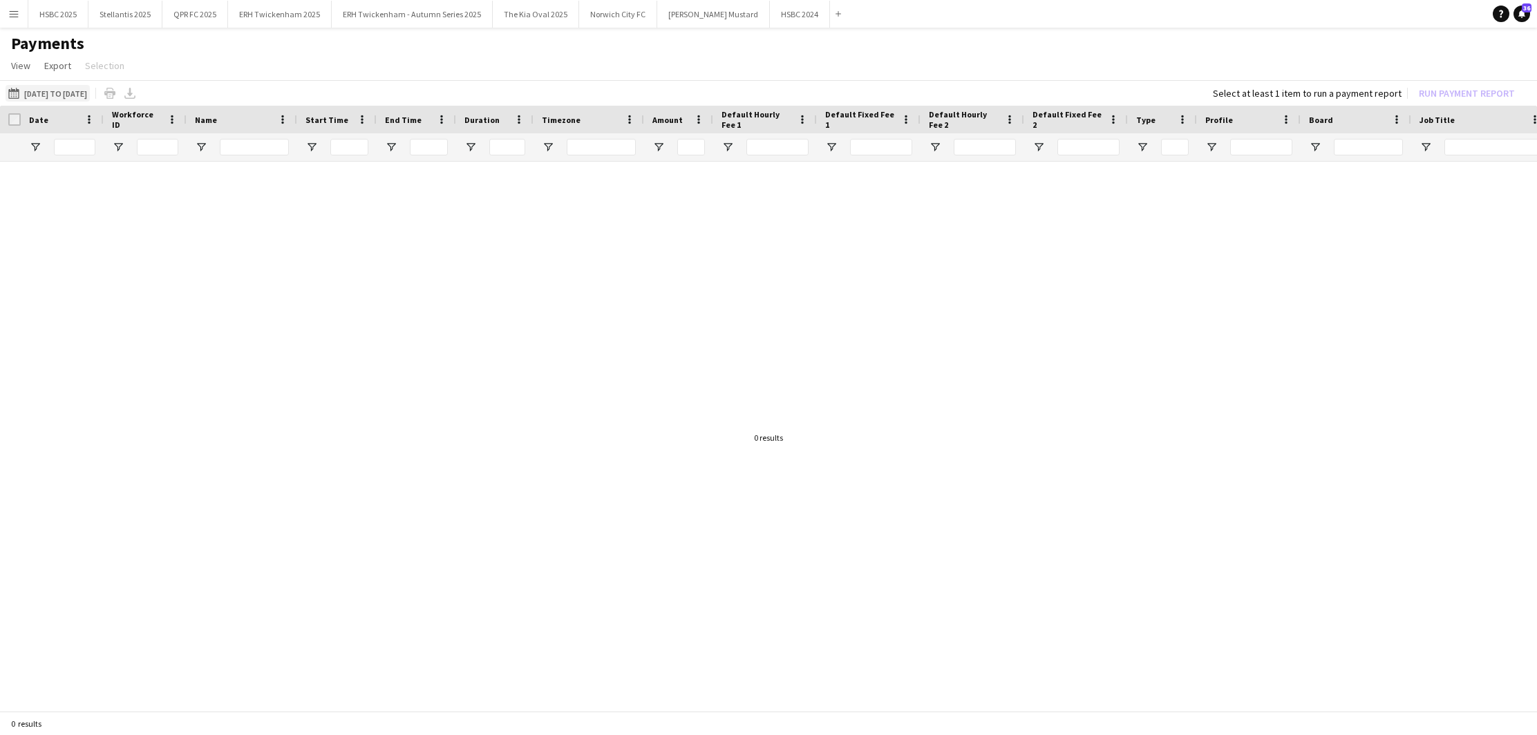
click at [90, 89] on button "[DATE] to [DATE] [DATE] to [DATE]" at bounding box center [48, 93] width 84 height 17
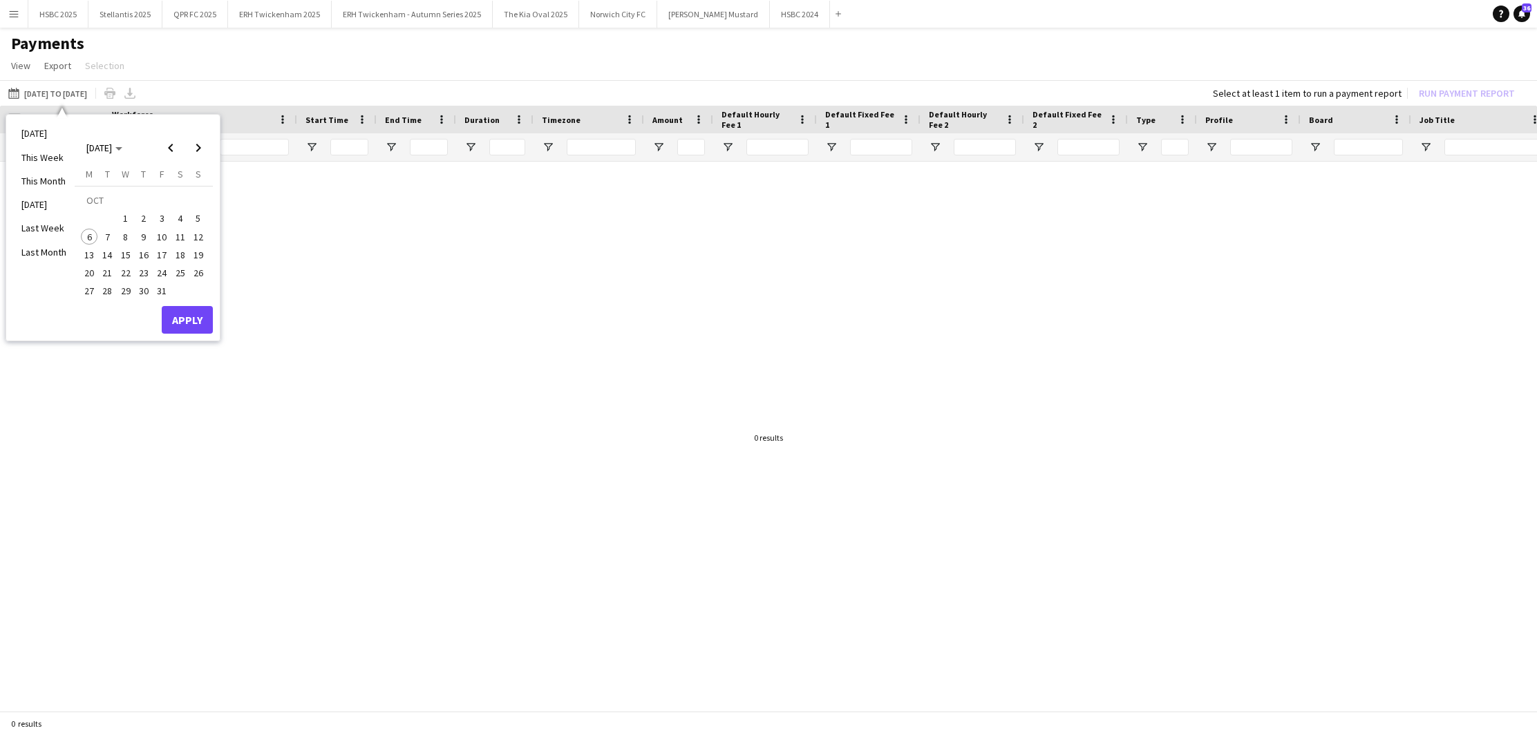
click at [55, 253] on li "Last Month" at bounding box center [44, 253] width 62 height 24
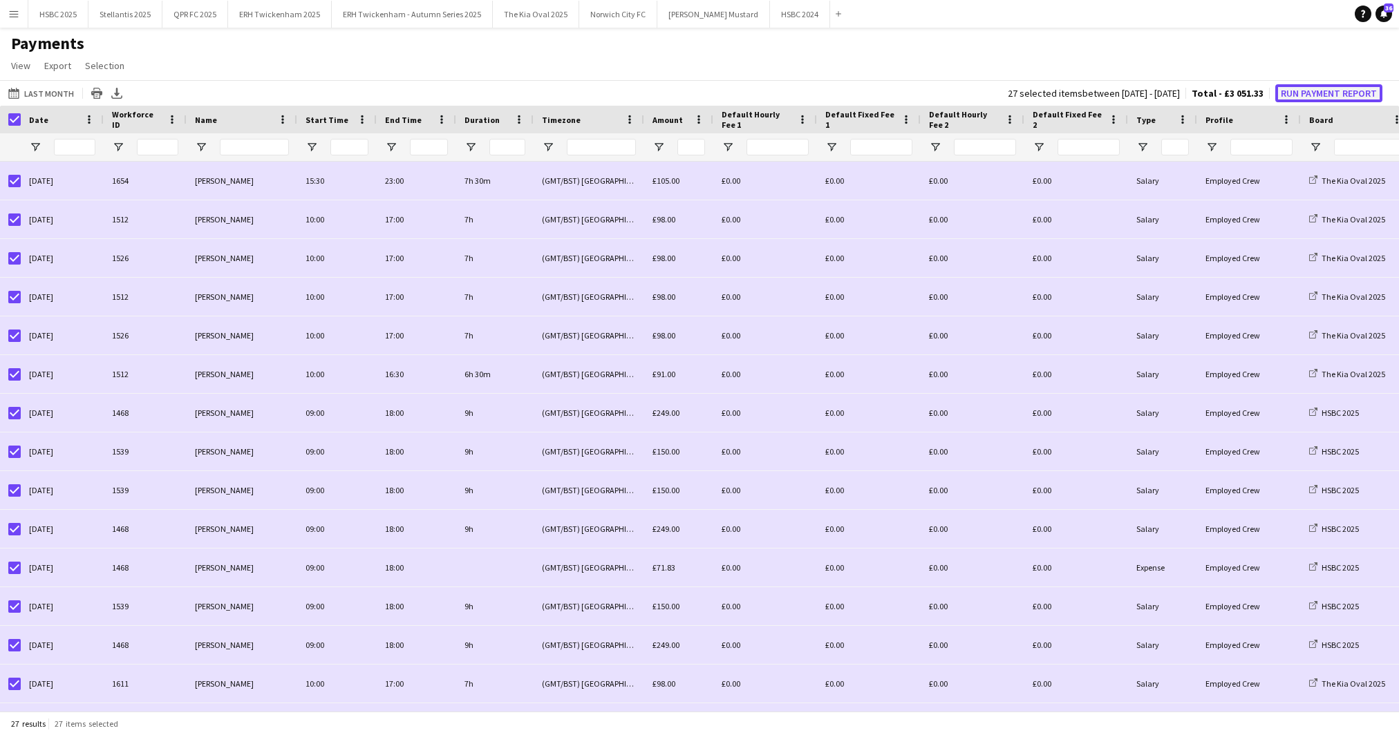
click at [1205, 94] on button "Run Payment Report" at bounding box center [1328, 93] width 107 height 18
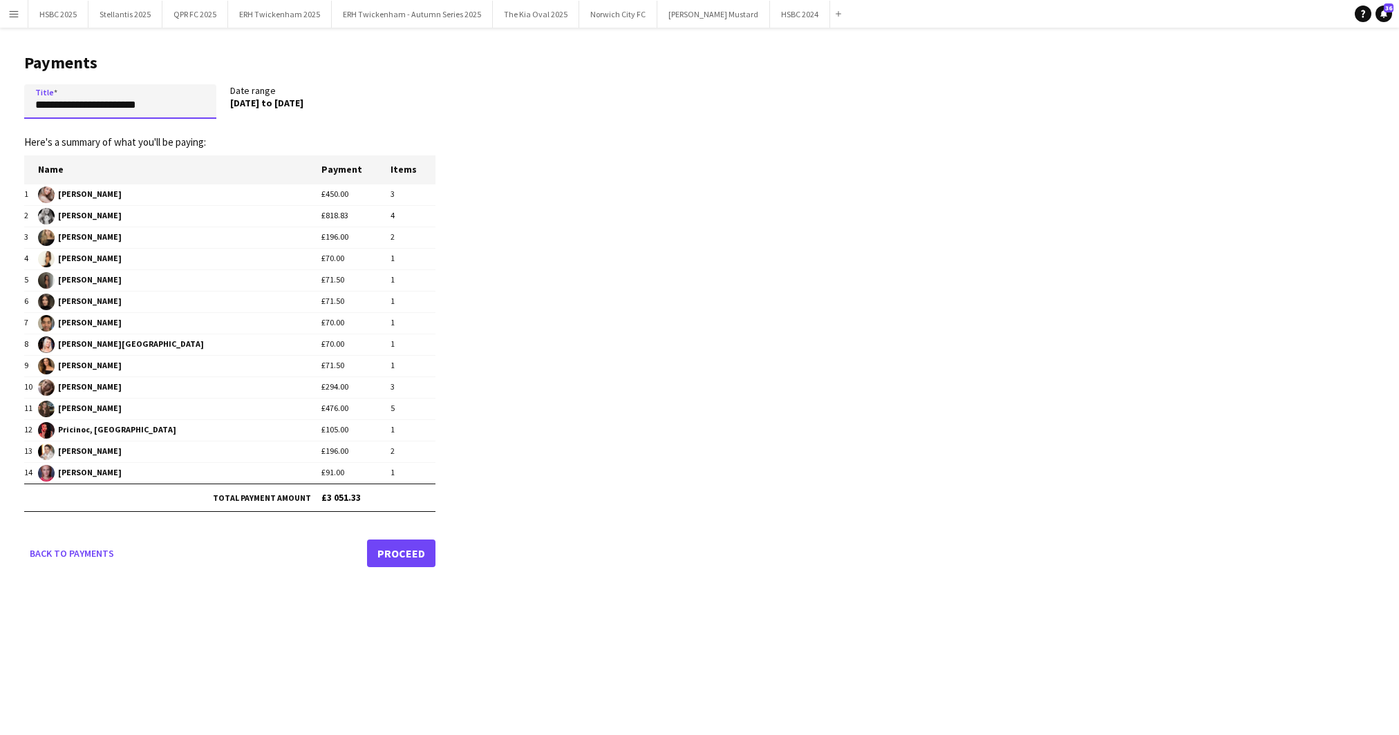
click at [172, 110] on input "**********" at bounding box center [120, 101] width 192 height 35
type input "**********"
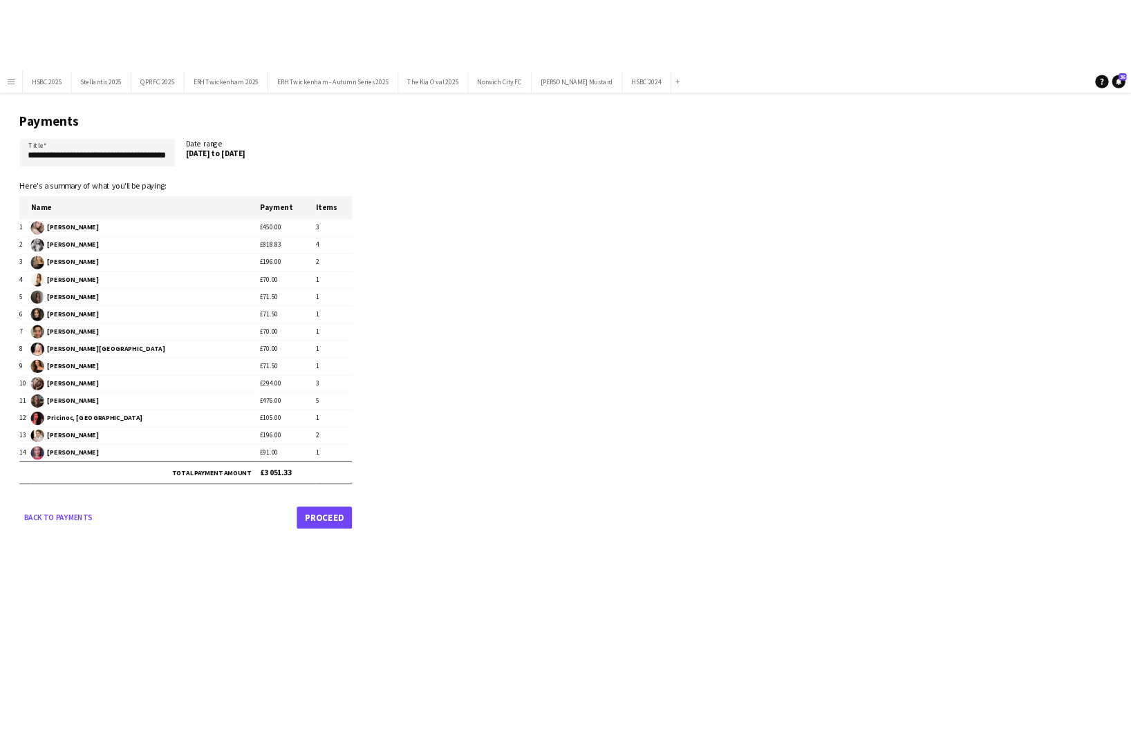
scroll to position [0, 0]
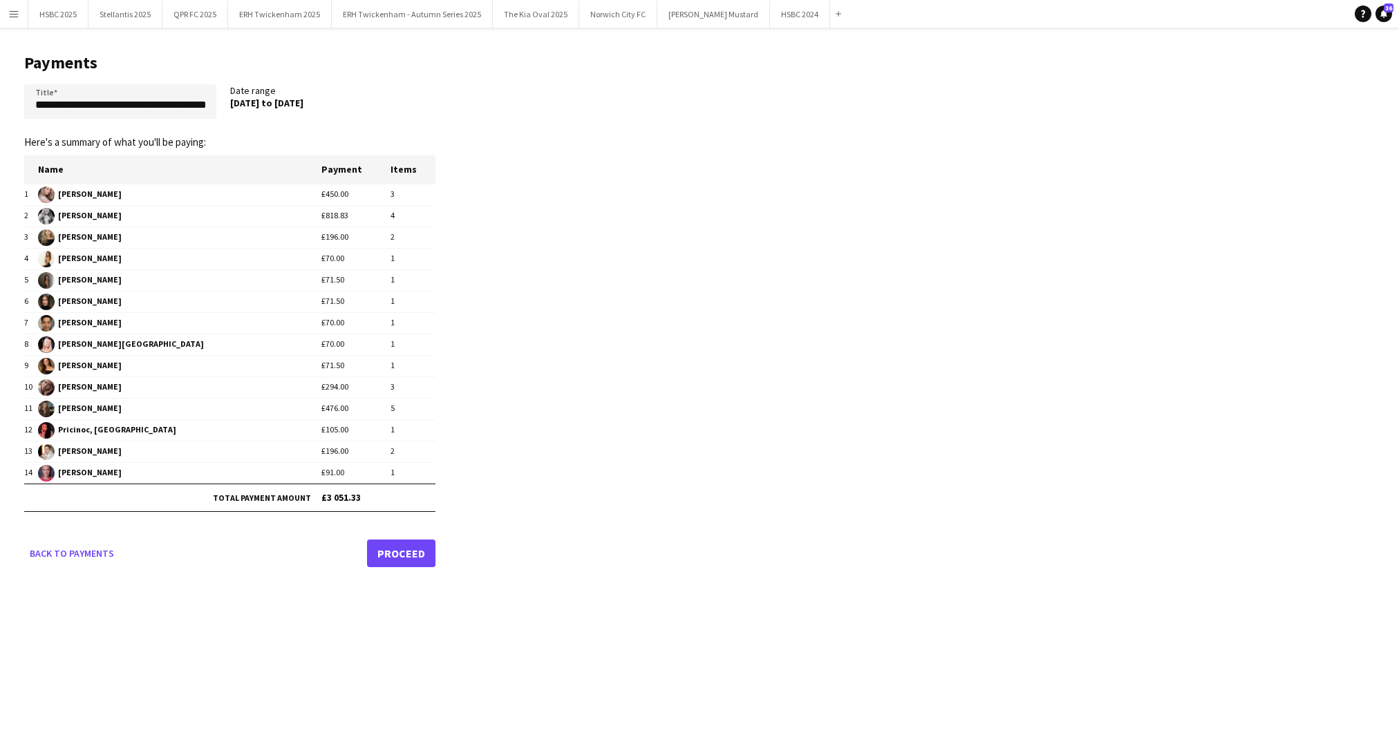
click at [398, 547] on link "Proceed" at bounding box center [401, 554] width 68 height 28
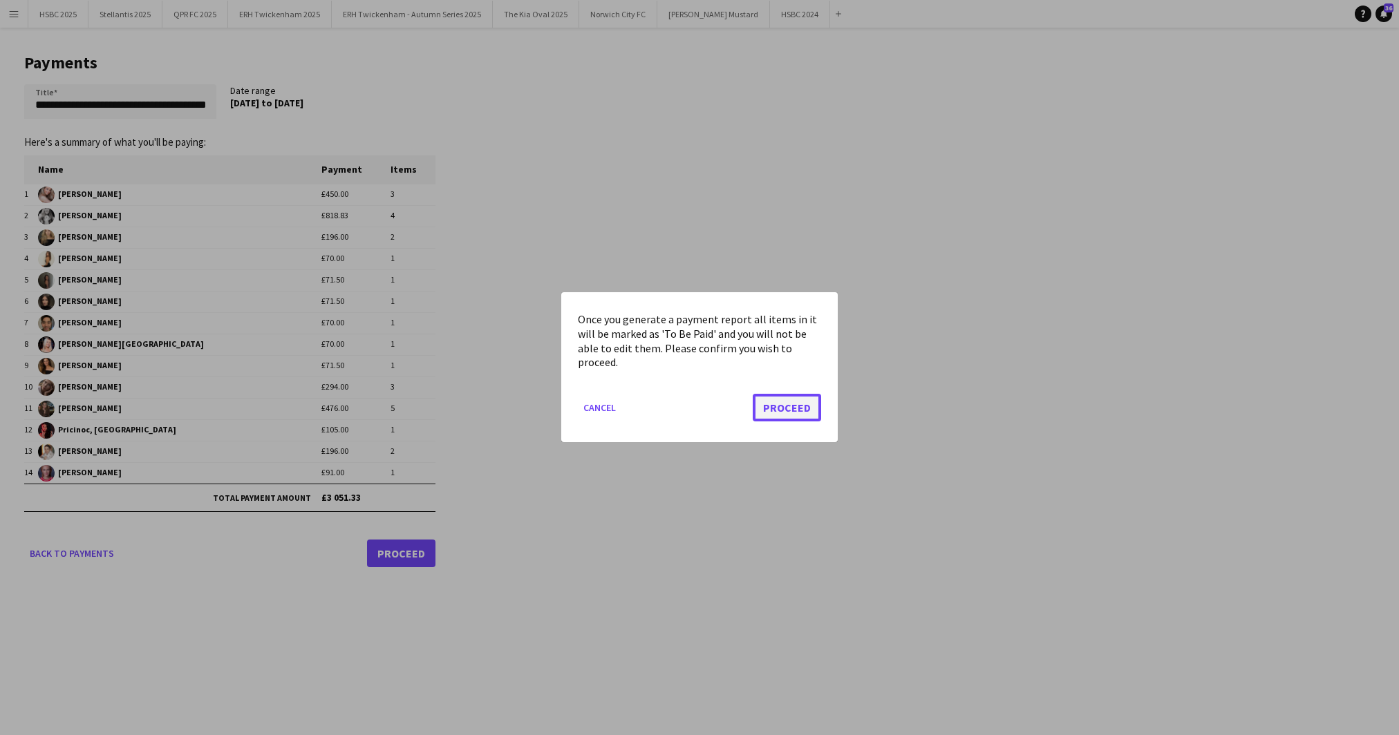
click at [792, 410] on button "Proceed" at bounding box center [787, 409] width 68 height 28
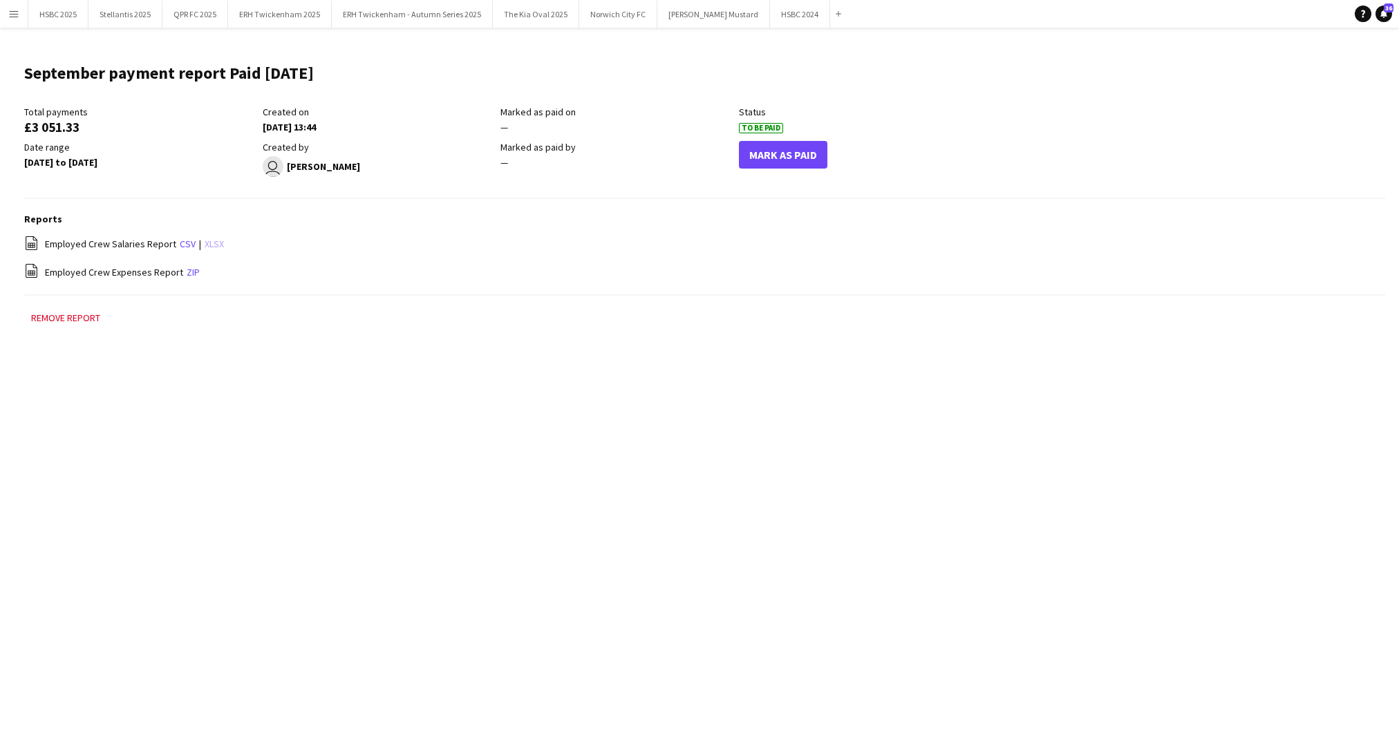
click at [218, 242] on link "xlsx" at bounding box center [214, 244] width 19 height 12
click at [187, 272] on link "zip" at bounding box center [193, 272] width 13 height 12
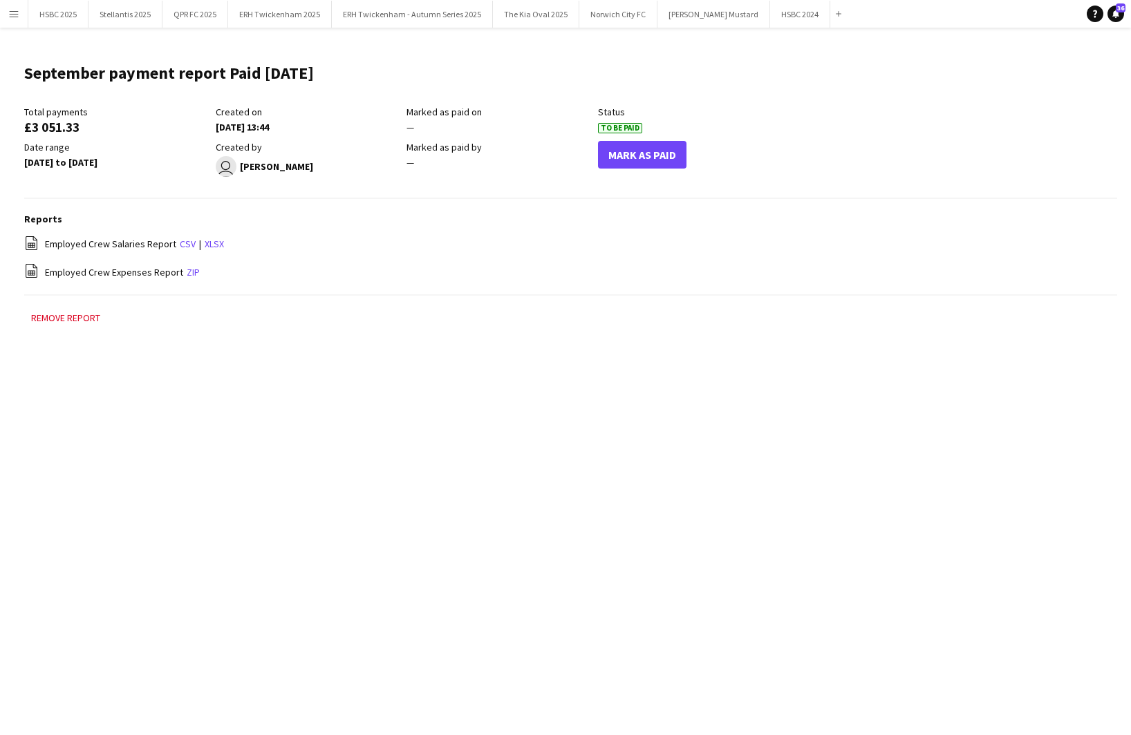
click at [10, 14] on app-icon "Menu" at bounding box center [13, 13] width 11 height 11
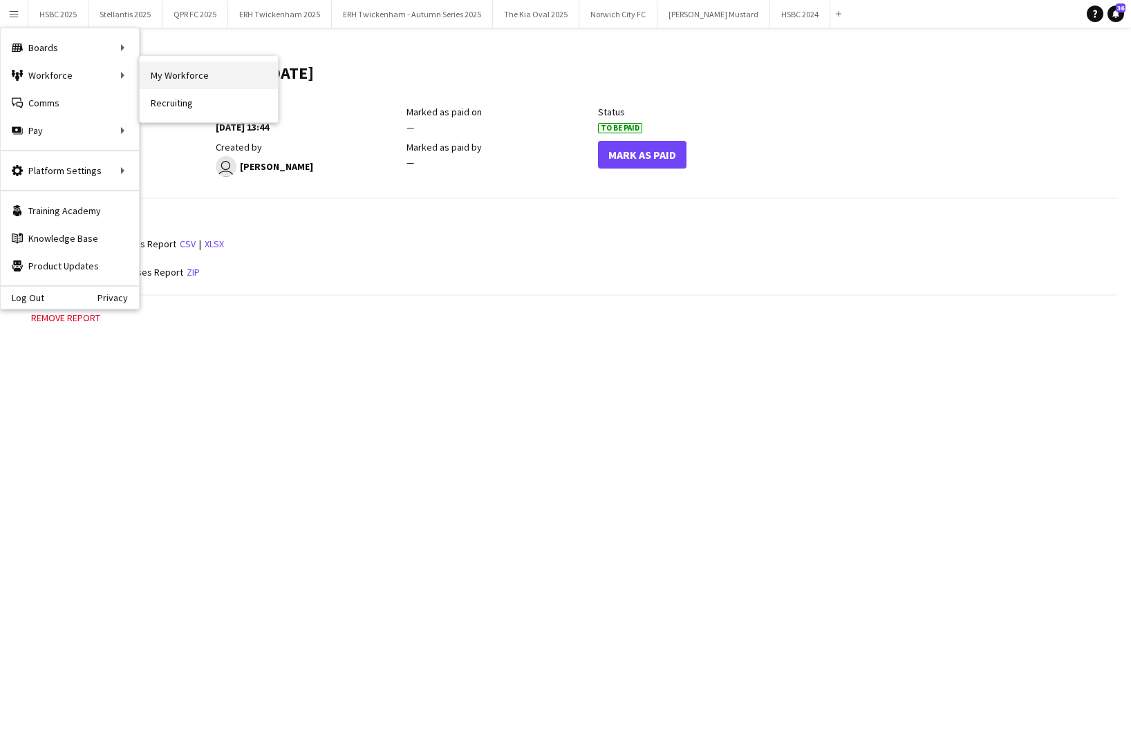
click at [187, 73] on link "My Workforce" at bounding box center [209, 76] width 138 height 28
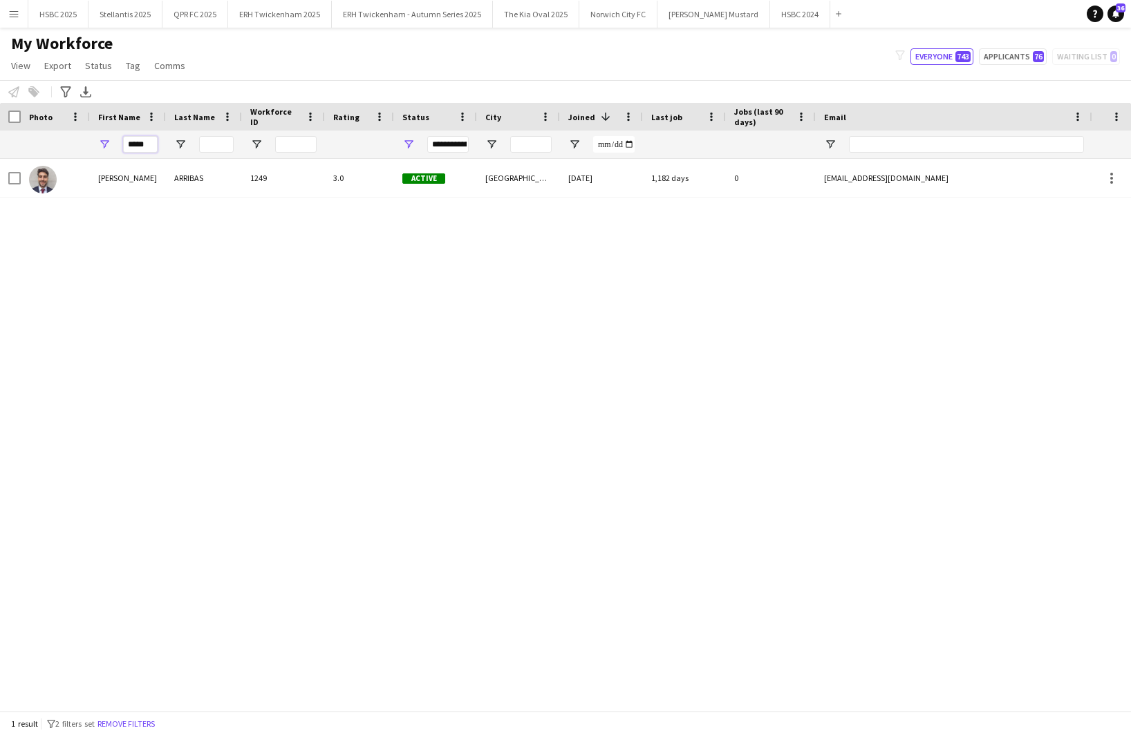
drag, startPoint x: 145, startPoint y: 143, endPoint x: 80, endPoint y: 144, distance: 65.0
click at [81, 144] on div "*****" at bounding box center [784, 145] width 1568 height 28
type input "*****"
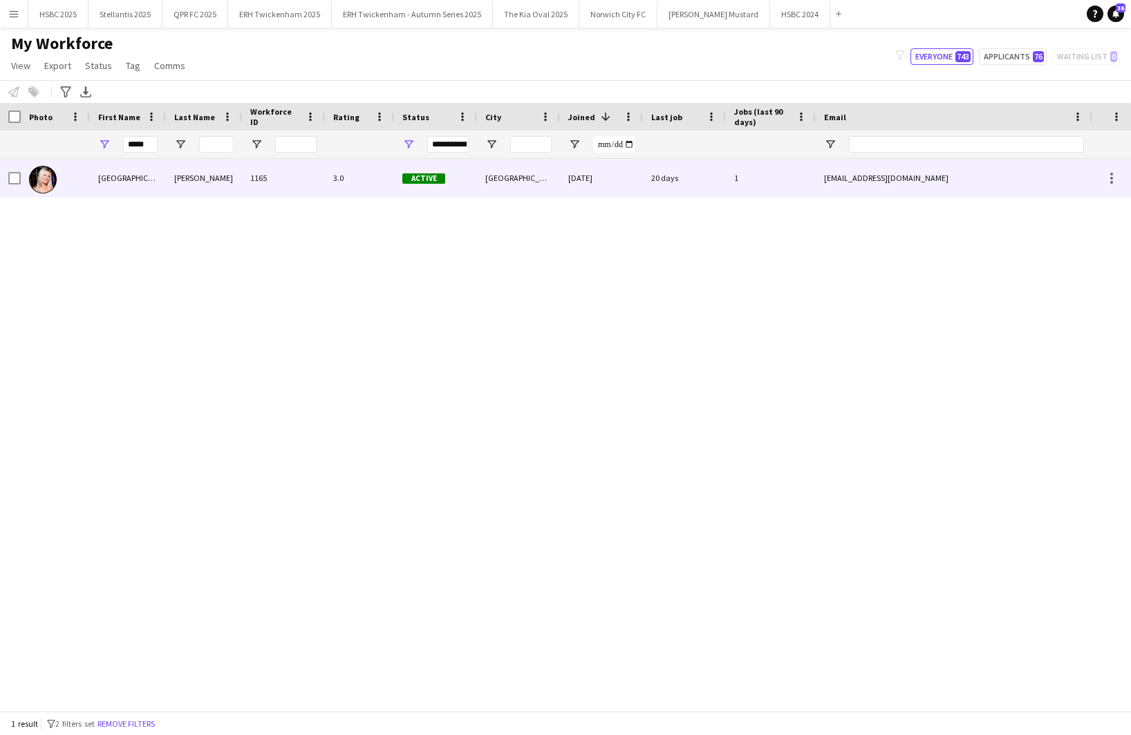
click at [140, 182] on div "[GEOGRAPHIC_DATA]" at bounding box center [128, 178] width 76 height 38
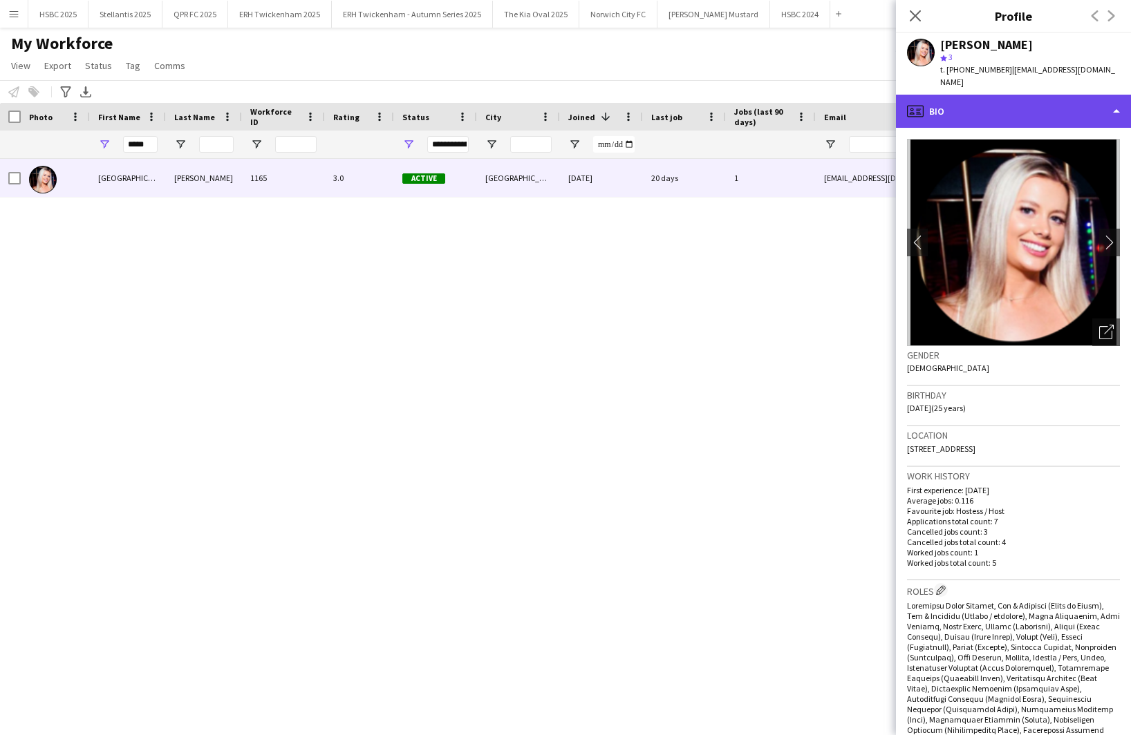
click at [1000, 101] on div "profile Bio" at bounding box center [1013, 111] width 235 height 33
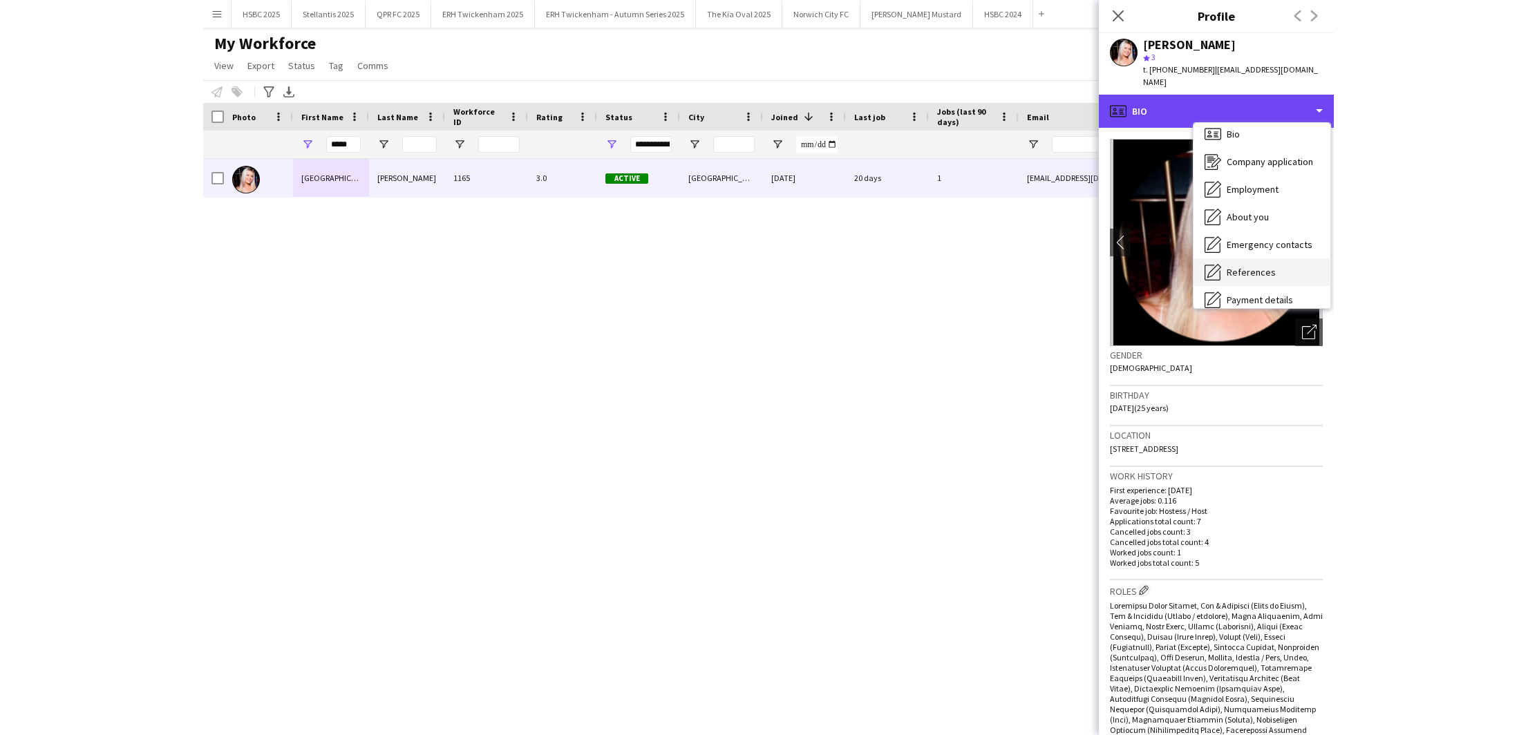
scroll to position [12, 0]
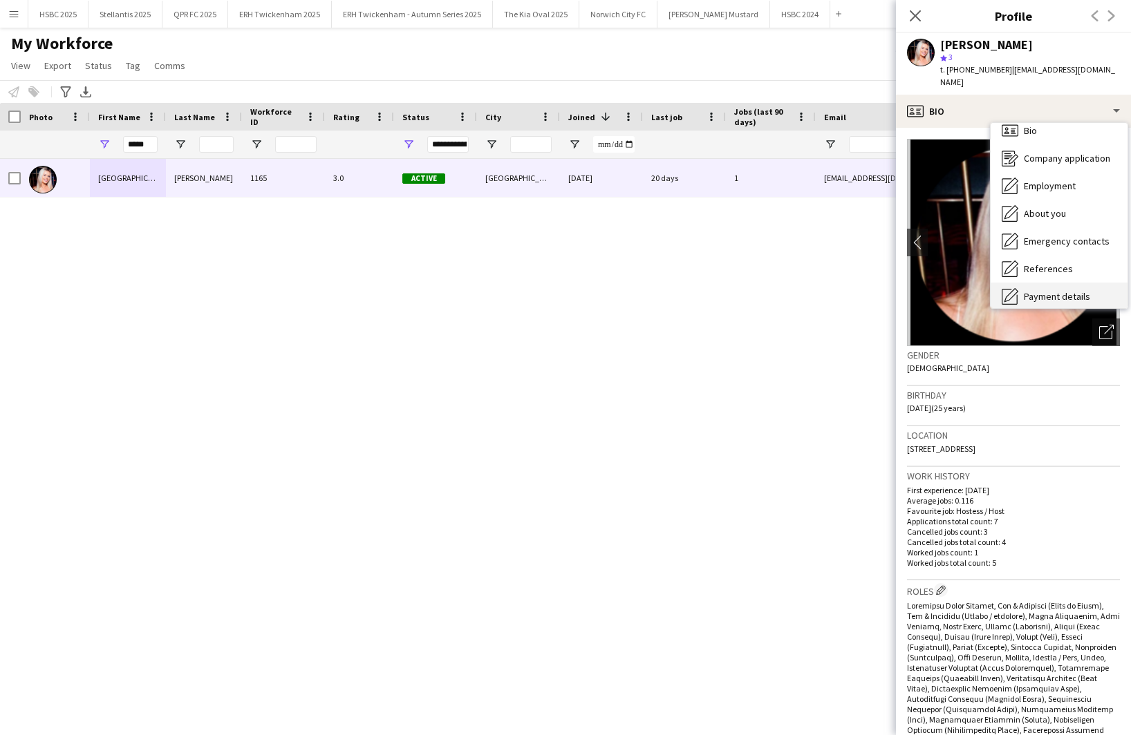
click at [1071, 283] on div "Payment details Payment details" at bounding box center [1059, 297] width 137 height 28
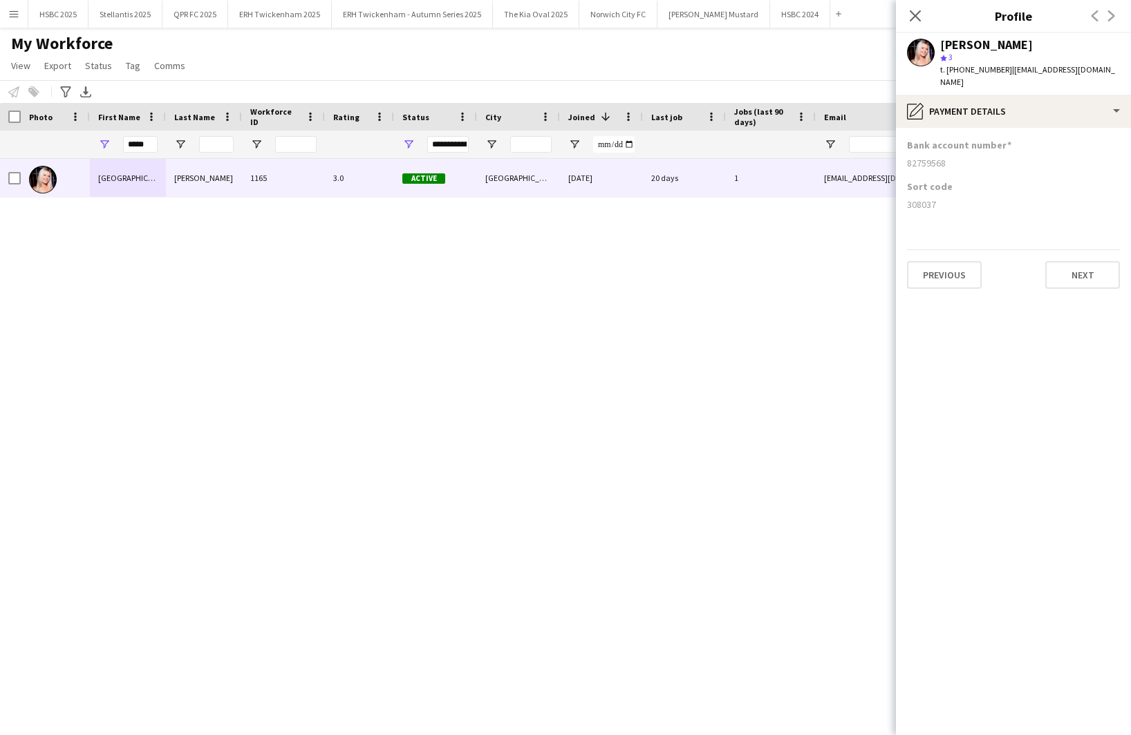
drag, startPoint x: 954, startPoint y: 149, endPoint x: 907, endPoint y: 149, distance: 47.0
click at [906, 148] on app-section-data-types "Bank account number [FINANCIAL_ID] Sort code [FINANCIAL_ID] Previous Next" at bounding box center [1013, 432] width 235 height 608
copy div "82759568"
drag, startPoint x: 937, startPoint y: 190, endPoint x: 901, endPoint y: 191, distance: 36.0
click at [901, 191] on app-section-data-types "Bank account number [FINANCIAL_ID] Sort code [FINANCIAL_ID] Previous Next" at bounding box center [1013, 432] width 235 height 608
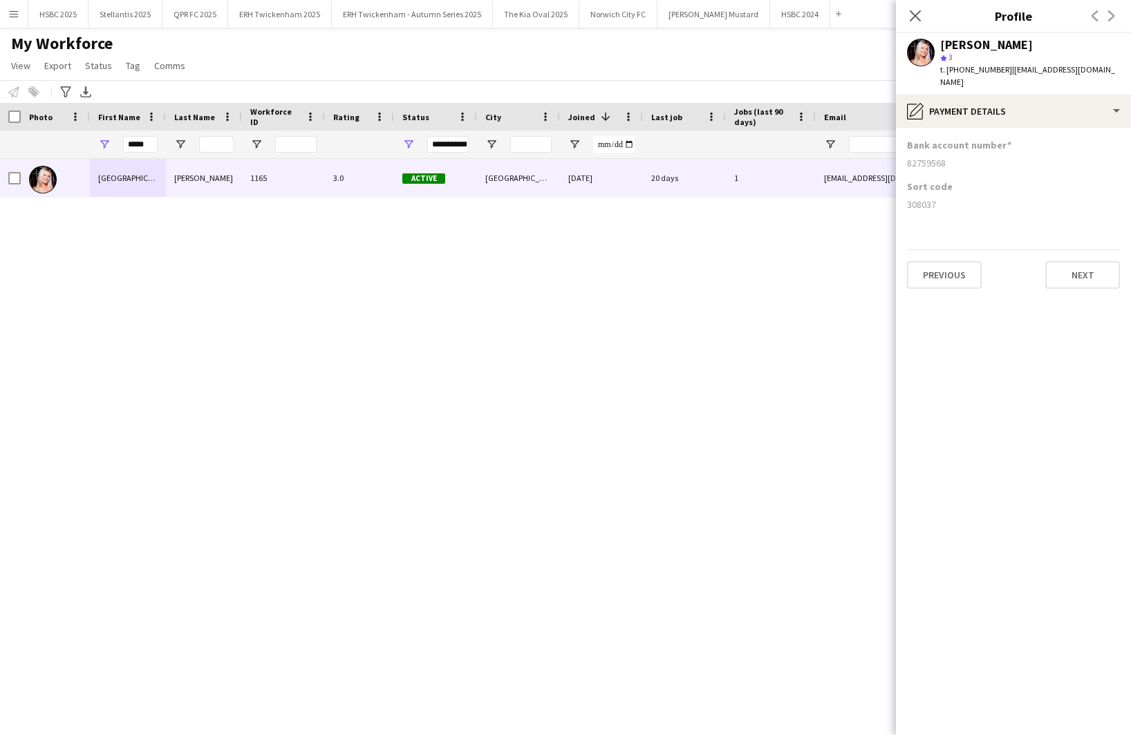
copy div "308037"
click at [919, 12] on icon "Close pop-in" at bounding box center [914, 15] width 13 height 13
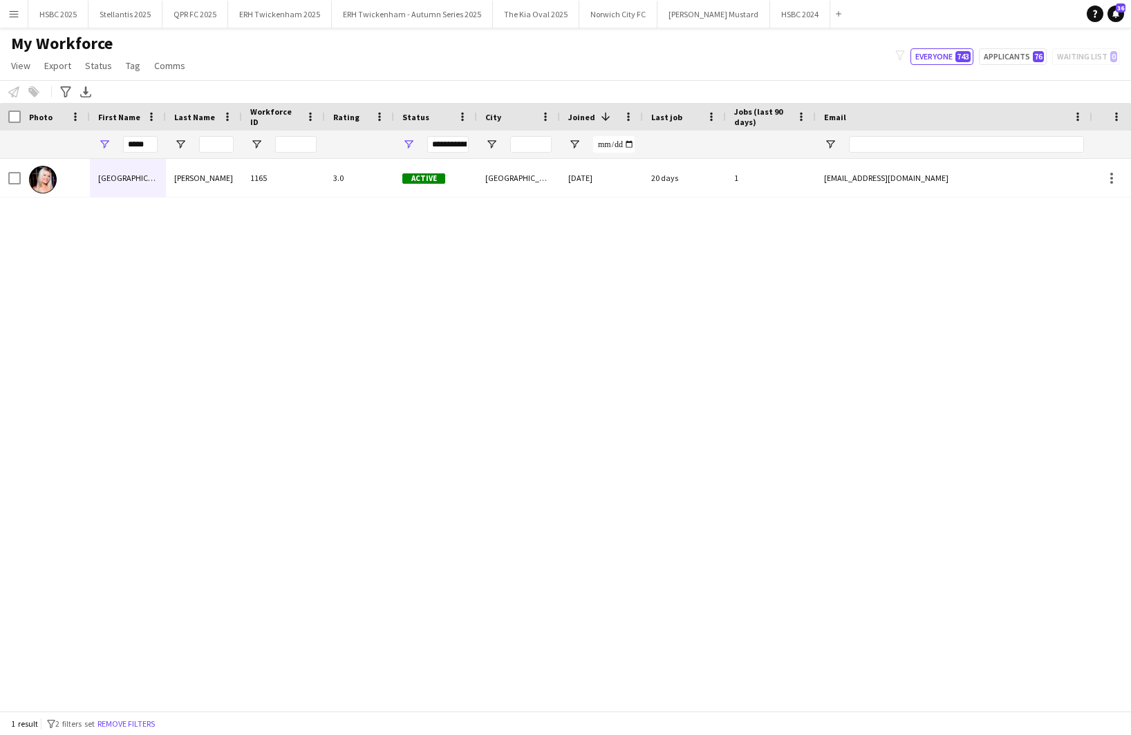
click at [12, 17] on app-icon "Menu" at bounding box center [13, 13] width 11 height 11
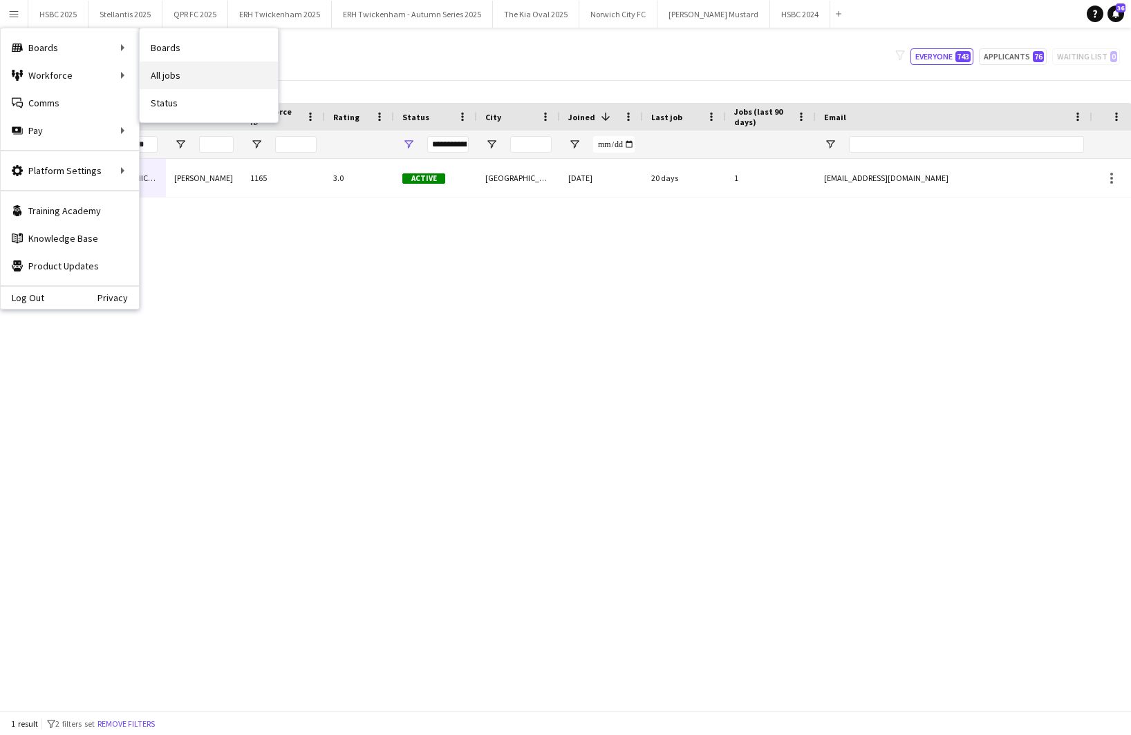
click at [218, 79] on link "All jobs" at bounding box center [209, 76] width 138 height 28
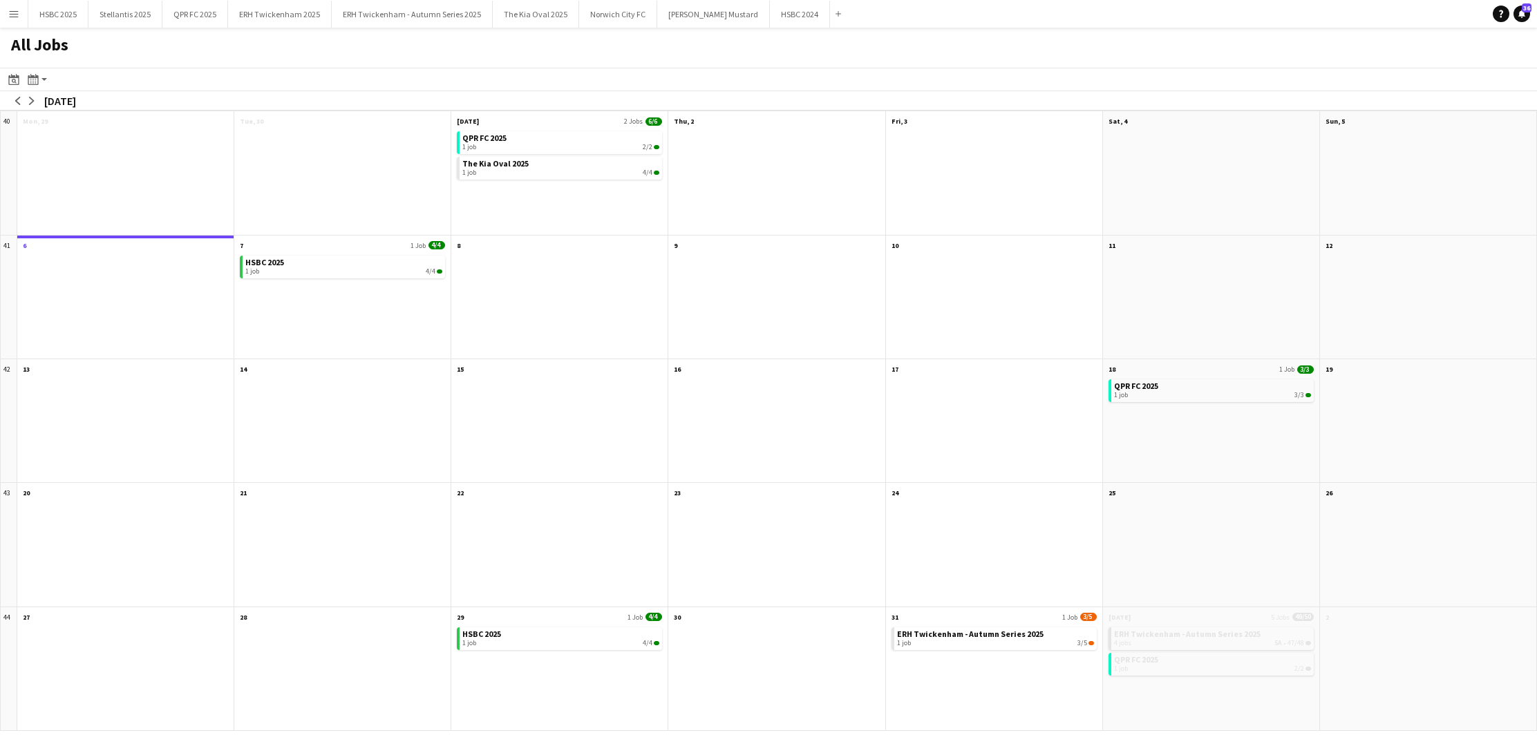
click at [379, 28] on div "All Jobs" at bounding box center [768, 48] width 1537 height 40
click at [381, 14] on button "ERH Twickenham - Autumn Series 2025 Close" at bounding box center [412, 14] width 161 height 27
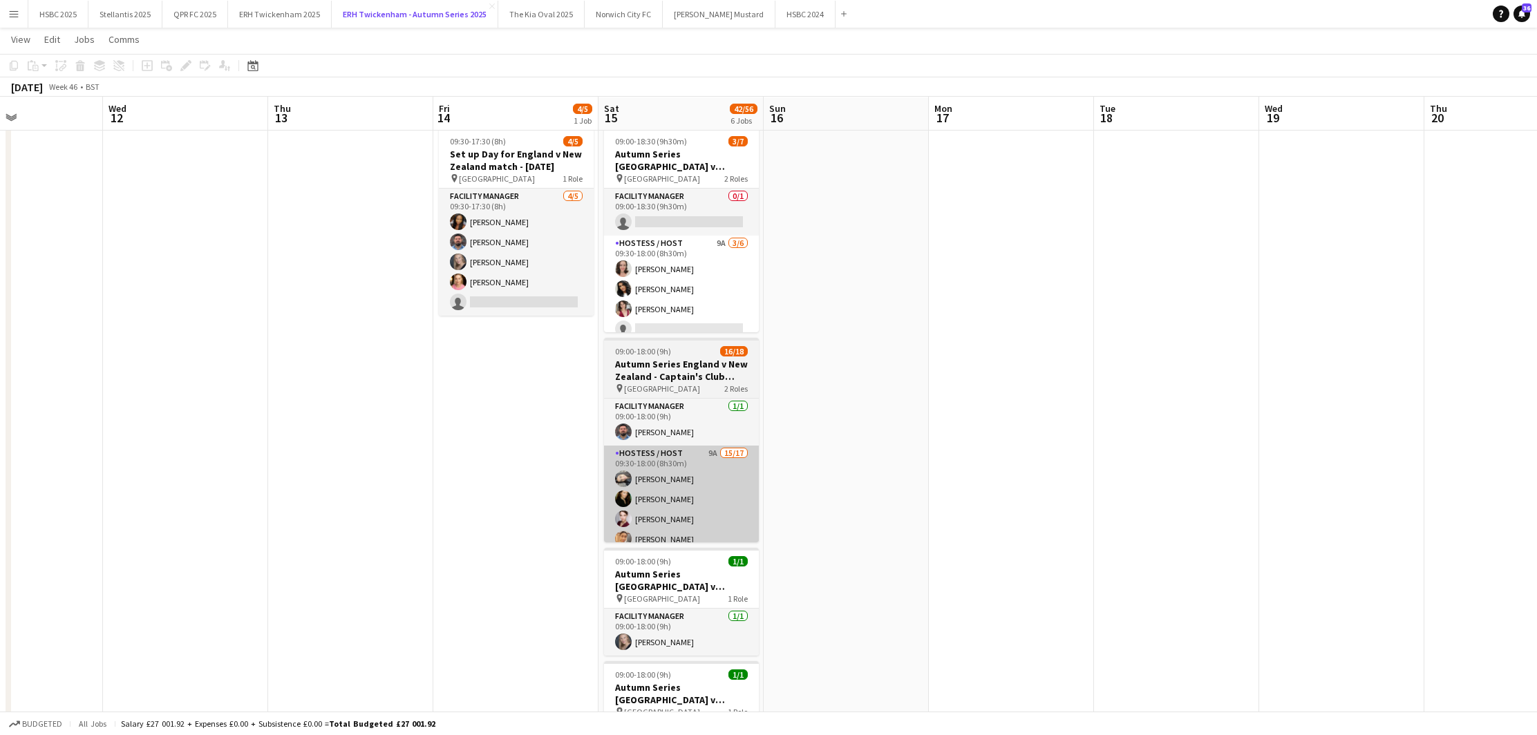
scroll to position [33, 0]
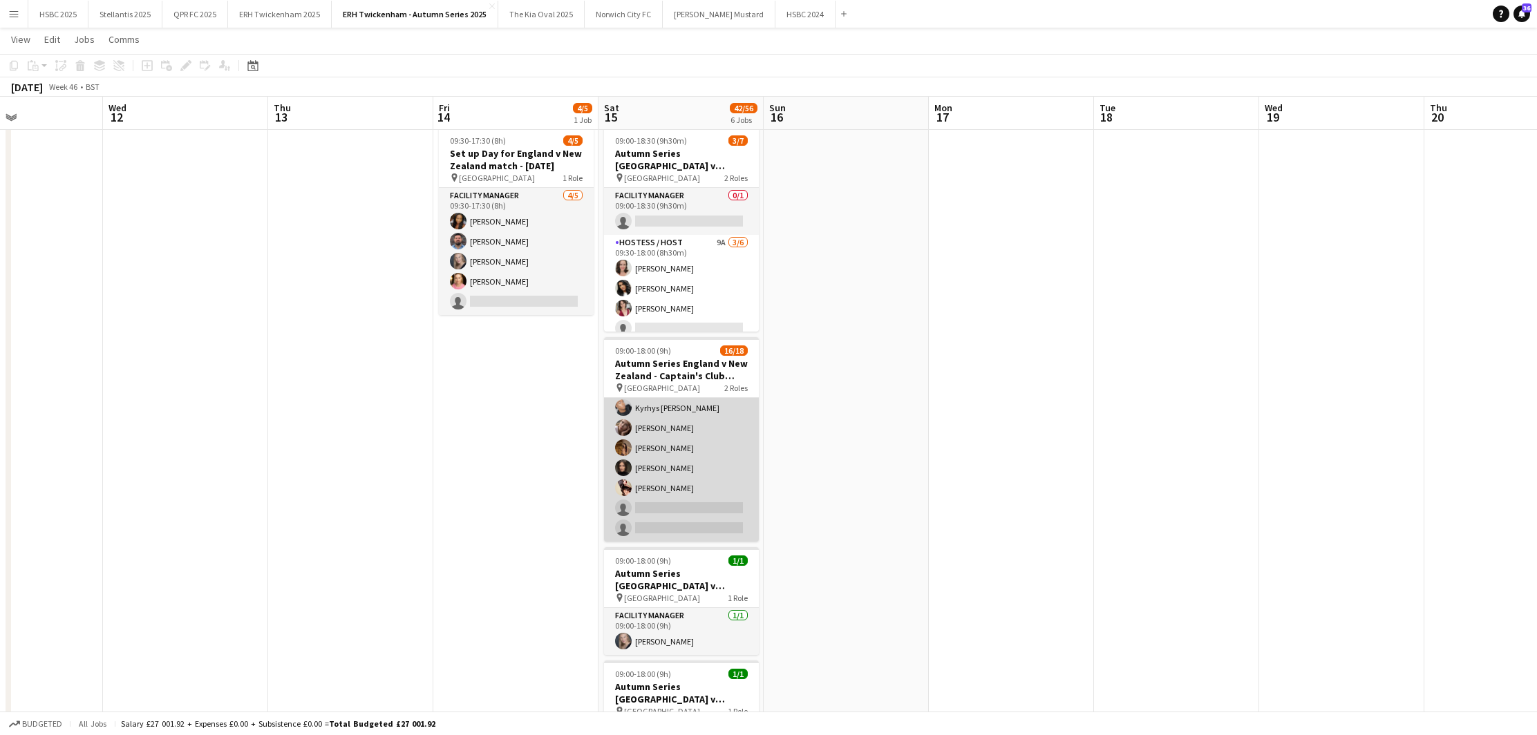
click at [691, 475] on app-card-role "Hostess / Host 9A 15/17 09:30-18:00 (8h30m) [PERSON_NAME] [PERSON_NAME] [PERSON…" at bounding box center [681, 358] width 155 height 368
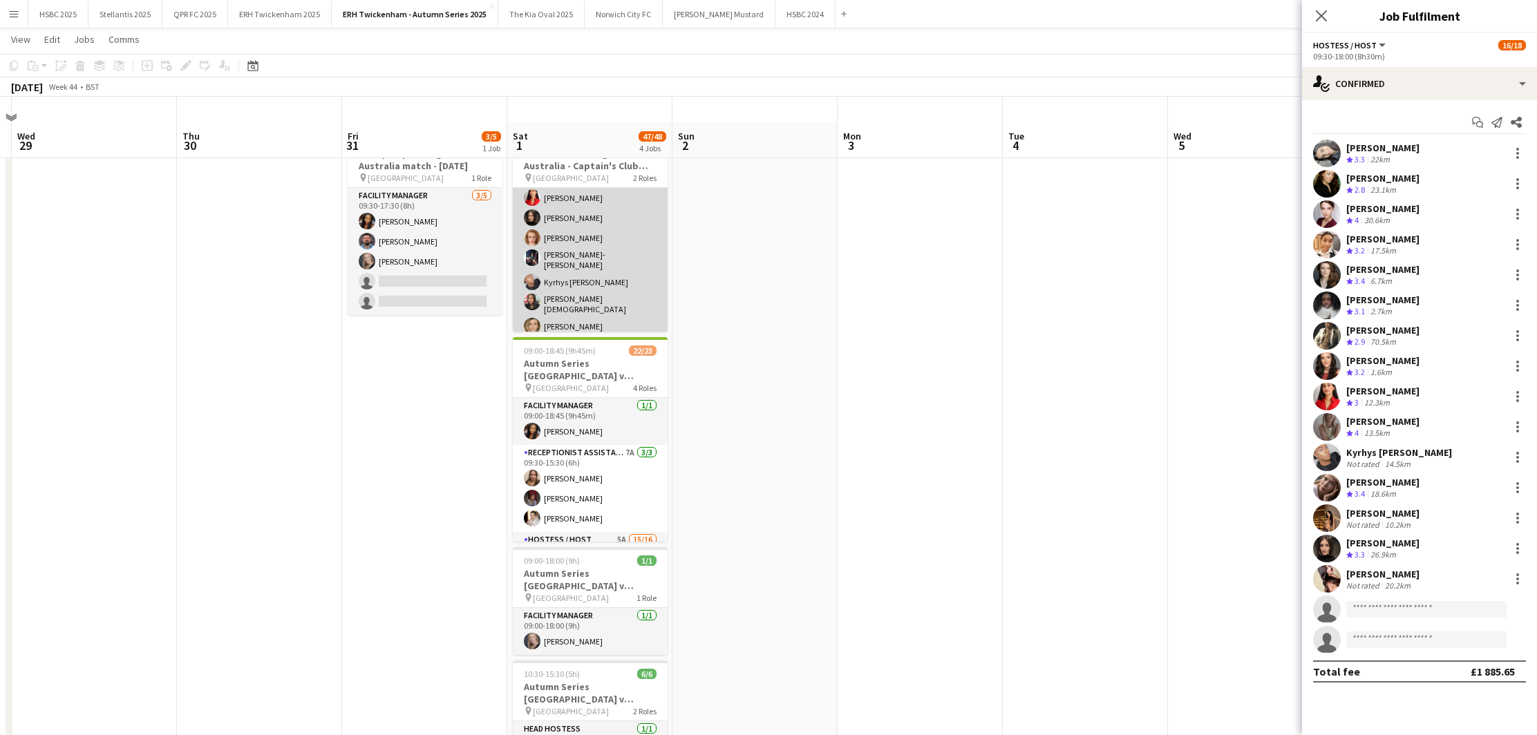
scroll to position [86, 0]
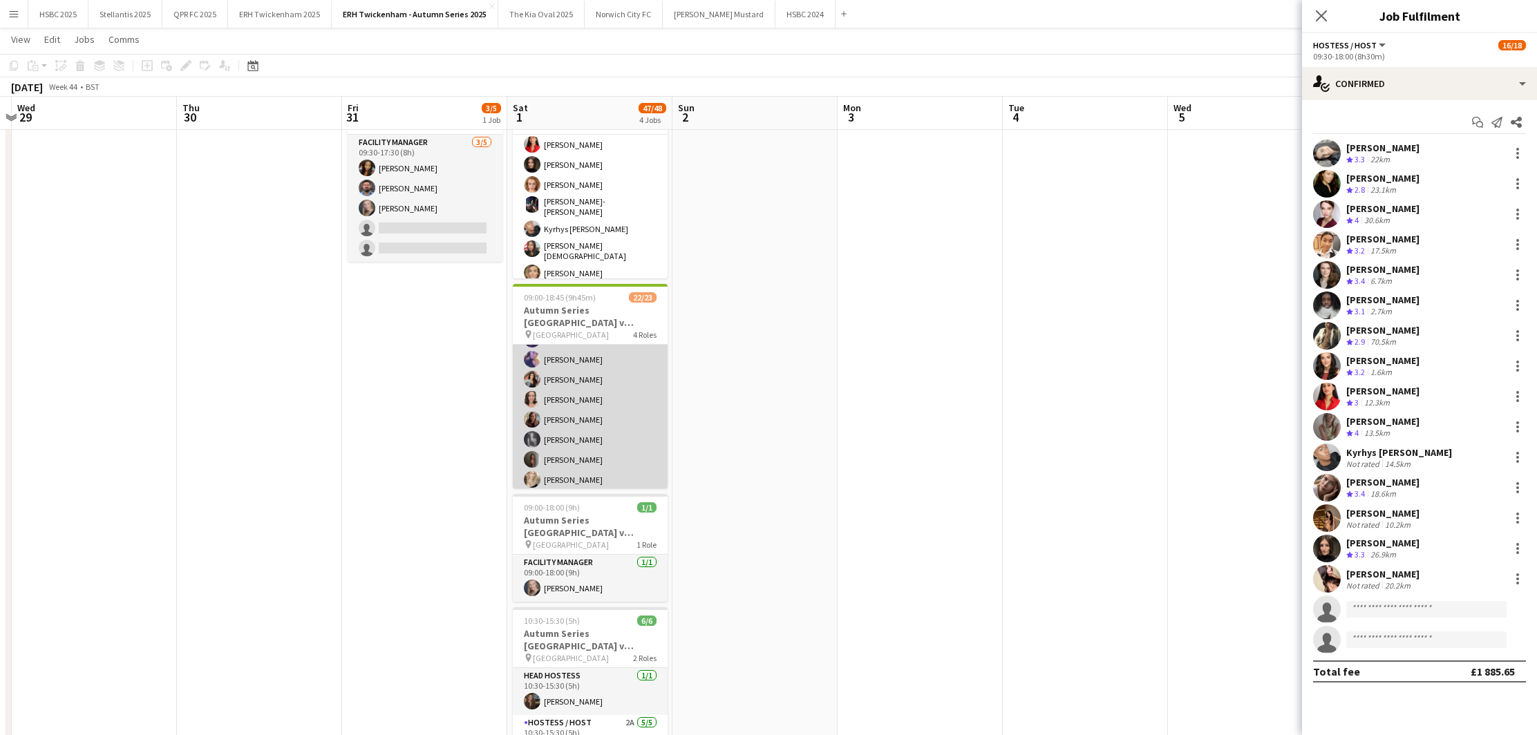
click at [627, 444] on app-card-role "Hostess / Host 5A 15/16 09:30-18:15 (8h45m) [PERSON_NAME] [PERSON_NAME] [PERSON…" at bounding box center [590, 480] width 155 height 348
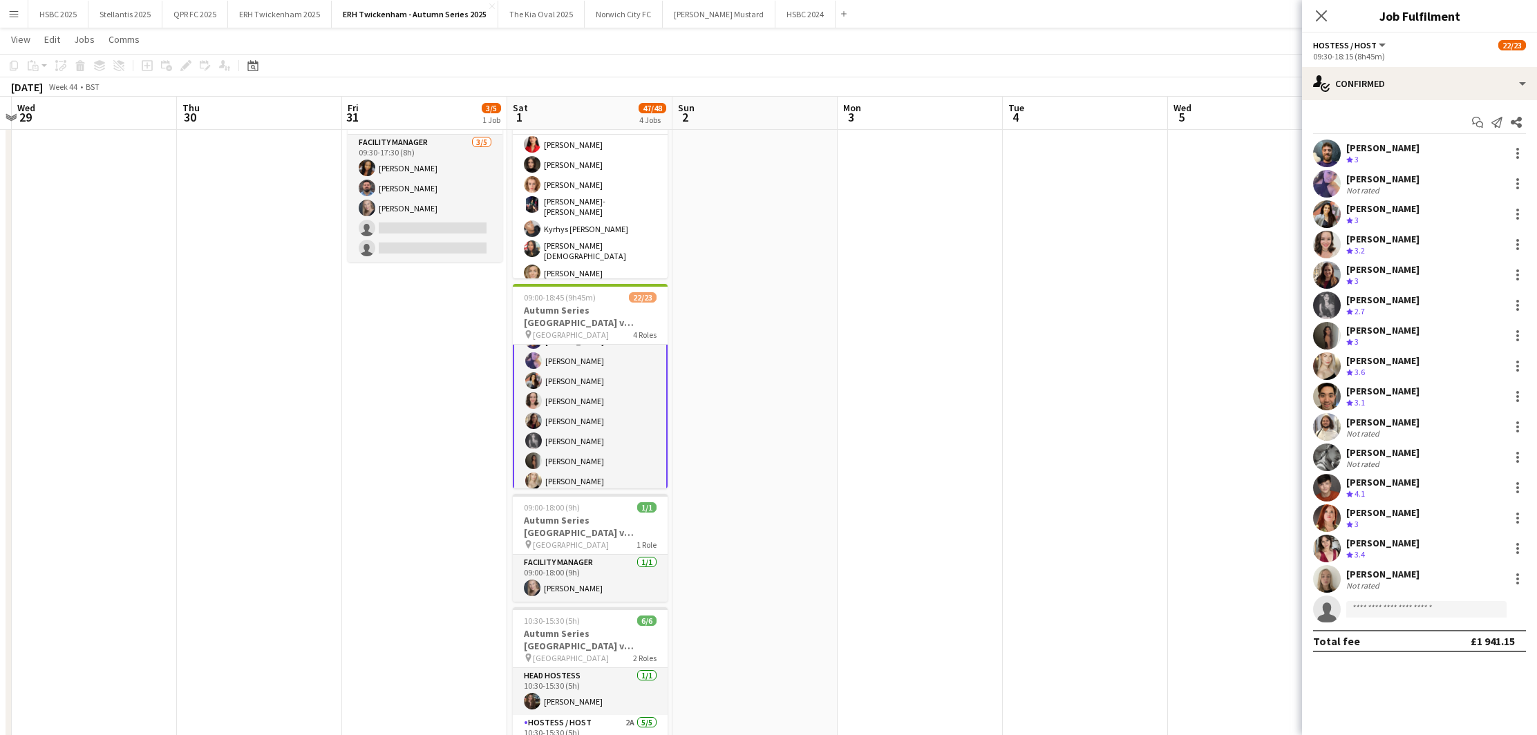
scroll to position [176, 0]
click at [1205, 571] on div "[PERSON_NAME]" at bounding box center [1383, 574] width 73 height 12
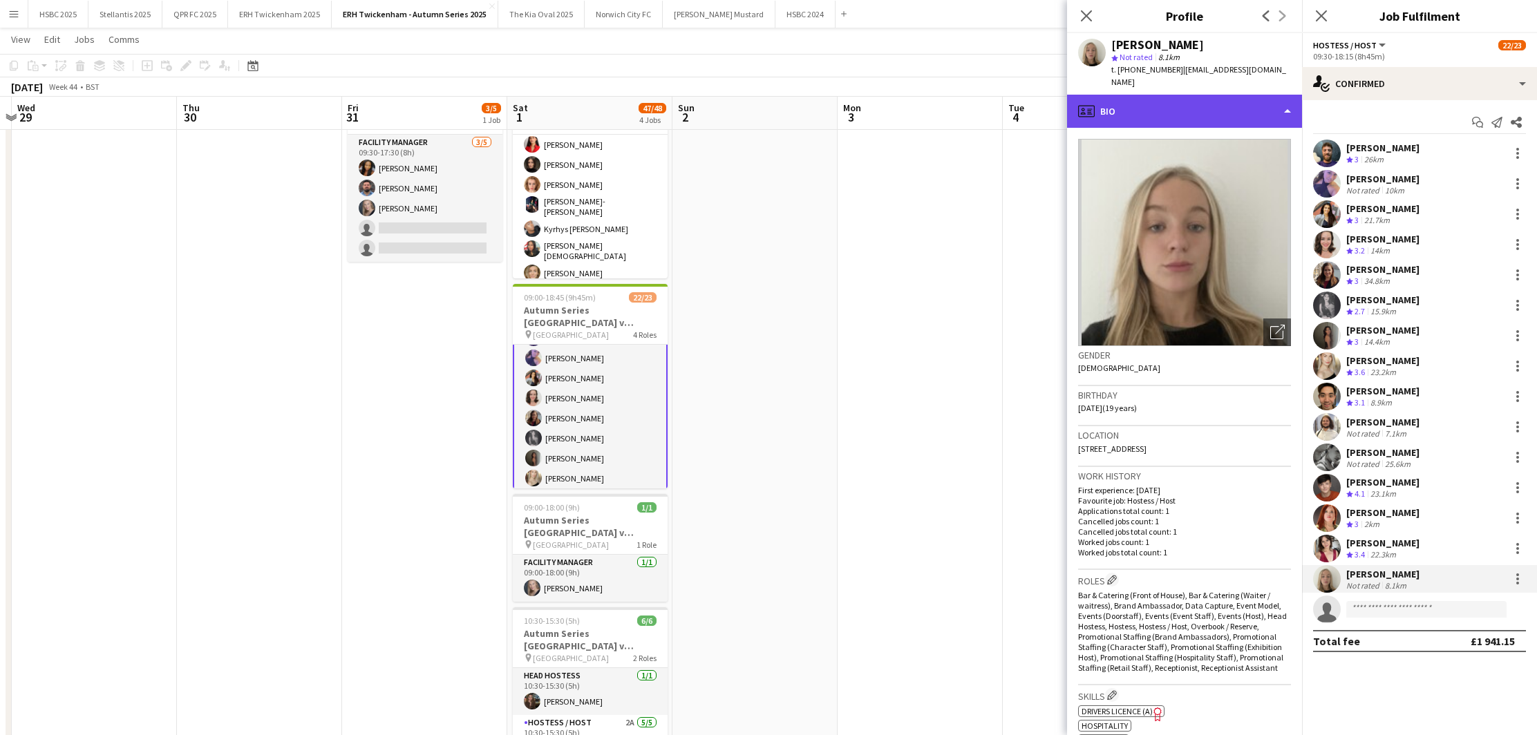
click at [1178, 105] on div "profile Bio" at bounding box center [1184, 111] width 235 height 33
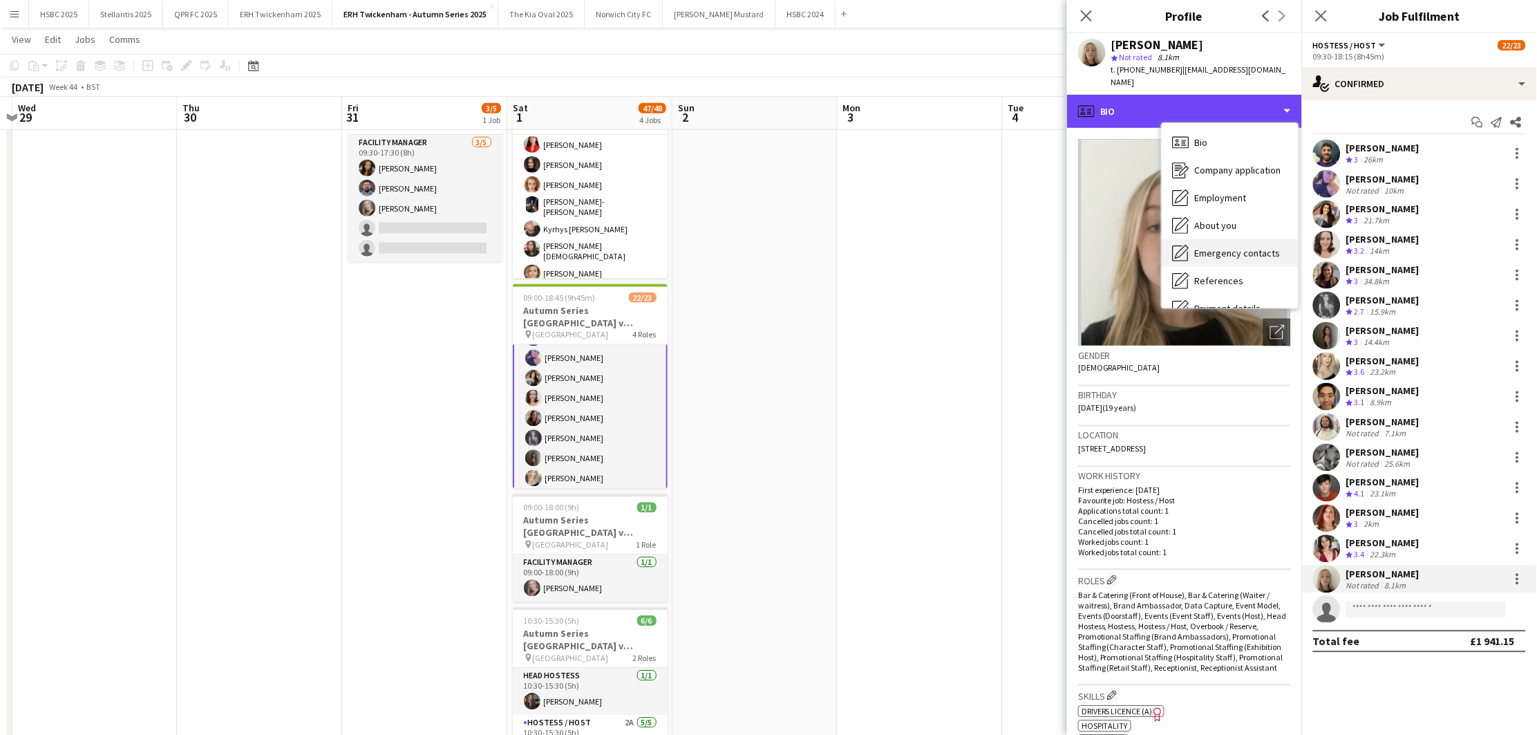
scroll to position [158, 0]
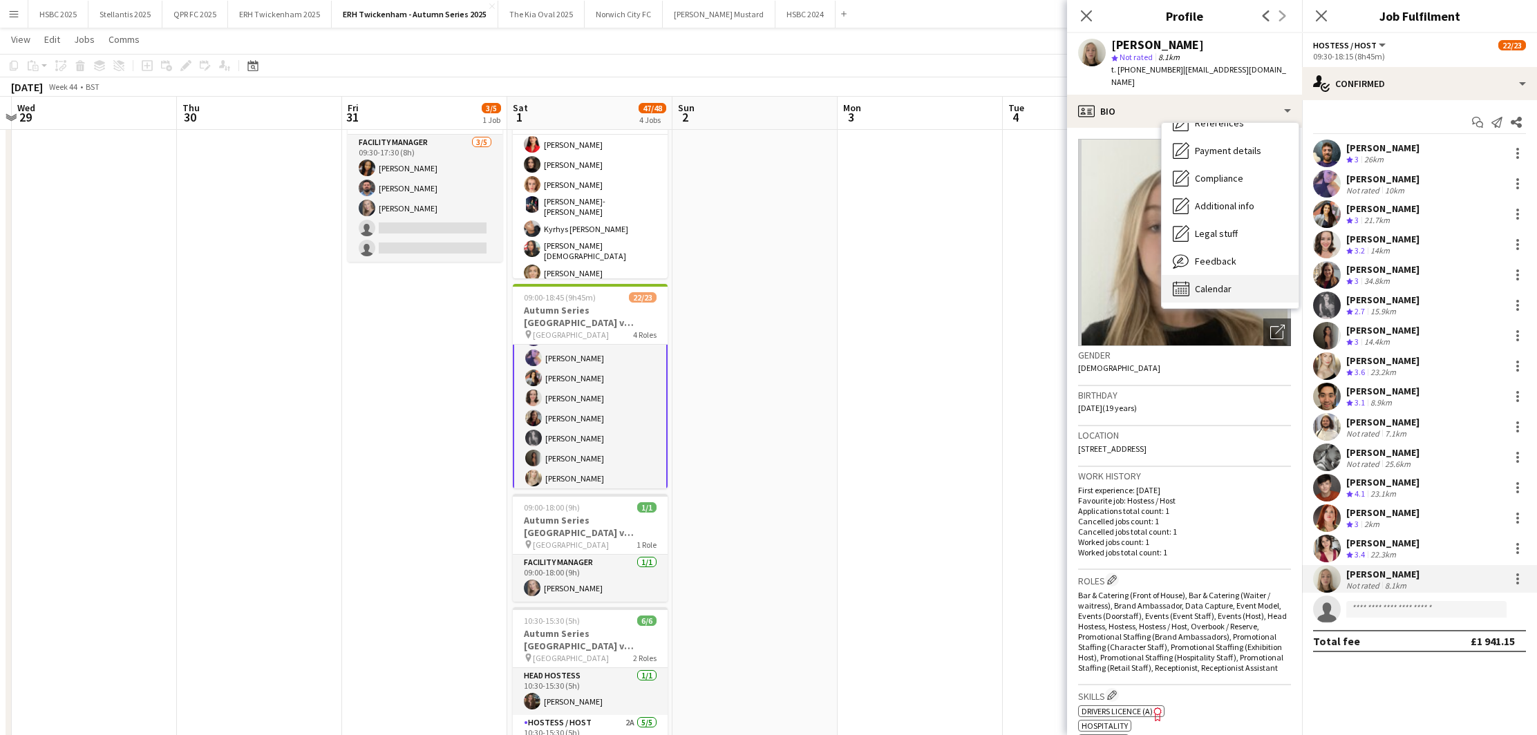
click at [1205, 279] on div "Calendar Calendar" at bounding box center [1230, 289] width 137 height 28
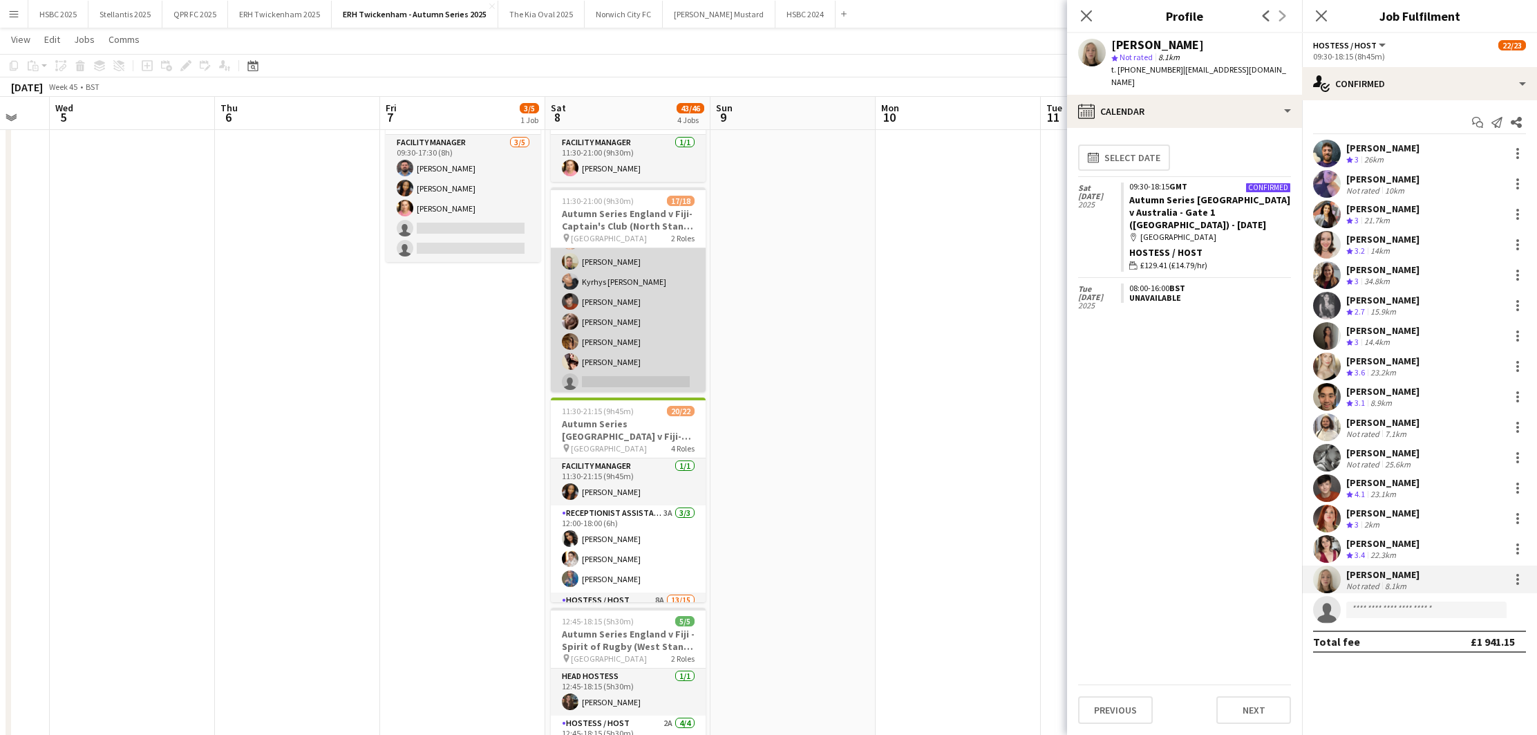
scroll to position [271, 0]
click at [657, 353] on app-card-role "Hostess / Host 7A 16/17 12:00-20:30 (8h30m) [PERSON_NAME] [PERSON_NAME] [PERSON…" at bounding box center [628, 208] width 155 height 368
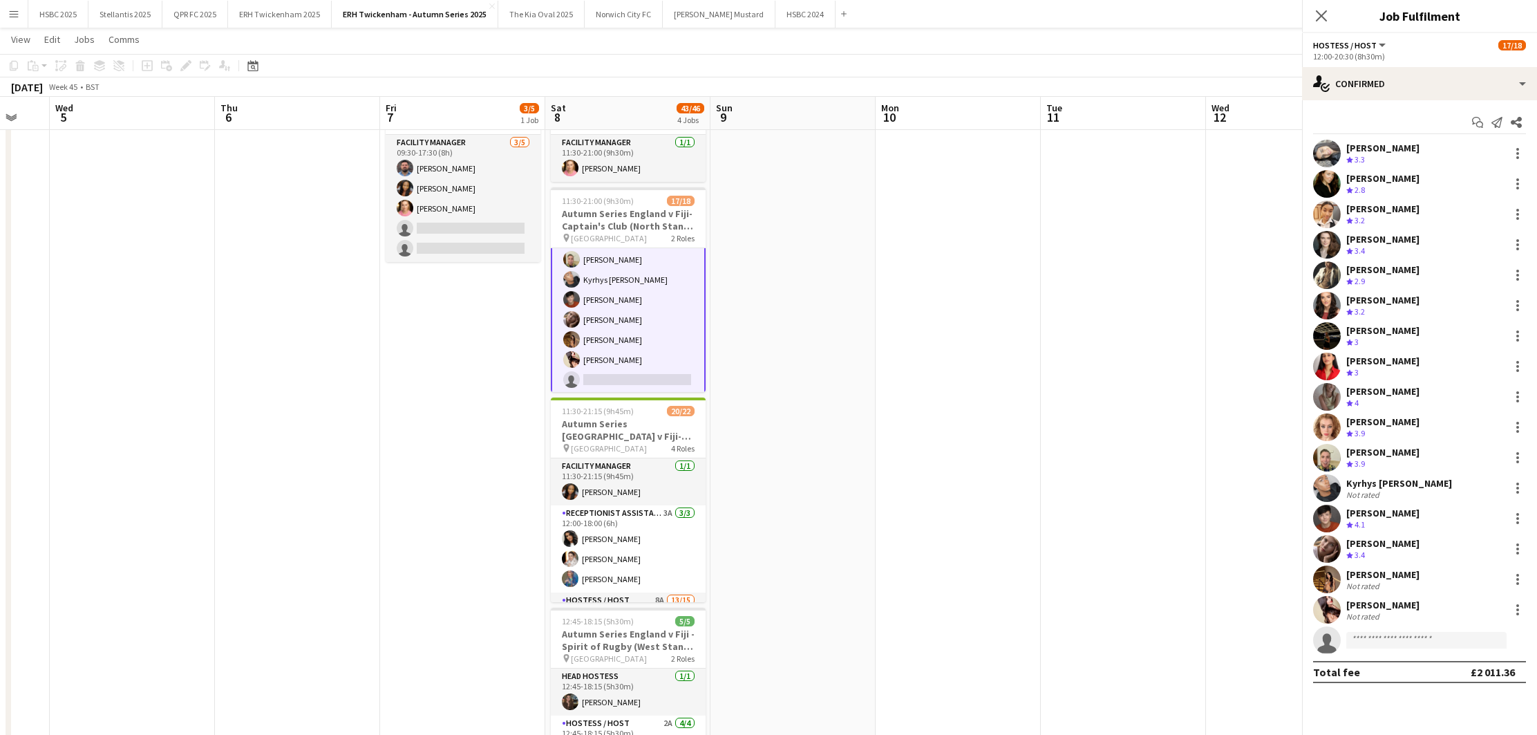
scroll to position [272, 0]
click at [1205, 606] on div "[PERSON_NAME]" at bounding box center [1383, 605] width 73 height 12
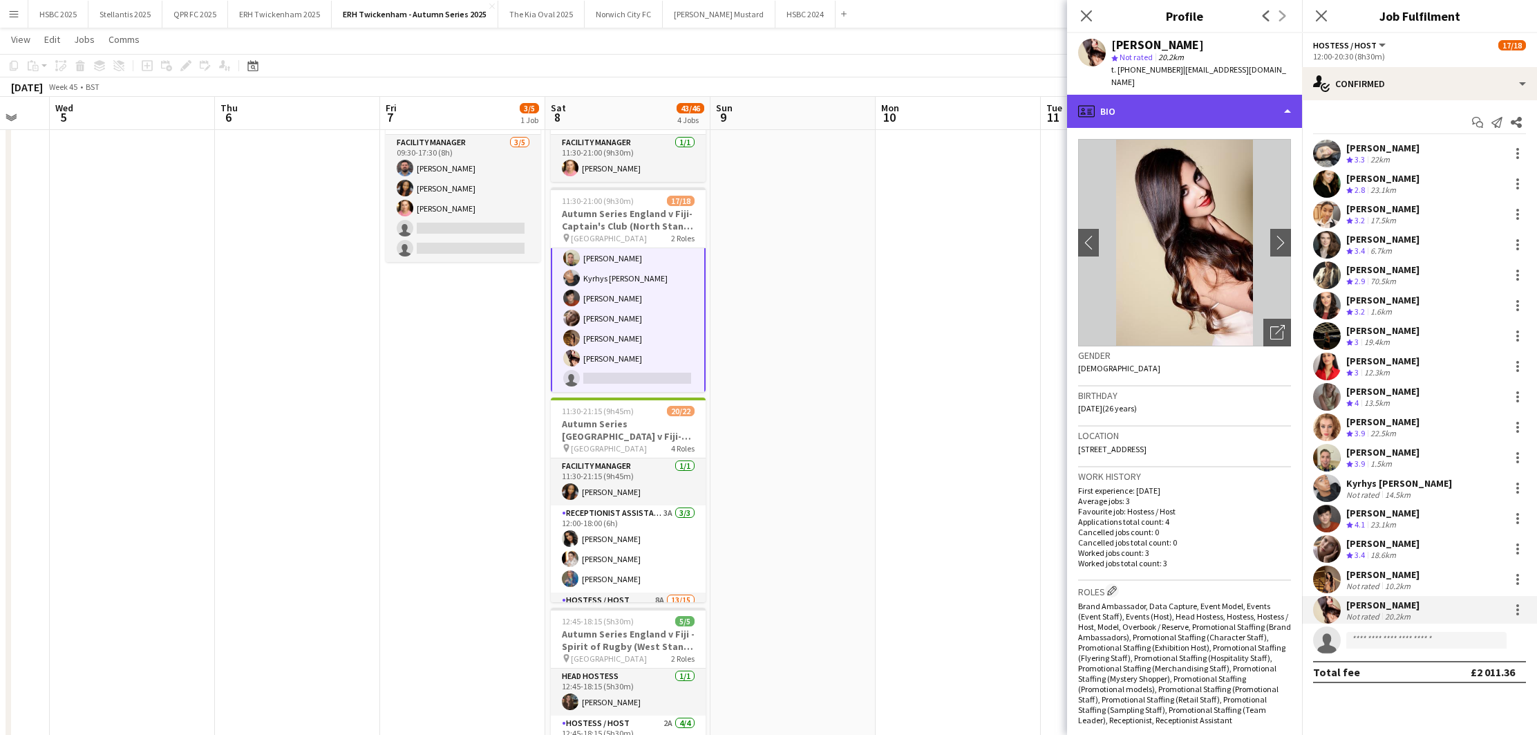
click at [1205, 102] on div "profile Bio" at bounding box center [1184, 111] width 235 height 33
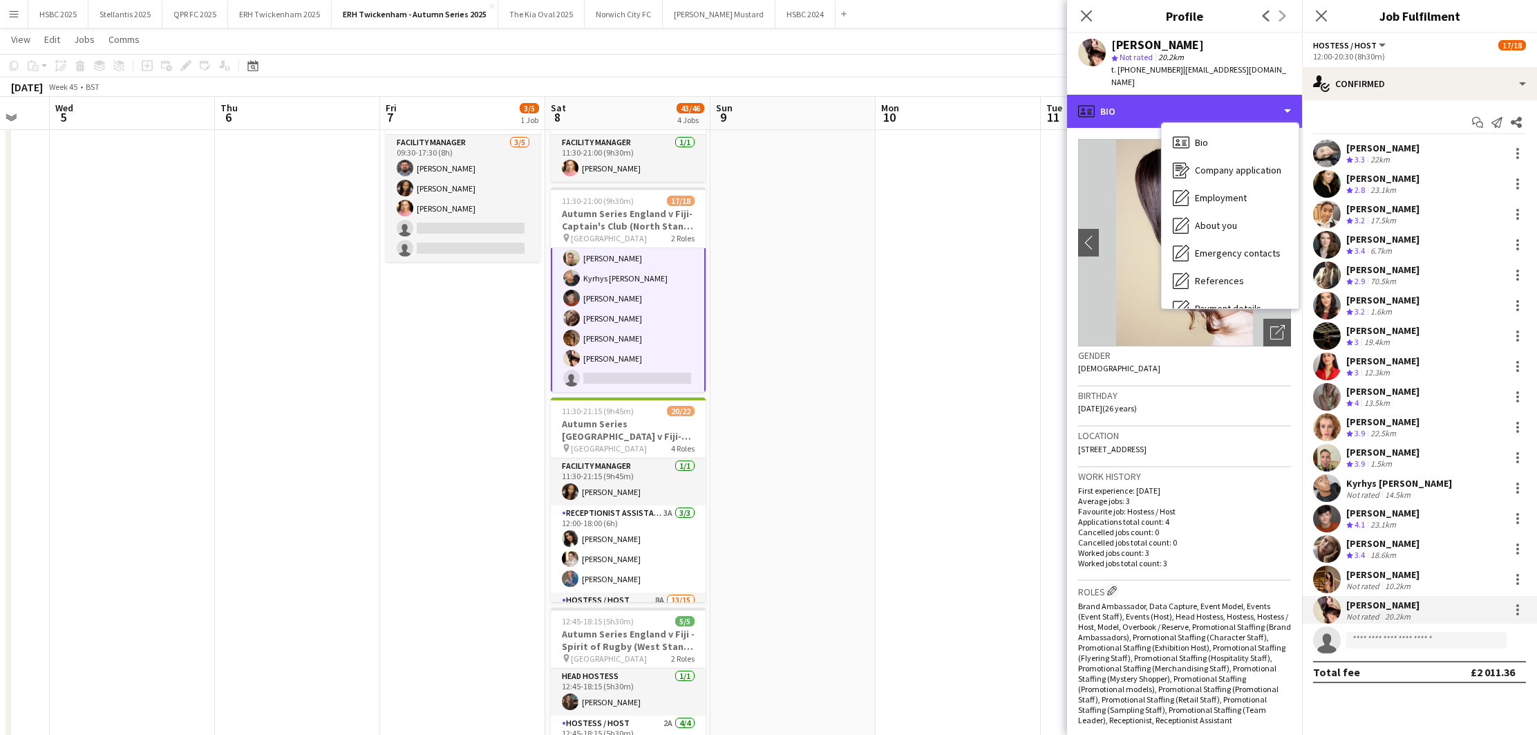
scroll to position [158, 0]
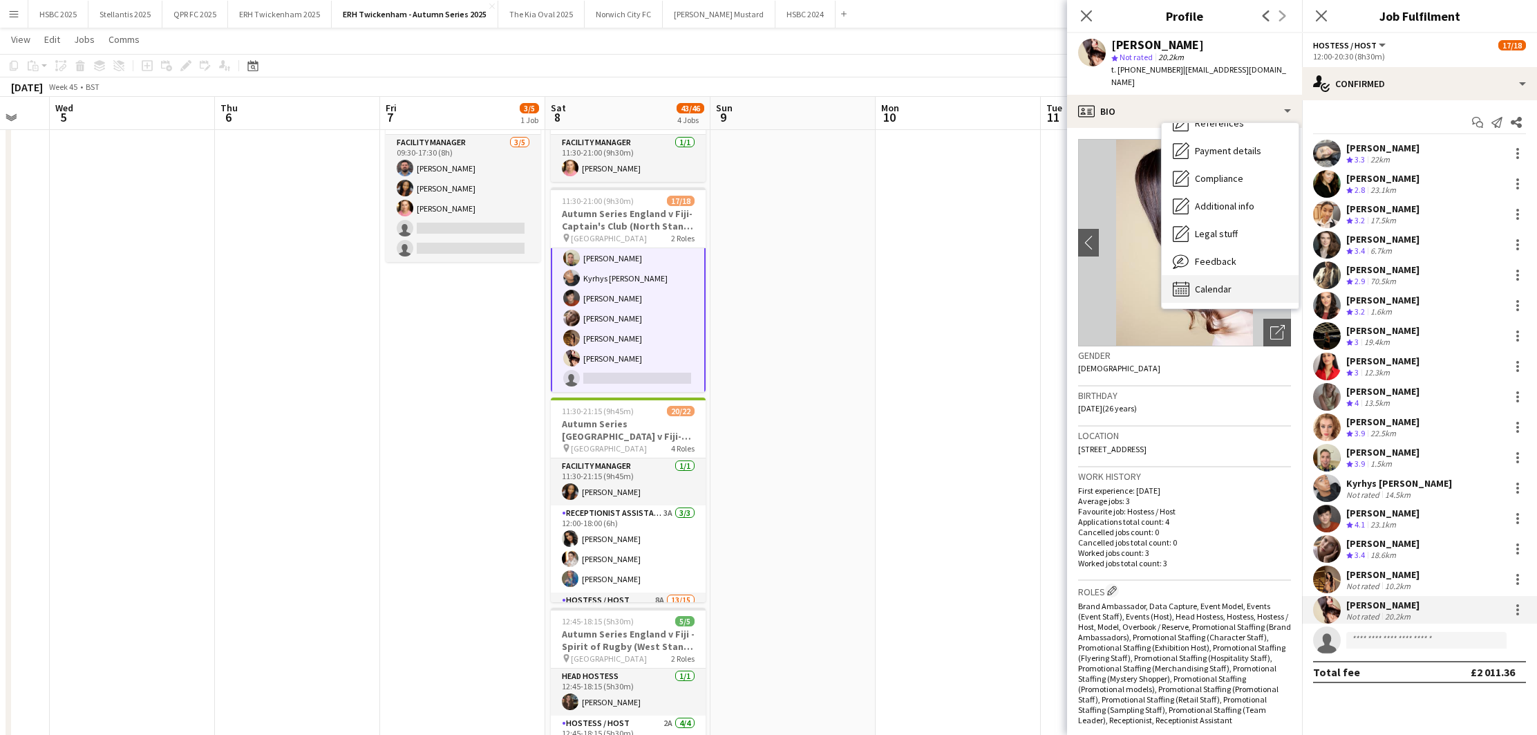
click at [1205, 275] on div "Calendar Calendar" at bounding box center [1230, 289] width 137 height 28
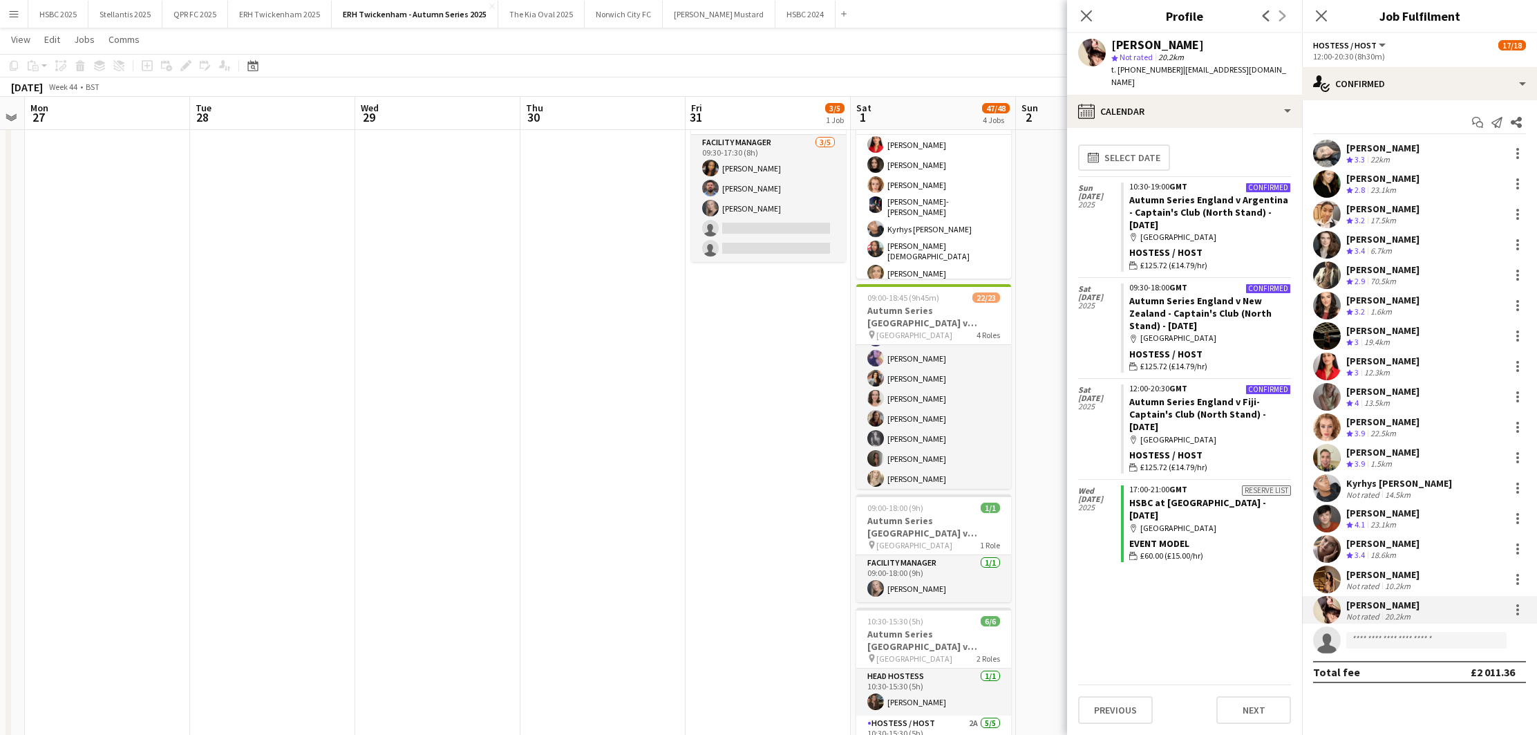
scroll to position [0, 308]
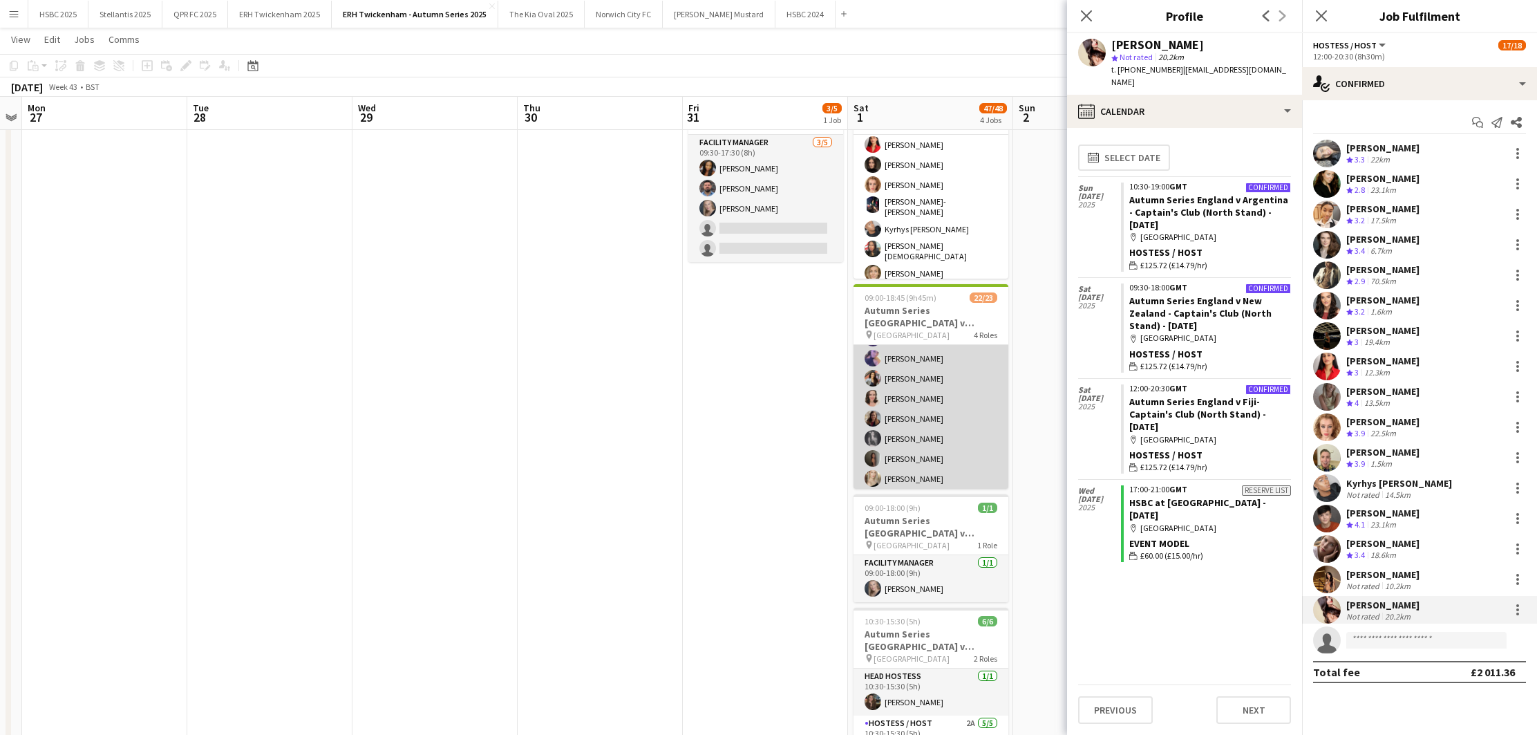
click at [905, 428] on app-card-role "Hostess / Host 5A 15/16 09:30-18:15 (8h45m) [PERSON_NAME] [PERSON_NAME] [PERSON…" at bounding box center [931, 479] width 155 height 348
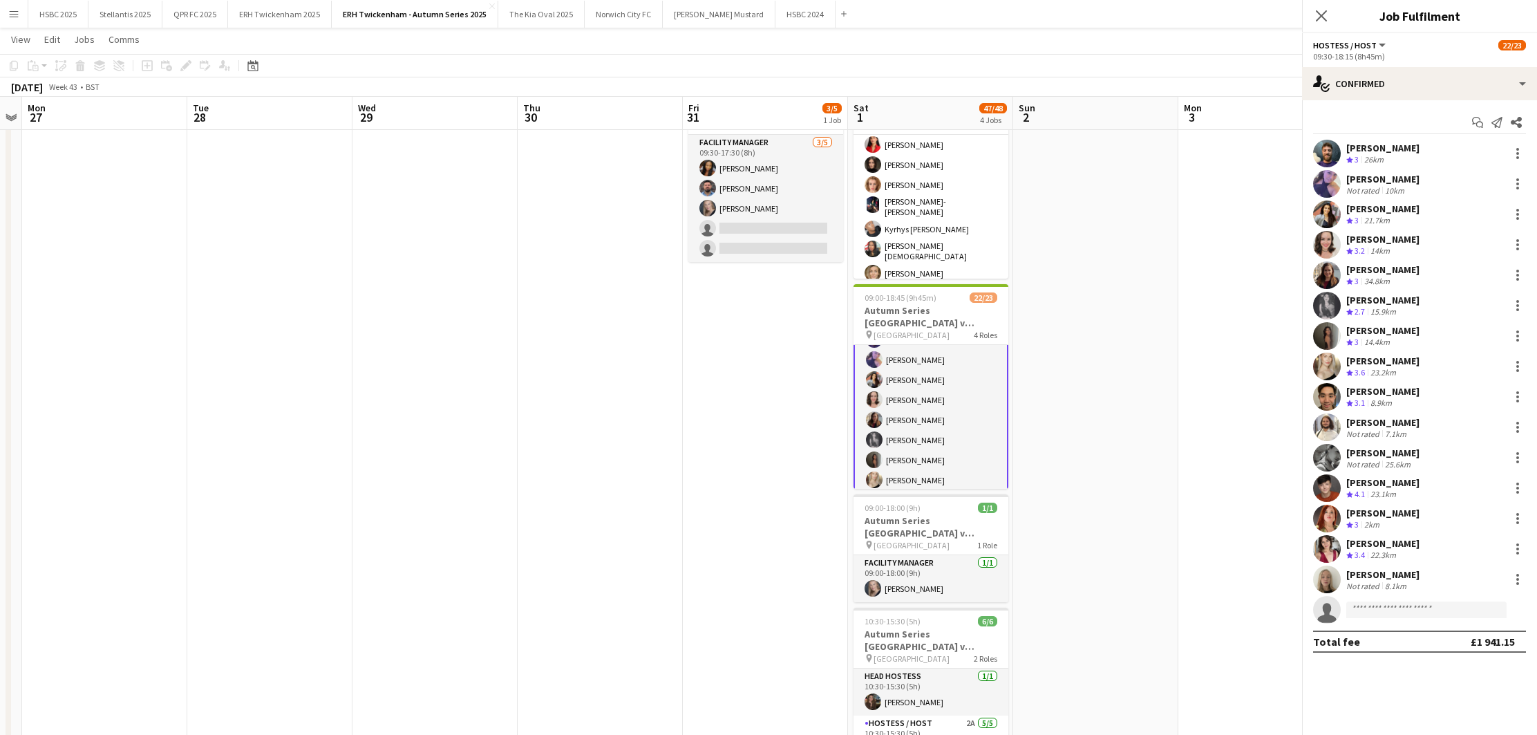
scroll to position [176, 0]
click at [1205, 577] on div at bounding box center [1518, 579] width 17 height 17
click at [1205, 516] on span "Remove" at bounding box center [1472, 520] width 86 height 12
click at [1125, 481] on app-date-cell at bounding box center [1095, 616] width 165 height 1097
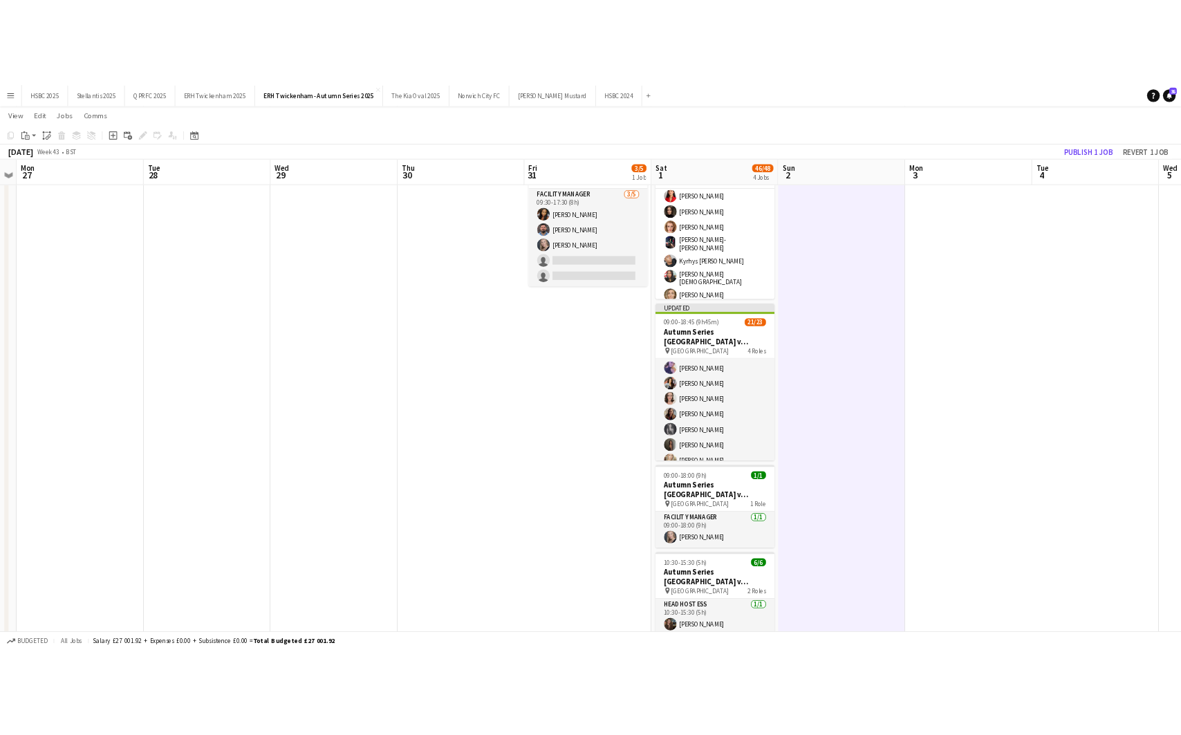
scroll to position [174, 0]
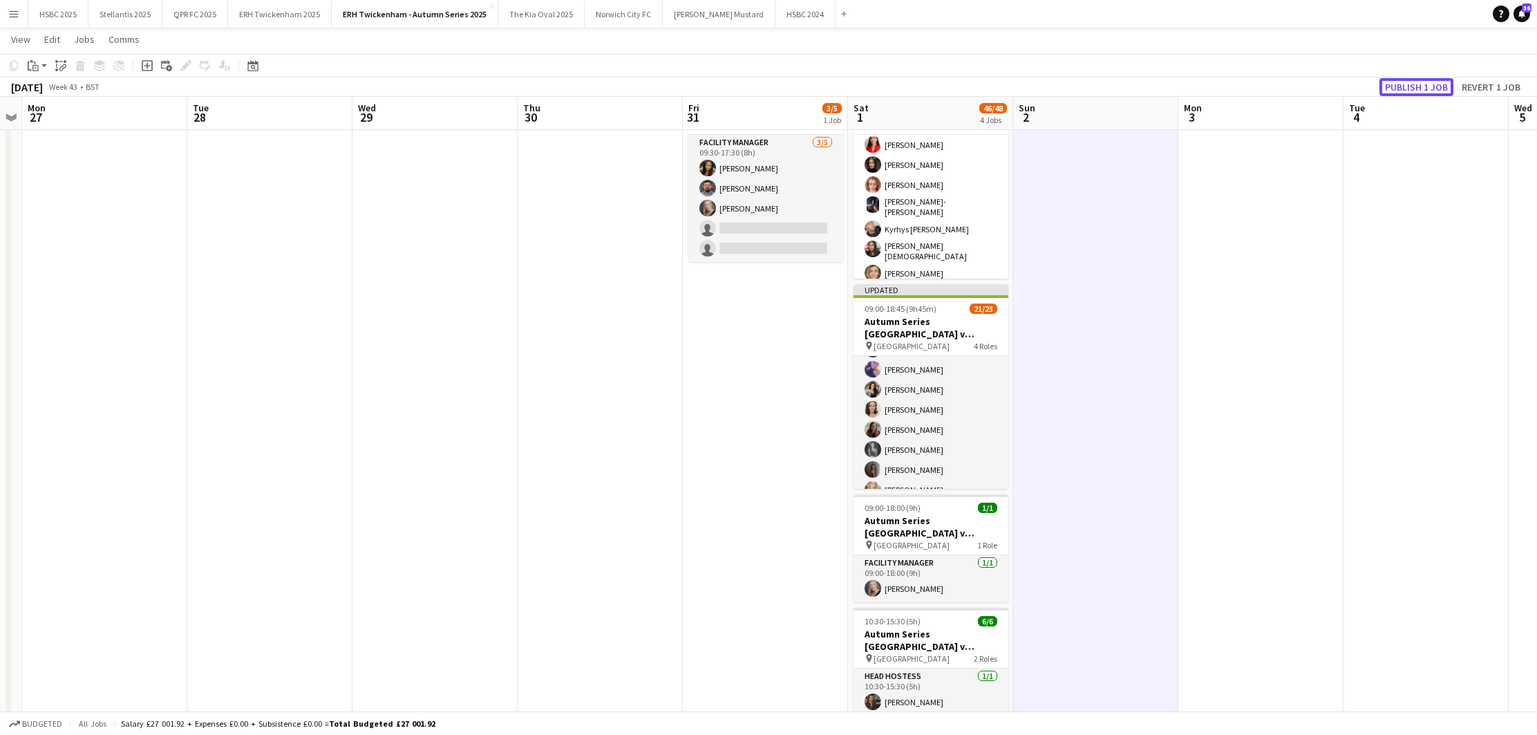
click at [1205, 84] on button "Publish 1 job" at bounding box center [1417, 87] width 74 height 18
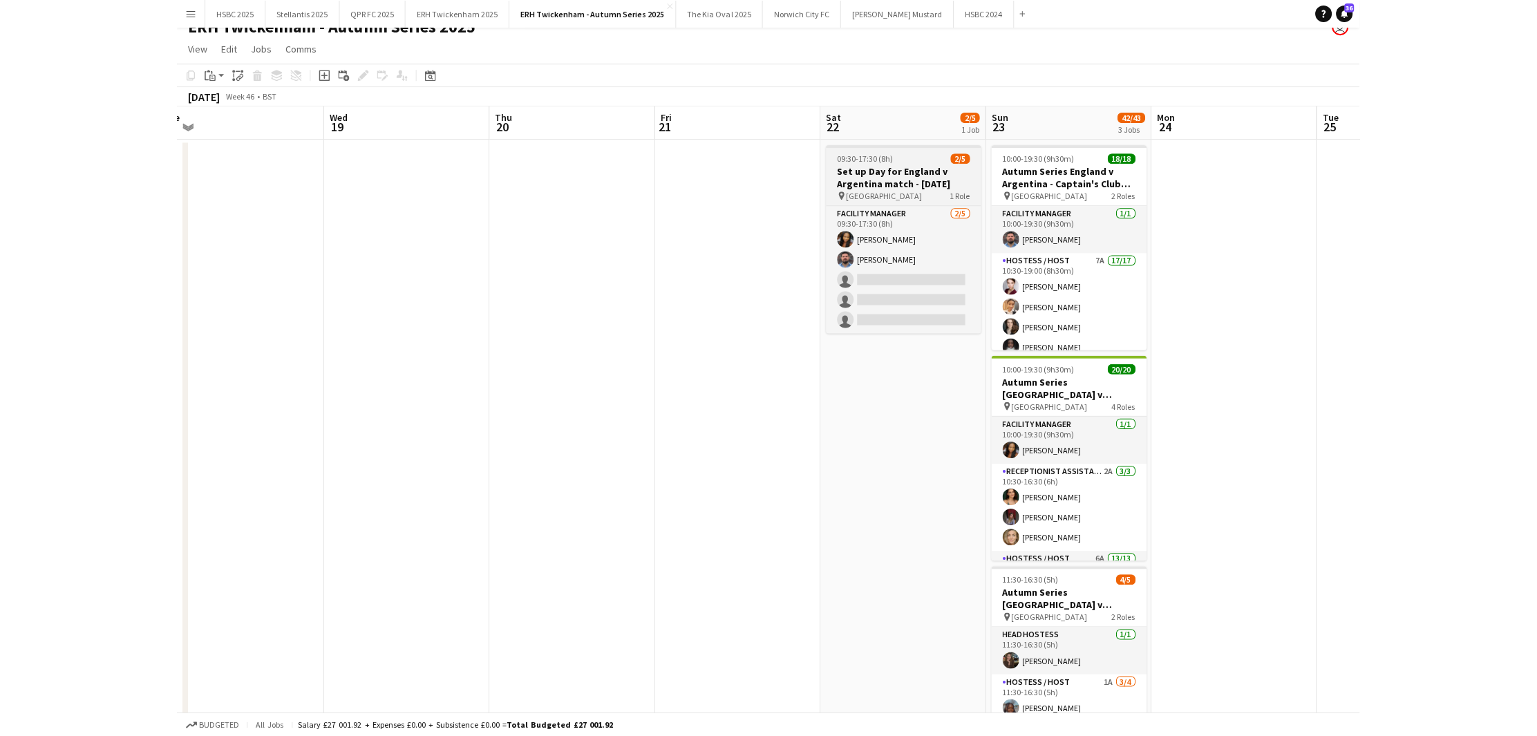
scroll to position [0, 517]
